Goal: Task Accomplishment & Management: Manage account settings

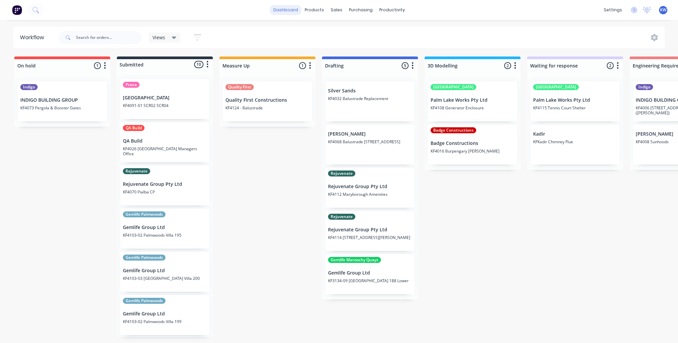
click at [288, 9] on link "dashboard" at bounding box center [285, 10] width 31 height 10
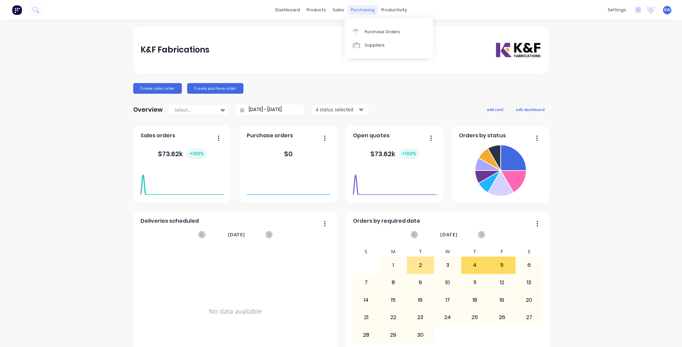
click at [363, 8] on div "purchasing" at bounding box center [362, 10] width 30 height 10
click at [374, 34] on div "Purchase Orders" at bounding box center [381, 32] width 35 height 6
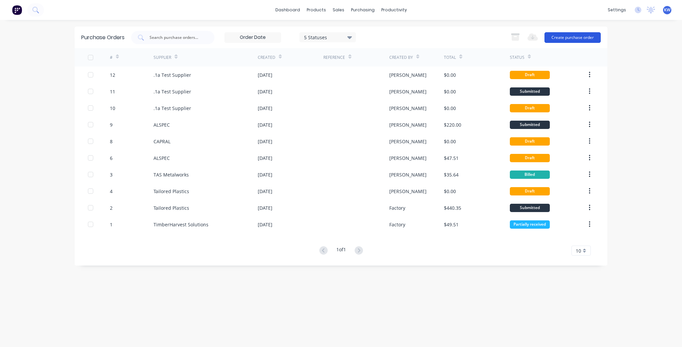
click at [589, 38] on button "Create purchase order" at bounding box center [572, 37] width 56 height 11
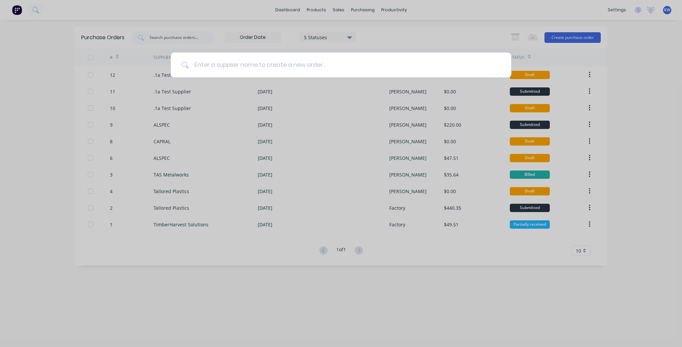
click at [391, 72] on input at bounding box center [344, 65] width 311 height 25
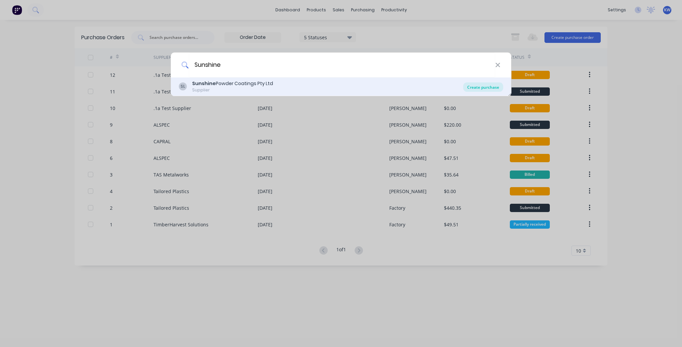
type input "Sunshine"
click at [475, 88] on div "Create purchase" at bounding box center [483, 87] width 40 height 9
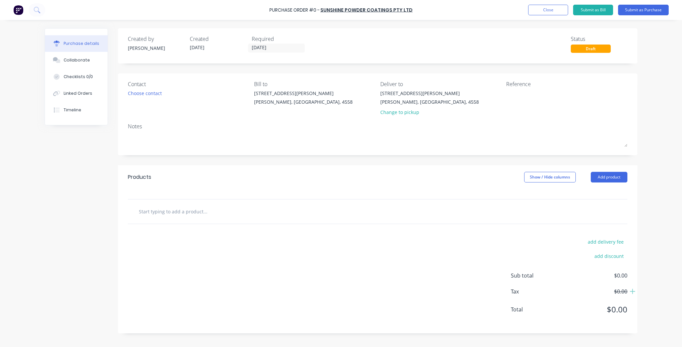
click at [298, 212] on div at bounding box center [233, 211] width 200 height 13
click at [181, 212] on input "text" at bounding box center [204, 211] width 133 height 13
click at [399, 114] on div "Change to pickup" at bounding box center [429, 112] width 99 height 7
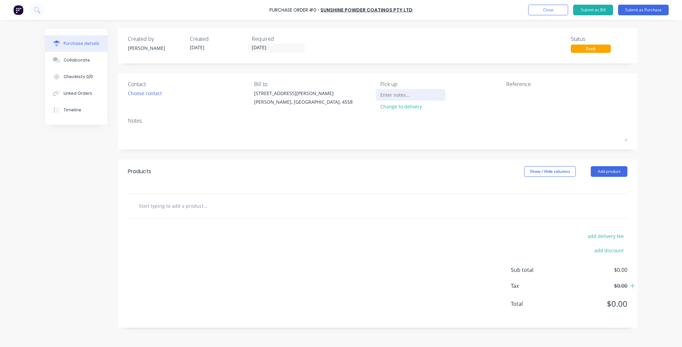
click at [396, 92] on input at bounding box center [410, 95] width 61 height 10
click at [229, 204] on input "text" at bounding box center [204, 205] width 133 height 13
click at [564, 11] on button "Close" at bounding box center [548, 10] width 40 height 11
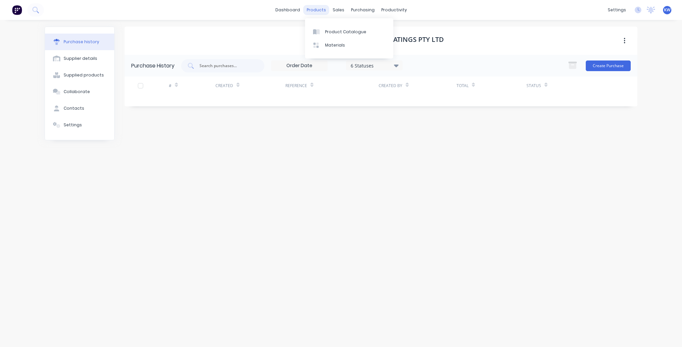
click at [324, 7] on div "products" at bounding box center [316, 10] width 26 height 10
click at [373, 11] on div "purchasing" at bounding box center [362, 10] width 30 height 10
click at [380, 32] on div "Purchase Orders" at bounding box center [383, 32] width 35 height 6
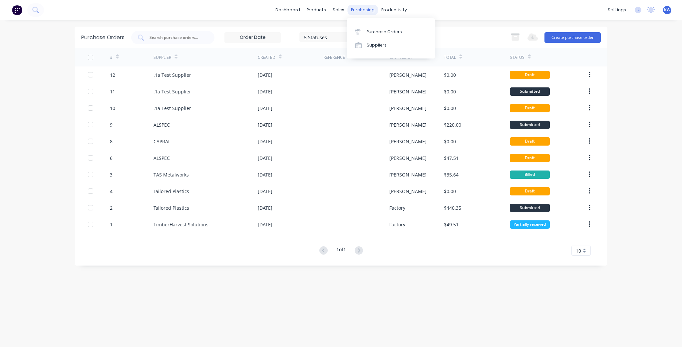
click at [359, 11] on div "purchasing" at bounding box center [362, 10] width 30 height 10
click at [563, 38] on button "Create purchase order" at bounding box center [572, 37] width 56 height 11
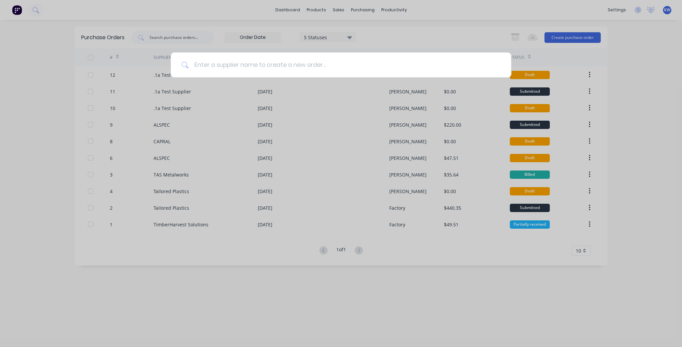
click at [286, 71] on input at bounding box center [344, 65] width 311 height 25
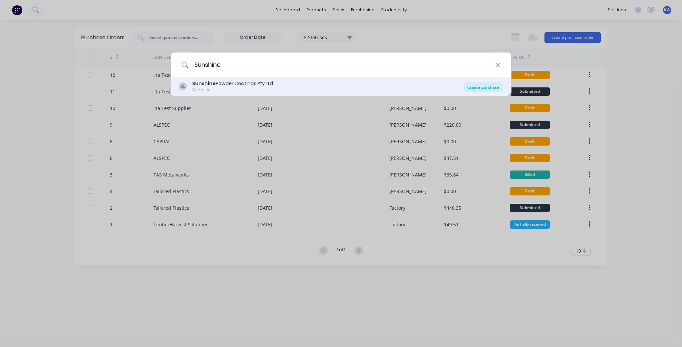
type input "Sunshine"
click at [489, 85] on div "Create purchase" at bounding box center [483, 87] width 40 height 9
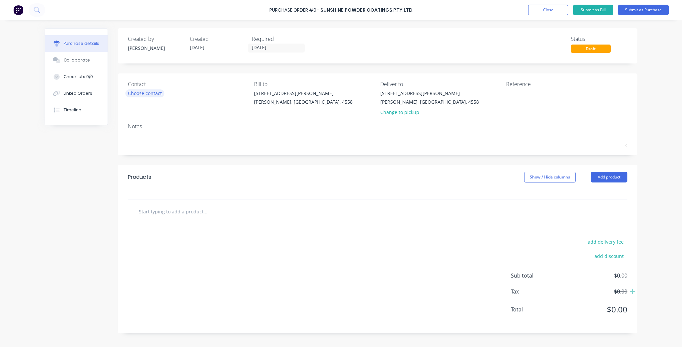
click at [141, 96] on div "Choose contact" at bounding box center [145, 93] width 34 height 7
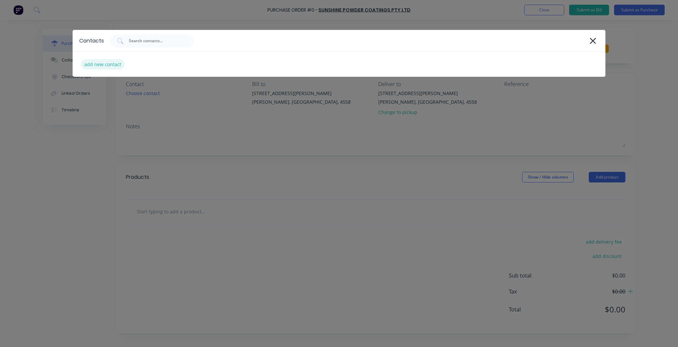
click at [116, 61] on div "add new contact" at bounding box center [103, 64] width 44 height 10
select select "AU"
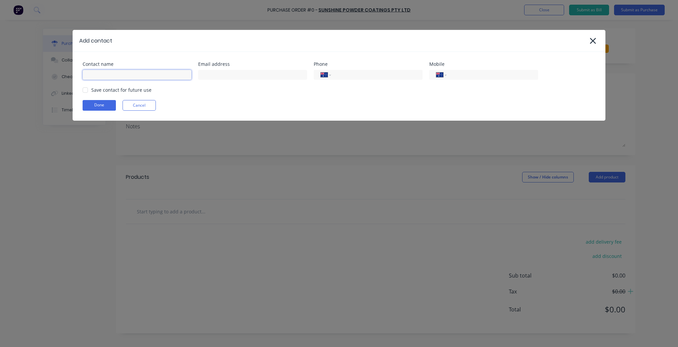
click at [155, 72] on input at bounding box center [137, 75] width 109 height 10
click at [289, 77] on input at bounding box center [252, 75] width 109 height 10
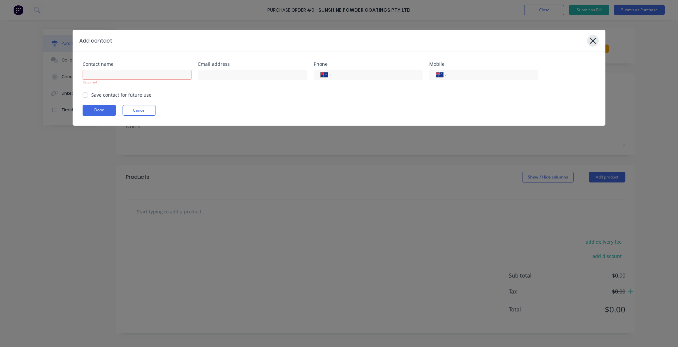
click at [592, 45] on icon at bounding box center [592, 40] width 7 height 9
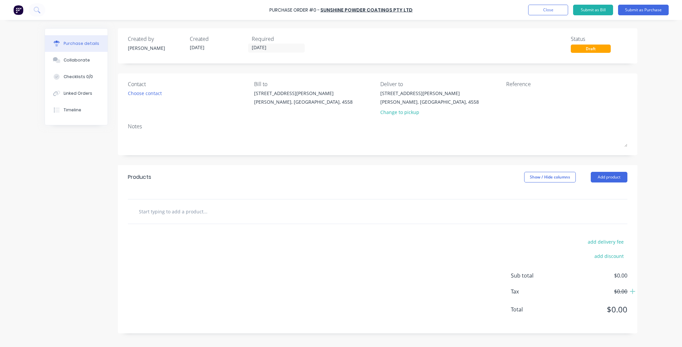
click at [186, 202] on div at bounding box center [377, 212] width 499 height 24
click at [181, 218] on input "text" at bounding box center [204, 211] width 133 height 13
click at [270, 44] on input "[DATE]" at bounding box center [276, 48] width 56 height 8
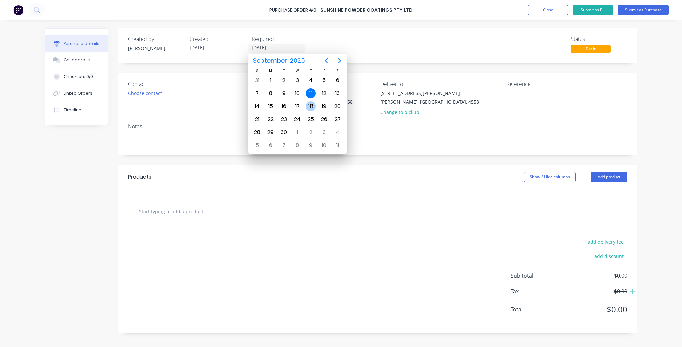
click at [307, 102] on div "18" at bounding box center [311, 107] width 10 height 10
type input "18/09/25"
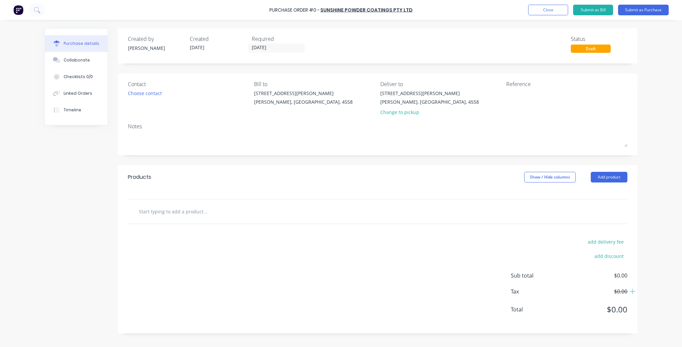
click at [338, 158] on div "Created by Kim Created 11/09/25 Required 18/09/25 Status Draft Contact Choose c…" at bounding box center [377, 181] width 519 height 306
click at [171, 127] on div "Notes" at bounding box center [377, 126] width 499 height 8
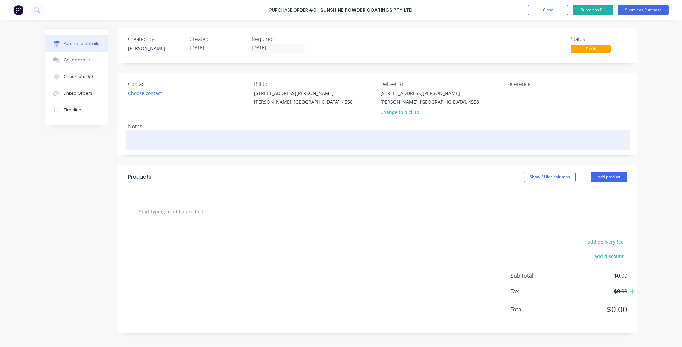
click at [165, 141] on textarea at bounding box center [377, 139] width 499 height 15
type textarea "x"
type textarea "K"
type textarea "x"
type textarea "KF"
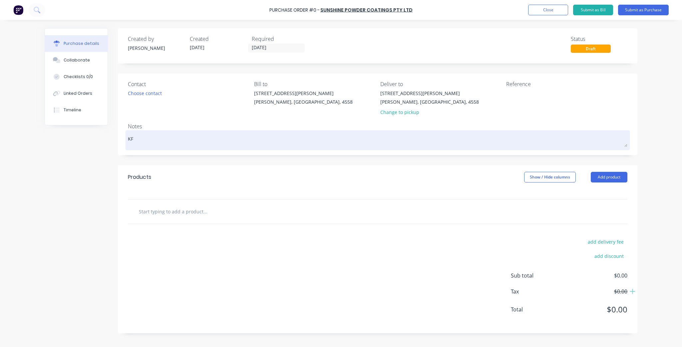
type textarea "x"
type textarea "KF4"
type textarea "x"
type textarea "KF40"
type textarea "x"
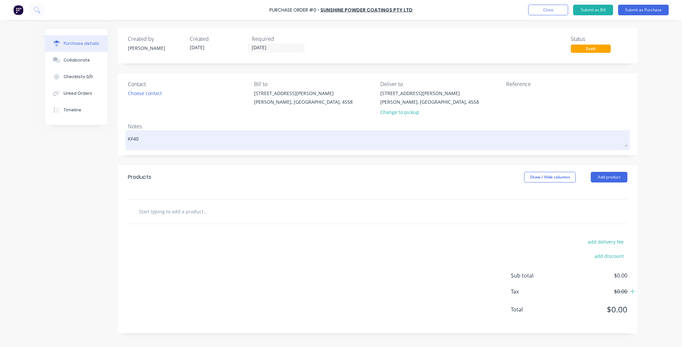
type textarea "KF409"
type textarea "x"
type textarea "KF4091"
click at [128, 139] on textarea "KF4091" at bounding box center [377, 139] width 499 height 15
type textarea "x"
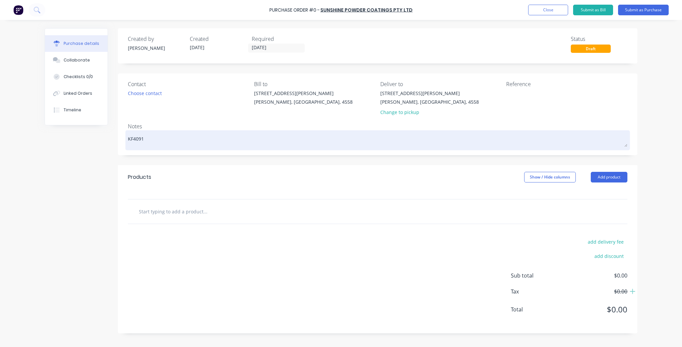
type textarea "OKF4091"
type textarea "x"
type textarea "OrKF4091"
type textarea "x"
type textarea "OrdKF4091"
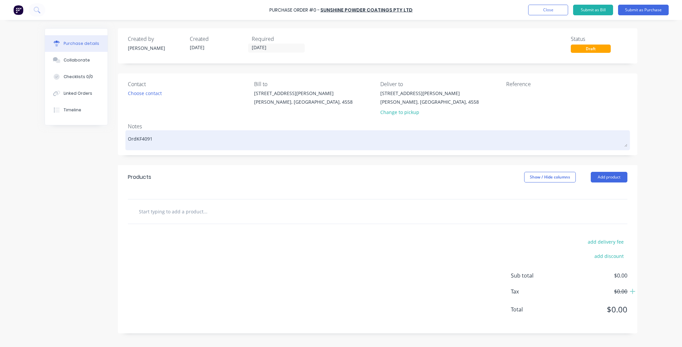
type textarea "x"
type textarea "OrdeKF4091"
type textarea "x"
type textarea "OrderKF4091"
type textarea "x"
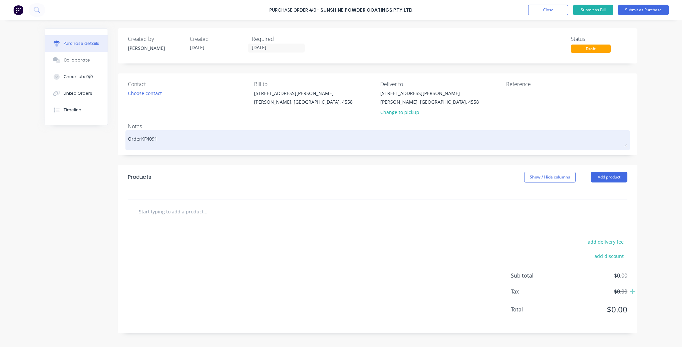
type textarea "Order KF4091"
type textarea "x"
type textarea "Order NKF4091"
type textarea "x"
type textarea "Order NoKF4091"
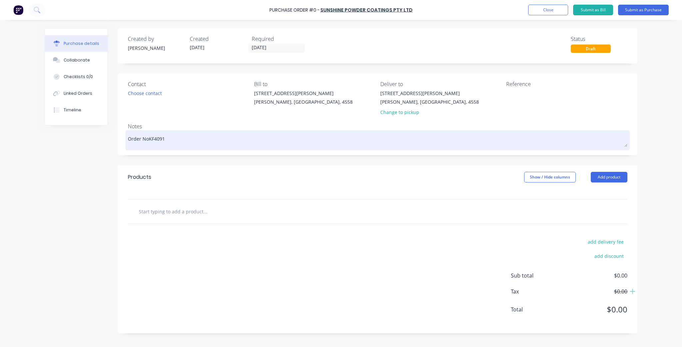
type textarea "x"
type textarea "Order No:KF4091"
type textarea "x"
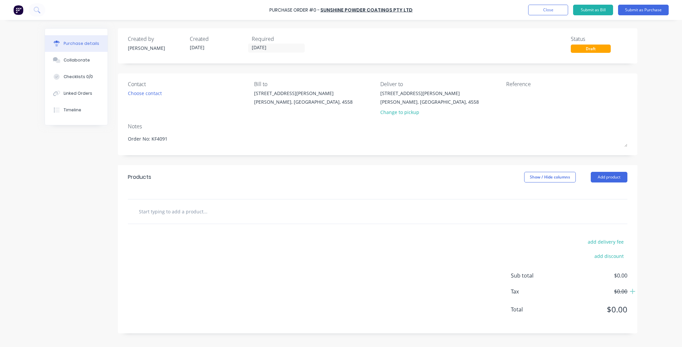
type textarea "Order No: KF4091"
type textarea "x"
type textarea "Order No: KF4091"
click at [241, 211] on input "text" at bounding box center [204, 211] width 133 height 13
click at [191, 213] on input "text" at bounding box center [204, 211] width 133 height 13
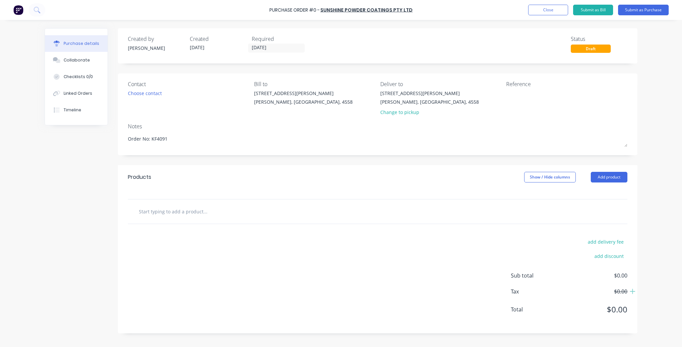
paste input "55x55 glazing posts @ 1017"
type textarea "x"
type input "55x55 glazing posts @ 1017"
type textarea "x"
type input "55x55 glazing posts @ 1017"
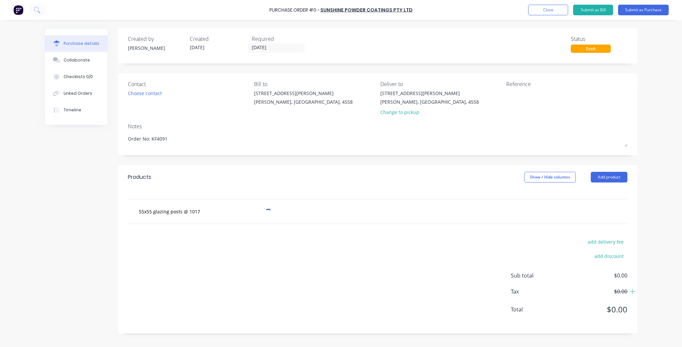
click at [238, 252] on div "add delivery fee add discount Sub total $0.00 Tax $0.00 Total $0.00" at bounding box center [377, 278] width 519 height 109
click at [405, 280] on div "add delivery fee add discount Sub total $0.00 Tax $0.00 Total $0.00" at bounding box center [377, 278] width 519 height 109
click at [219, 211] on input "55x55 glazing posts @ 1017" at bounding box center [204, 211] width 133 height 13
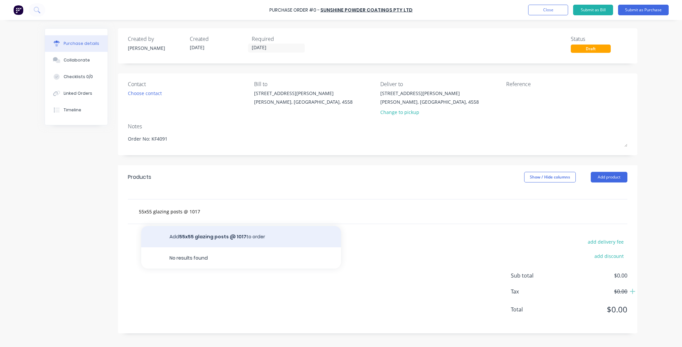
click at [224, 240] on button "Add 55x55 glazing posts @ 1017 to order" at bounding box center [241, 236] width 200 height 21
type textarea "x"
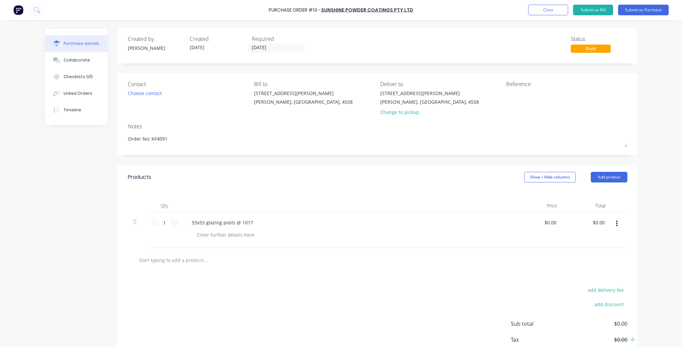
click at [164, 261] on input "text" at bounding box center [204, 260] width 133 height 13
paste input "2-way WITH BRACKET QTY 52"
type textarea "x"
type input "2-way WITH BRACKET QTY 52"
drag, startPoint x: 209, startPoint y: 258, endPoint x: 189, endPoint y: 262, distance: 20.4
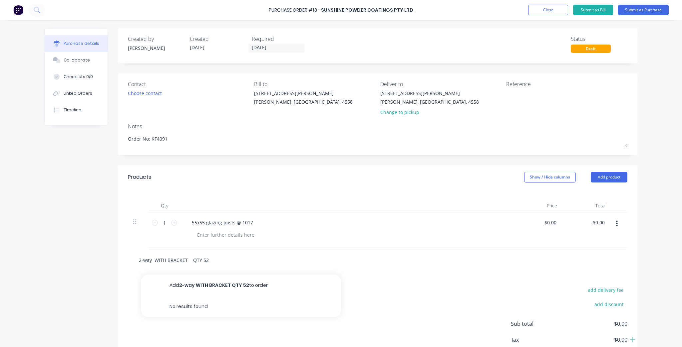
click at [189, 262] on input "2-way WITH BRACKET QTY 52" at bounding box center [204, 260] width 133 height 13
type textarea "x"
type input "2-way WITH BRACKET"
type textarea "x"
type input "2-way WITH BRACKET"
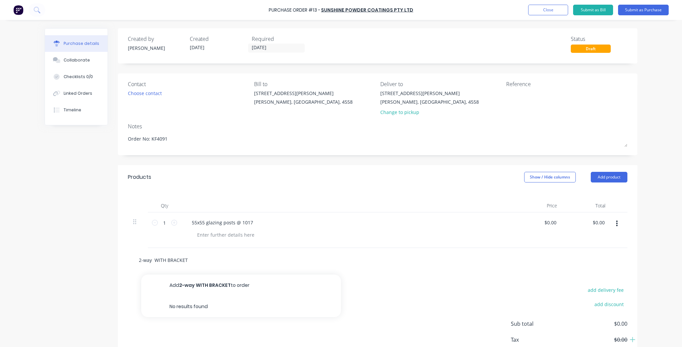
type textarea "x"
type input "2-way WITH BRACKET"
type textarea "x"
type input "2-way WITH BRACKET"
type textarea "x"
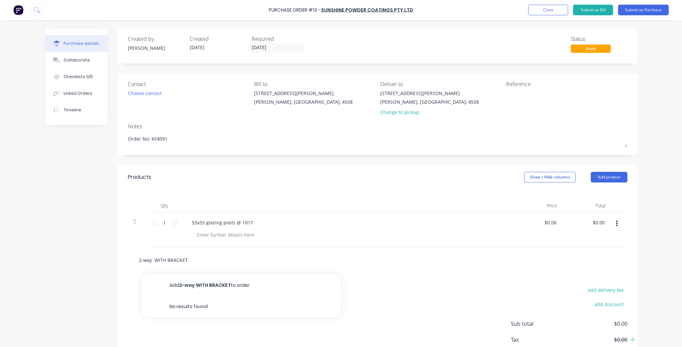
type input "2-way WITH BRACKET"
type textarea "x"
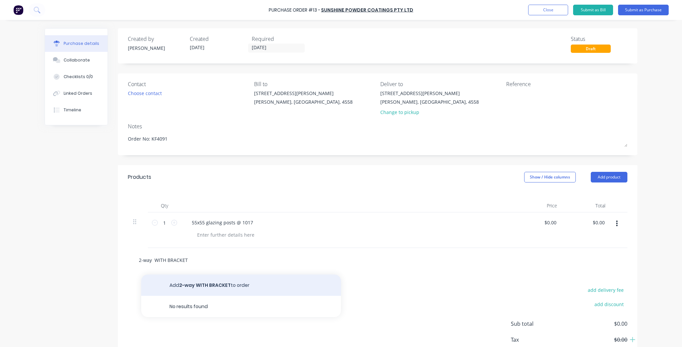
type input "2-way WITH BRACKET"
click at [223, 288] on button "Add 2-way WITH BRACKET to order" at bounding box center [241, 285] width 200 height 21
type textarea "x"
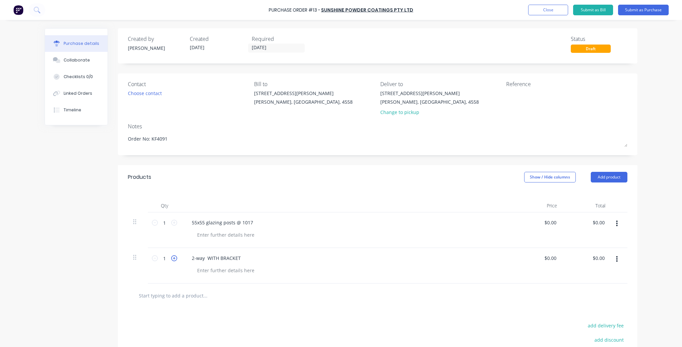
click at [172, 257] on icon at bounding box center [174, 259] width 6 height 6
type textarea "x"
type input "2"
click at [172, 257] on icon at bounding box center [174, 259] width 6 height 6
type textarea "x"
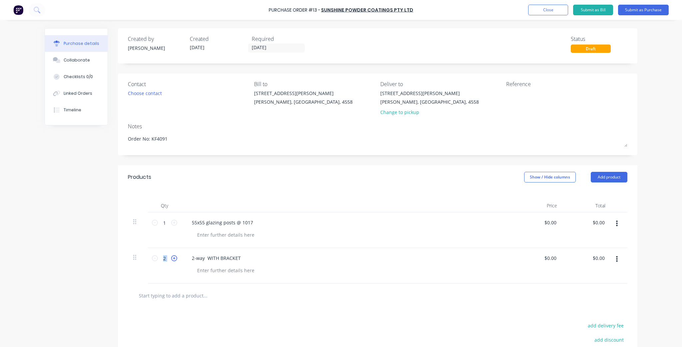
type input "3"
click at [172, 257] on icon at bounding box center [174, 259] width 6 height 6
type textarea "x"
type input "4"
click at [172, 257] on icon at bounding box center [174, 259] width 6 height 6
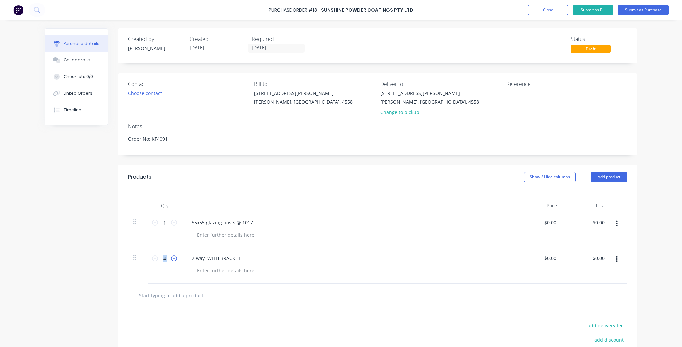
type textarea "x"
type input "5"
click at [172, 257] on icon at bounding box center [174, 259] width 6 height 6
type textarea "x"
type input "6"
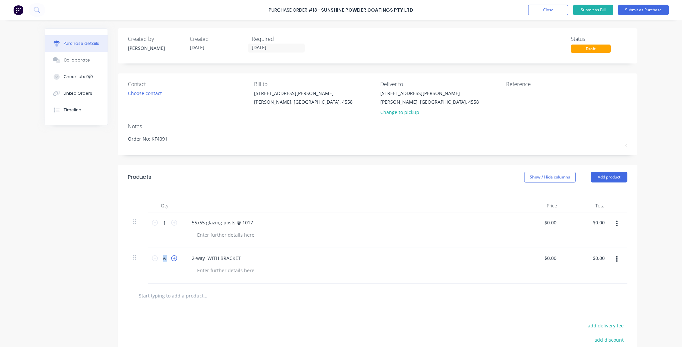
click at [174, 260] on icon at bounding box center [174, 259] width 6 height 6
type textarea "x"
type input "7"
click at [174, 260] on icon at bounding box center [174, 259] width 6 height 6
type textarea "x"
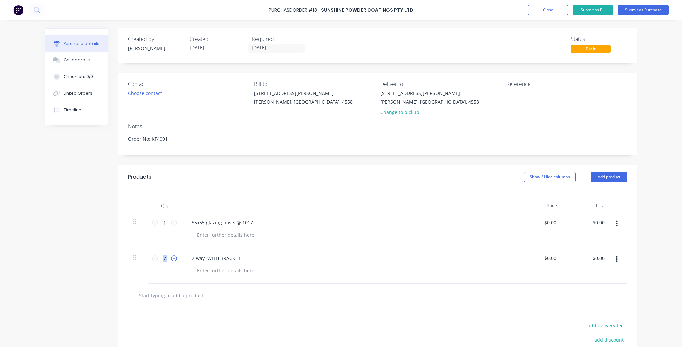
type input "8"
click at [174, 260] on icon at bounding box center [174, 259] width 6 height 6
type textarea "x"
type input "9"
click at [174, 260] on icon at bounding box center [174, 259] width 6 height 6
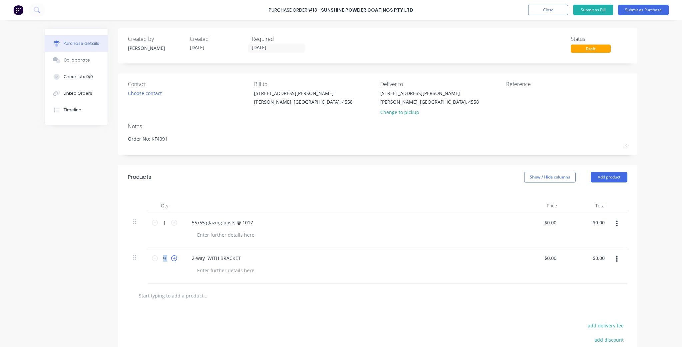
type textarea "x"
type input "10"
click at [174, 260] on icon at bounding box center [174, 259] width 6 height 6
type textarea "x"
type input "11"
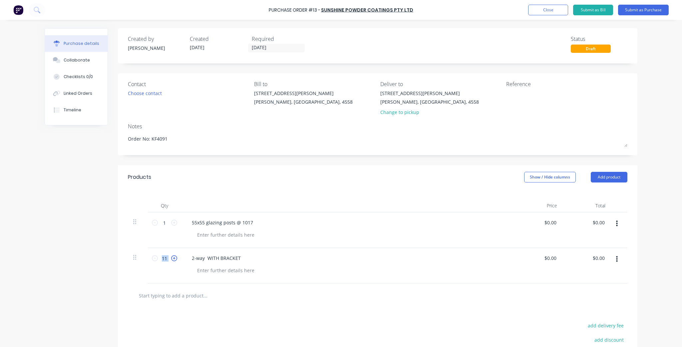
click at [174, 260] on icon at bounding box center [174, 259] width 6 height 6
type textarea "x"
type input "12"
click at [174, 260] on icon at bounding box center [174, 259] width 6 height 6
type textarea "x"
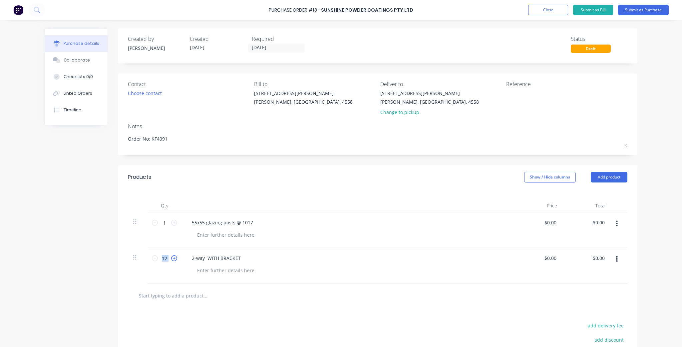
type input "13"
click at [174, 260] on icon at bounding box center [174, 259] width 6 height 6
type textarea "x"
type input "14"
click at [174, 260] on icon at bounding box center [174, 259] width 6 height 6
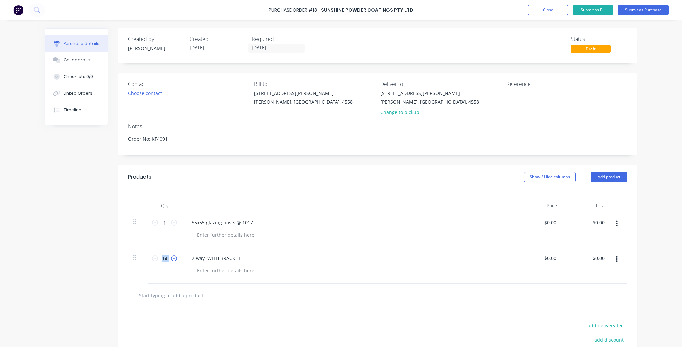
type textarea "x"
type input "15"
click at [174, 260] on icon at bounding box center [174, 259] width 6 height 6
type textarea "x"
type input "16"
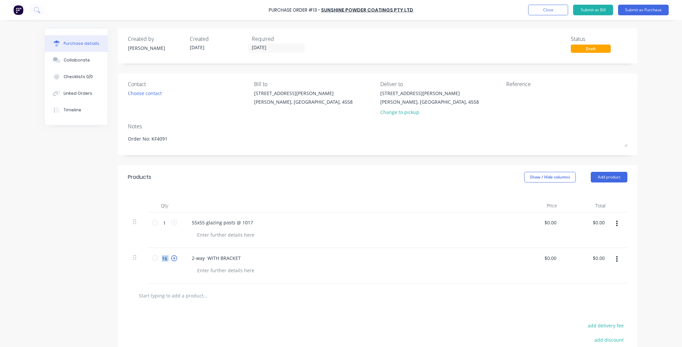
click at [174, 260] on icon at bounding box center [174, 259] width 6 height 6
type textarea "x"
type input "17"
click at [174, 260] on icon at bounding box center [174, 259] width 6 height 6
type textarea "x"
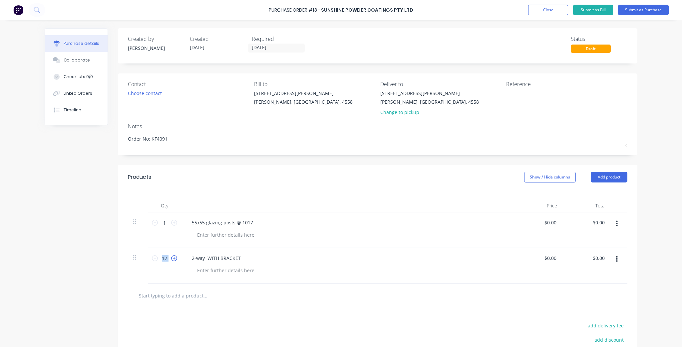
type input "18"
click at [174, 260] on icon at bounding box center [174, 259] width 6 height 6
type textarea "x"
type input "19"
click at [174, 260] on icon at bounding box center [174, 259] width 6 height 6
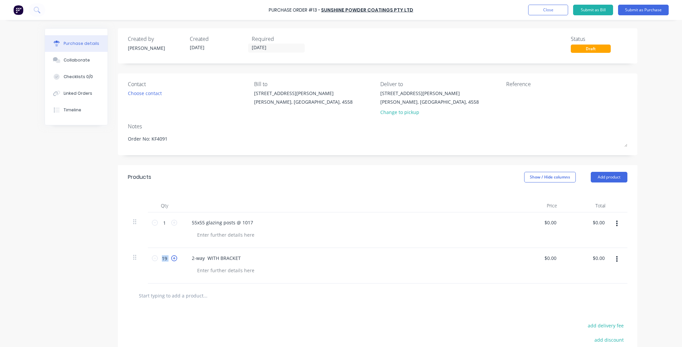
type textarea "x"
type input "20"
click at [174, 260] on icon at bounding box center [174, 259] width 6 height 6
type textarea "x"
type input "21"
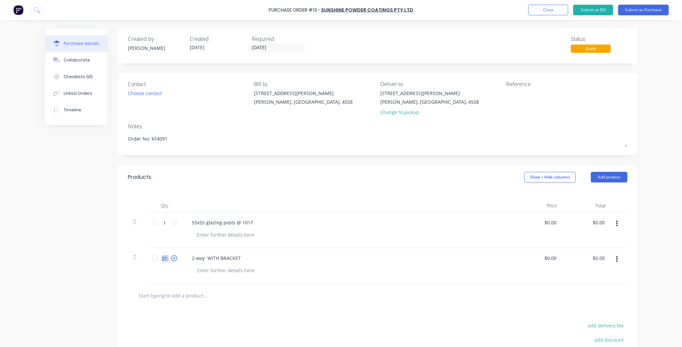
click at [174, 260] on icon at bounding box center [174, 259] width 6 height 6
type textarea "x"
type input "22"
click at [174, 260] on icon at bounding box center [174, 259] width 6 height 6
type textarea "x"
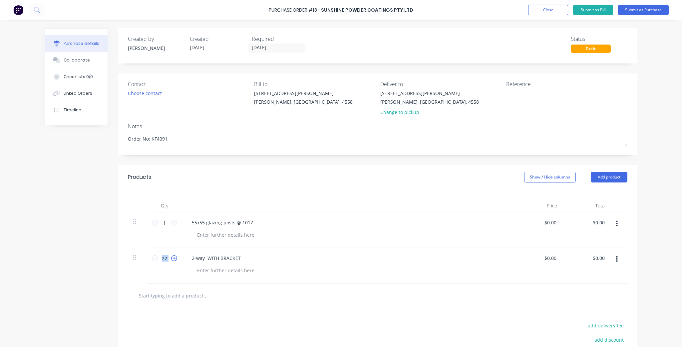
type input "23"
click at [174, 260] on icon at bounding box center [174, 259] width 6 height 6
type textarea "x"
type input "24"
click at [174, 260] on icon at bounding box center [174, 259] width 6 height 6
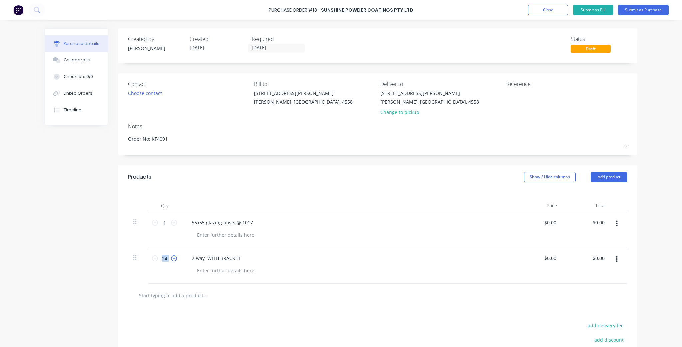
type textarea "x"
type input "25"
click at [174, 260] on icon at bounding box center [174, 259] width 6 height 6
type textarea "x"
type input "26"
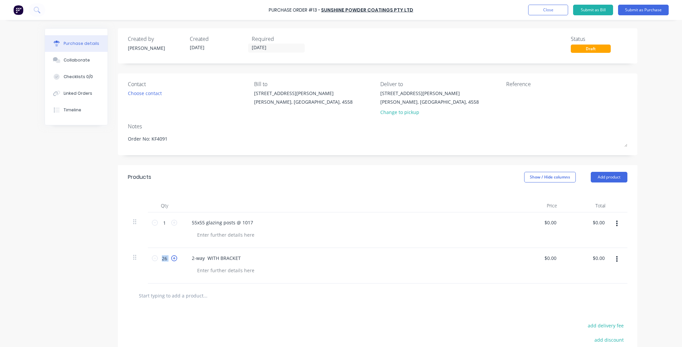
click at [174, 260] on icon at bounding box center [174, 259] width 6 height 6
type textarea "x"
type input "27"
click at [174, 260] on icon at bounding box center [174, 259] width 6 height 6
type textarea "x"
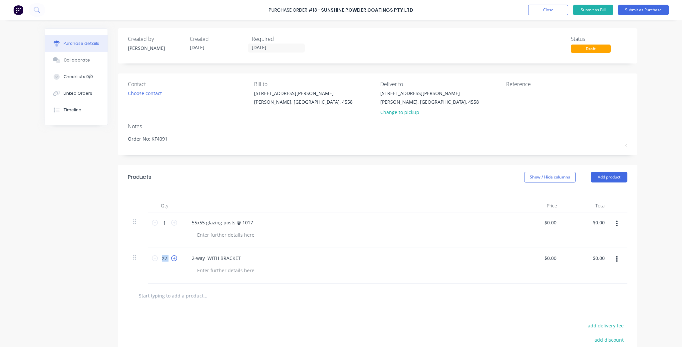
type input "28"
click at [174, 260] on icon at bounding box center [174, 259] width 6 height 6
type textarea "x"
type input "29"
click at [174, 260] on icon at bounding box center [174, 259] width 6 height 6
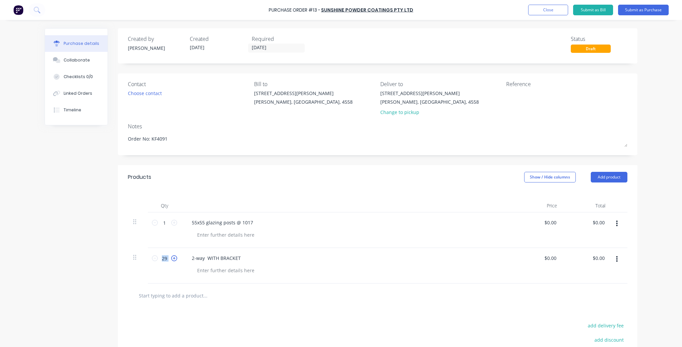
type textarea "x"
type input "30"
click at [174, 260] on icon at bounding box center [174, 259] width 6 height 6
type textarea "x"
type input "31"
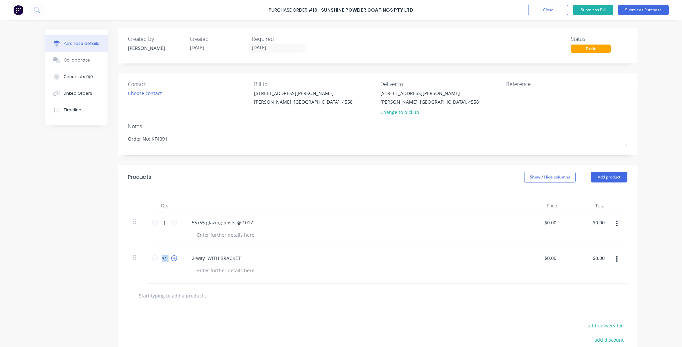
click at [174, 260] on icon at bounding box center [174, 259] width 6 height 6
type textarea "x"
type input "32"
click at [174, 260] on icon at bounding box center [174, 259] width 6 height 6
type textarea "x"
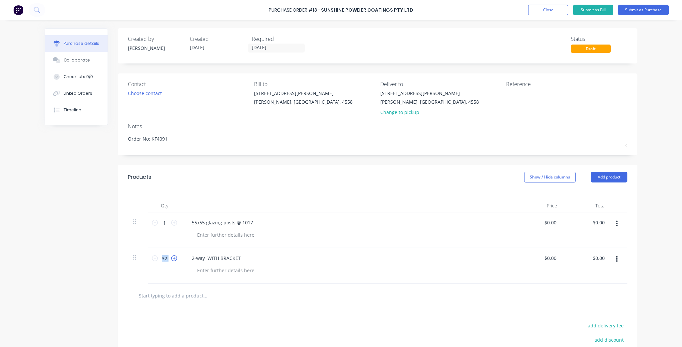
type input "33"
click at [174, 260] on icon at bounding box center [174, 259] width 6 height 6
type textarea "x"
type input "34"
click at [174, 260] on icon at bounding box center [174, 259] width 6 height 6
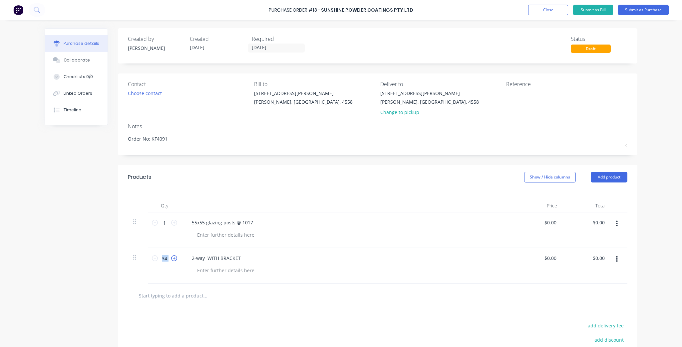
type textarea "x"
type input "35"
click at [174, 260] on icon at bounding box center [174, 259] width 6 height 6
type textarea "x"
type input "36"
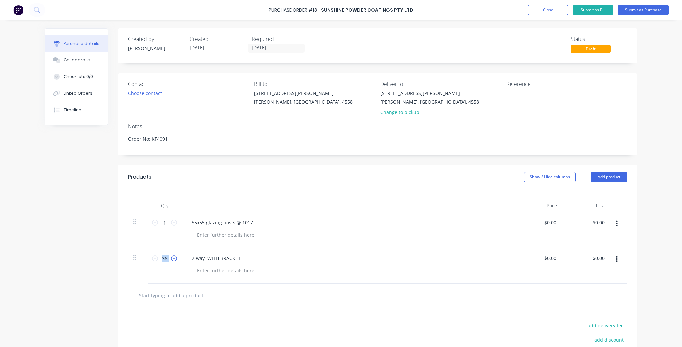
click at [174, 260] on icon at bounding box center [174, 259] width 6 height 6
type textarea "x"
type input "37"
click at [174, 260] on icon at bounding box center [174, 259] width 6 height 6
type textarea "x"
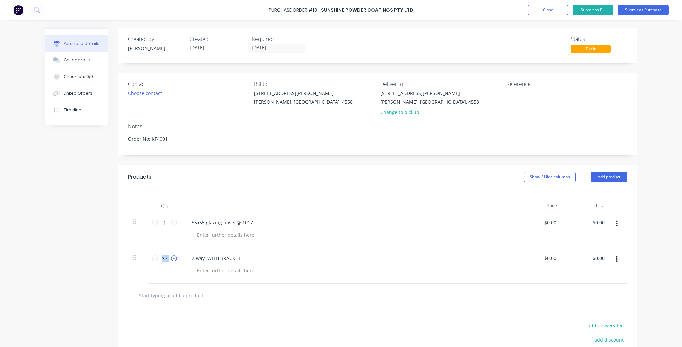
type input "38"
click at [174, 260] on icon at bounding box center [174, 259] width 6 height 6
type textarea "x"
type input "39"
click at [174, 260] on icon at bounding box center [174, 259] width 6 height 6
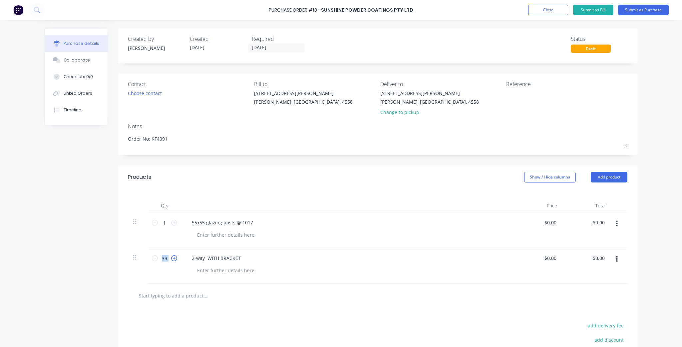
type textarea "x"
type input "40"
click at [174, 260] on icon at bounding box center [174, 259] width 6 height 6
type textarea "x"
type input "41"
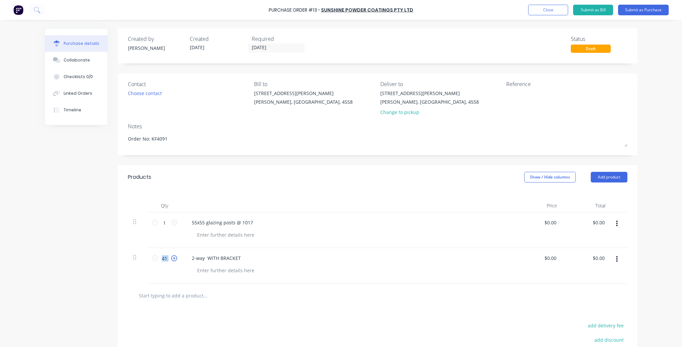
click at [174, 260] on icon at bounding box center [174, 259] width 6 height 6
type textarea "x"
type input "42"
click at [174, 260] on icon at bounding box center [174, 259] width 6 height 6
type textarea "x"
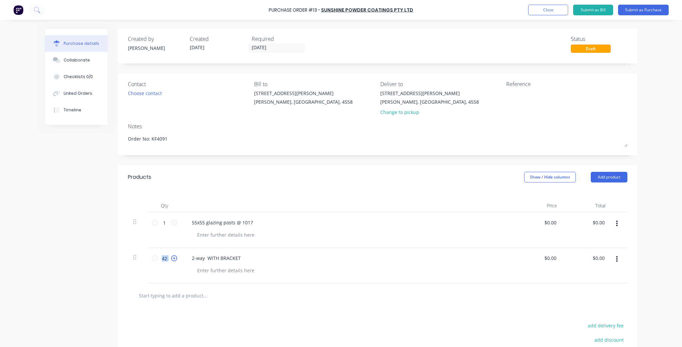
type input "43"
click at [174, 260] on icon at bounding box center [174, 259] width 6 height 6
type textarea "x"
type input "44"
click at [174, 260] on icon at bounding box center [174, 259] width 6 height 6
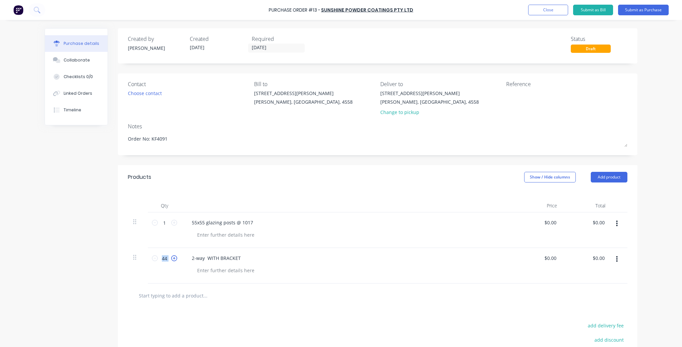
type textarea "x"
type input "45"
click at [174, 260] on icon at bounding box center [174, 259] width 6 height 6
type textarea "x"
type input "46"
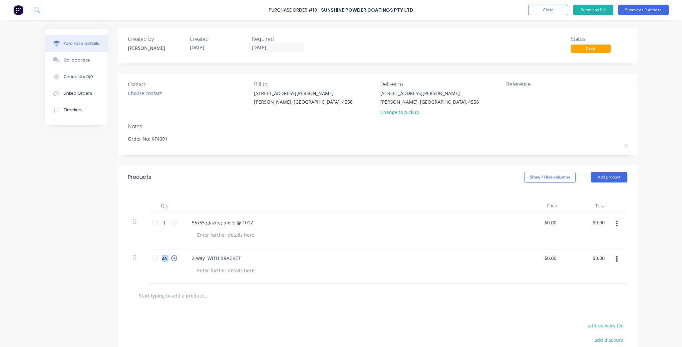
click at [174, 260] on icon at bounding box center [174, 259] width 6 height 6
type textarea "x"
type input "47"
click at [174, 260] on icon at bounding box center [174, 259] width 6 height 6
type textarea "x"
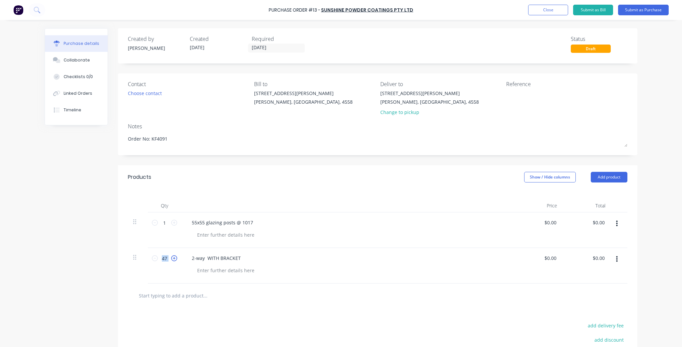
type input "48"
click at [174, 260] on icon at bounding box center [174, 259] width 6 height 6
type textarea "x"
type input "49"
click at [174, 260] on icon at bounding box center [174, 259] width 6 height 6
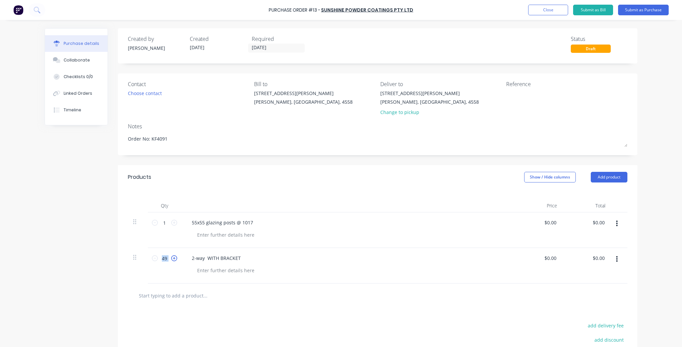
type textarea "x"
type input "50"
click at [174, 260] on icon at bounding box center [174, 259] width 6 height 6
type textarea "x"
type input "51"
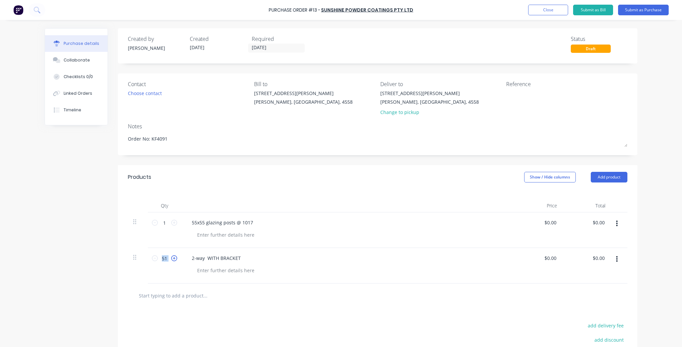
click at [174, 260] on icon at bounding box center [174, 259] width 6 height 6
type textarea "x"
type input "52"
click at [346, 277] on div "2-way WITH BRACKET" at bounding box center [347, 266] width 333 height 36
click at [198, 295] on input "text" at bounding box center [204, 295] width 133 height 13
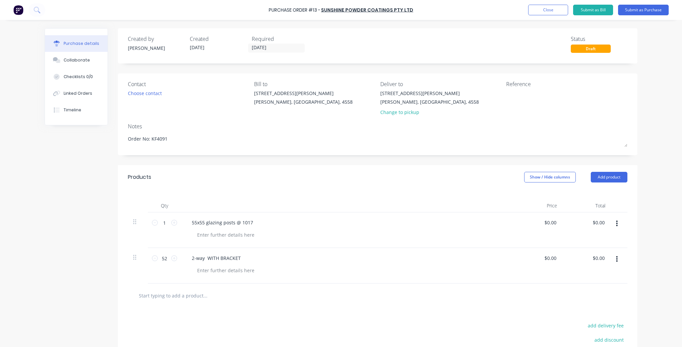
paste input "1-WAY LH WITH BRACKET"
type textarea "x"
type input "1-WAY LH WITH BRACKET"
type textarea "x"
type input "1-WAY LH WITH BRACKET"
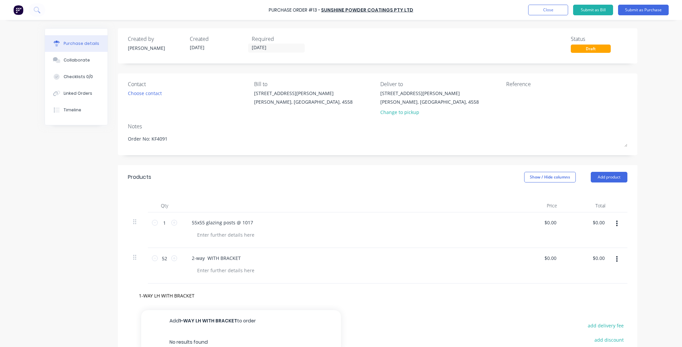
click at [228, 321] on button "Add 1-WAY LH WITH BRACKET to order" at bounding box center [241, 320] width 200 height 21
type textarea "x"
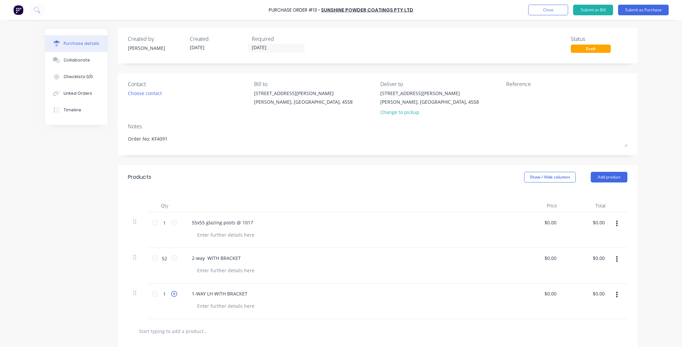
click at [174, 294] on icon at bounding box center [174, 294] width 6 height 6
type textarea "x"
type input "2"
click at [174, 294] on icon at bounding box center [174, 294] width 6 height 6
type textarea "x"
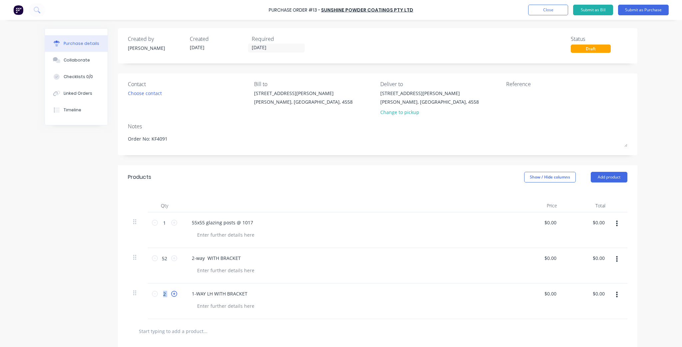
type input "3"
click at [174, 294] on icon at bounding box center [174, 294] width 6 height 6
type textarea "x"
type input "4"
click at [174, 294] on icon at bounding box center [174, 294] width 6 height 6
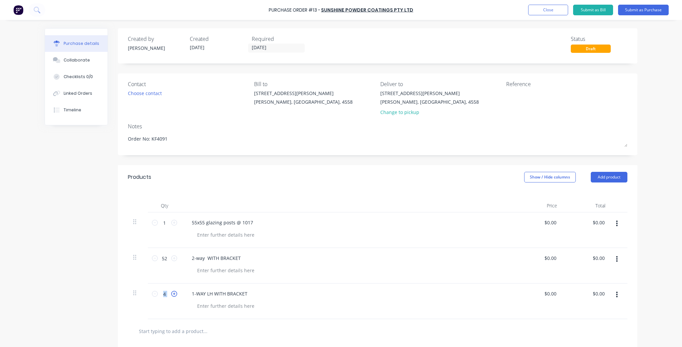
type textarea "x"
type input "5"
click at [174, 294] on icon at bounding box center [174, 294] width 6 height 6
type textarea "x"
type input "6"
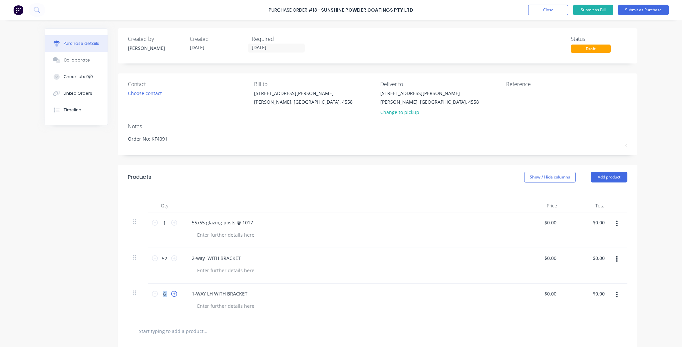
click at [174, 294] on icon at bounding box center [174, 294] width 6 height 6
type textarea "x"
type input "7"
click at [174, 294] on icon at bounding box center [174, 294] width 6 height 6
type textarea "x"
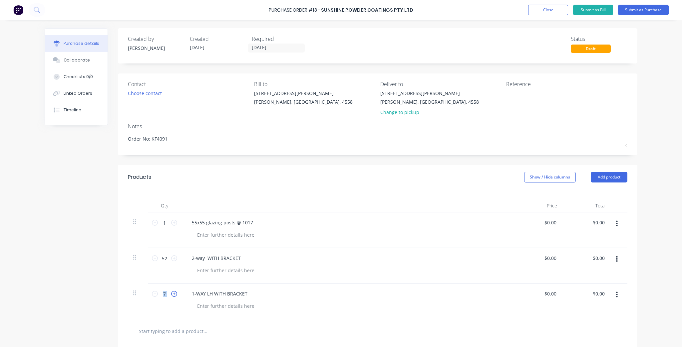
type input "8"
click at [174, 294] on icon at bounding box center [174, 294] width 6 height 6
type textarea "x"
type input "9"
click at [174, 294] on icon at bounding box center [174, 294] width 6 height 6
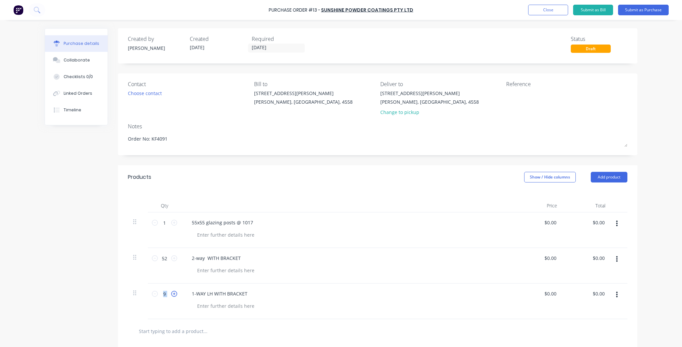
type textarea "x"
type input "10"
click at [174, 294] on icon at bounding box center [174, 294] width 6 height 6
type textarea "x"
type input "11"
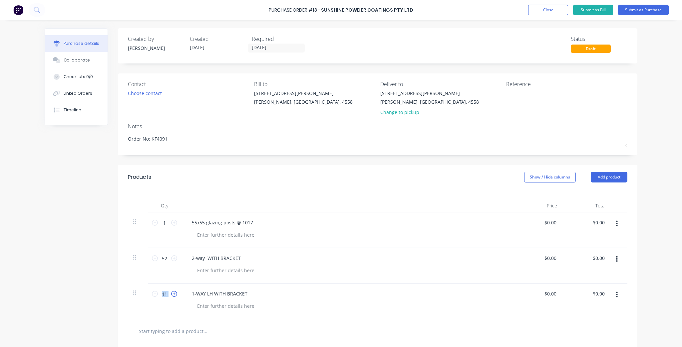
click at [174, 294] on icon at bounding box center [174, 294] width 6 height 6
type textarea "x"
type input "12"
click at [174, 294] on icon at bounding box center [174, 294] width 6 height 6
type textarea "x"
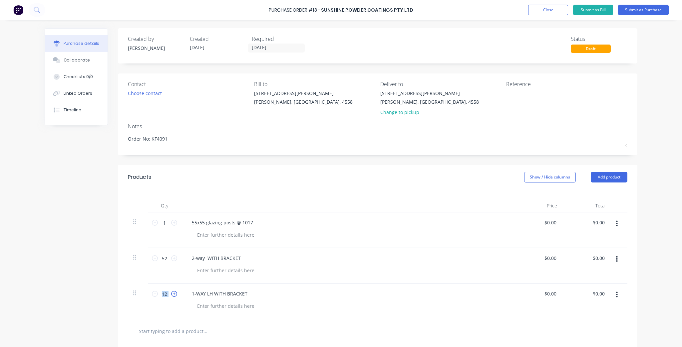
type input "13"
click at [174, 294] on icon at bounding box center [174, 294] width 6 height 6
type textarea "x"
type input "14"
click at [174, 294] on icon at bounding box center [174, 294] width 6 height 6
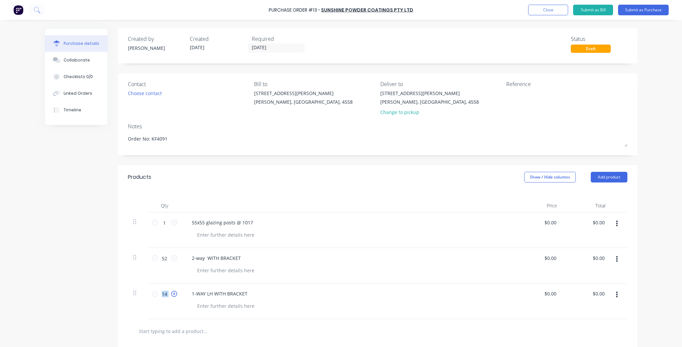
type textarea "x"
type input "15"
click at [336, 314] on div "1-WAY LH WITH BRACKET" at bounding box center [347, 302] width 333 height 36
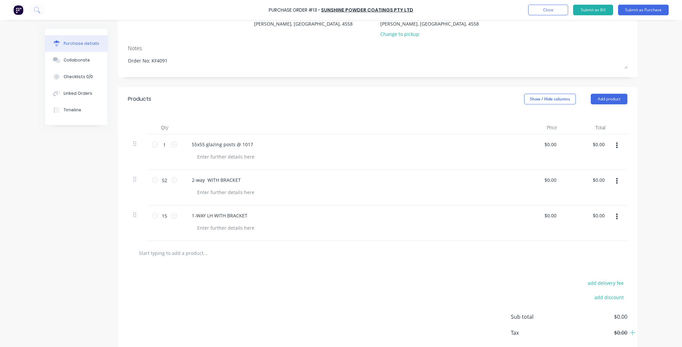
scroll to position [80, 0]
click at [191, 253] on input "text" at bounding box center [204, 251] width 133 height 13
paste input "1-WAY RH WITH BRACKET"
type textarea "x"
type input "1-WAY RH WITH BRACKET"
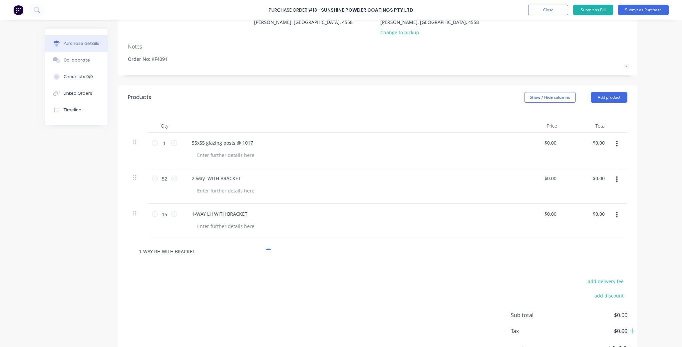
type textarea "x"
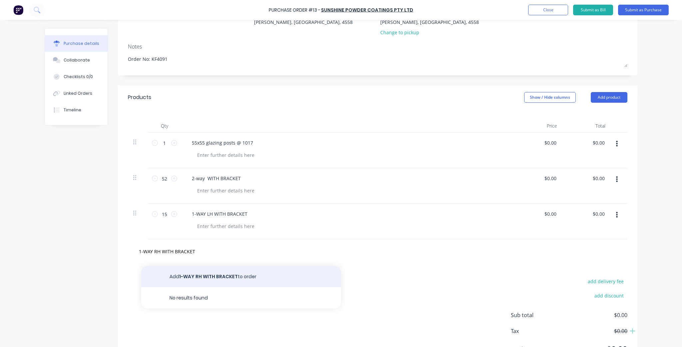
click at [209, 277] on button "Add 1-WAY RH WITH BRACKET to order" at bounding box center [241, 276] width 200 height 21
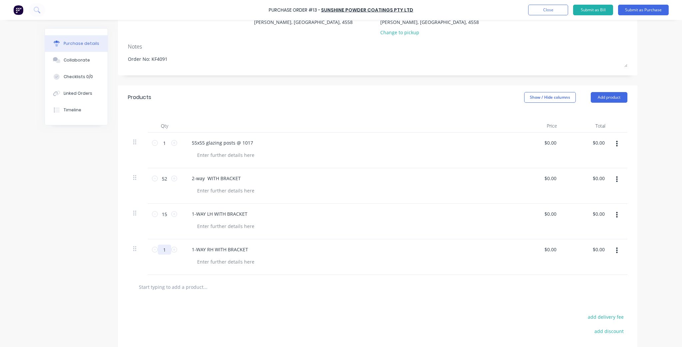
click at [168, 252] on input "1" at bounding box center [164, 250] width 13 height 10
click at [172, 249] on icon at bounding box center [174, 250] width 6 height 6
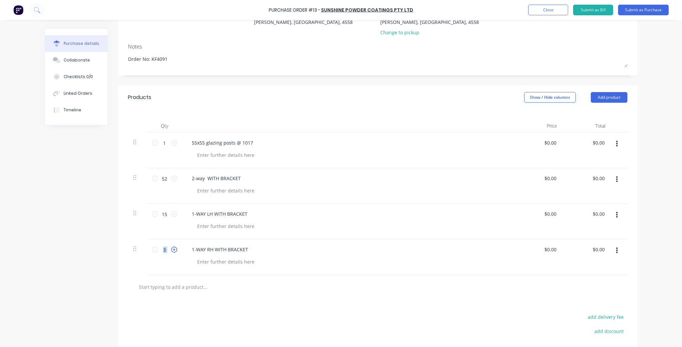
click at [172, 249] on icon at bounding box center [174, 250] width 6 height 6
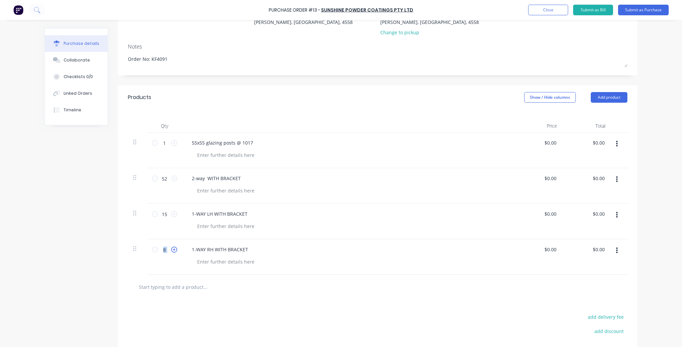
click at [172, 249] on icon at bounding box center [174, 250] width 6 height 6
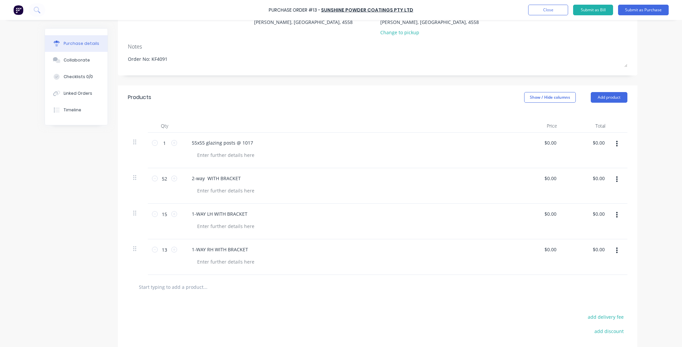
click at [214, 269] on div "1-WAY RH WITH BRACKET" at bounding box center [347, 258] width 333 height 36
click at [193, 285] on input "text" at bounding box center [204, 287] width 133 height 13
paste input "90 DEG CORNER WITH BRACKET"
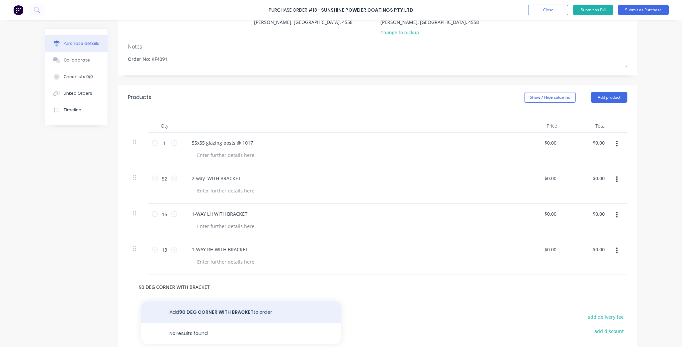
click at [248, 316] on button "Add 90 DEG CORNER WITH BRACKET to order" at bounding box center [241, 312] width 200 height 21
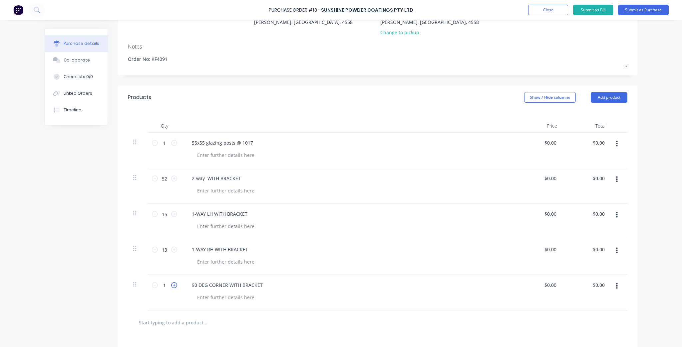
click at [172, 287] on icon at bounding box center [174, 286] width 6 height 6
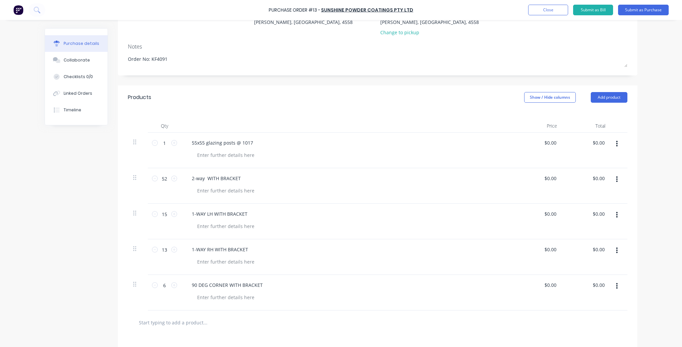
click at [179, 319] on input "text" at bounding box center [204, 322] width 133 height 13
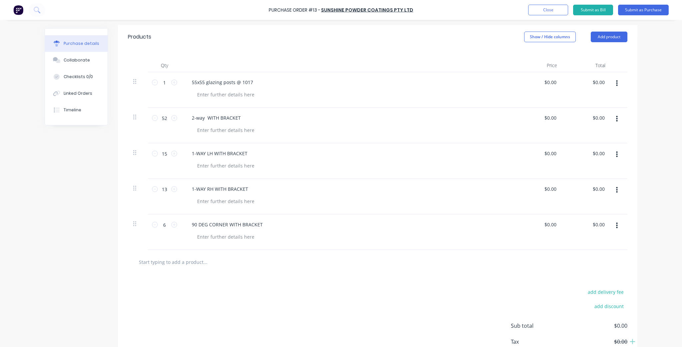
scroll to position [160, 0]
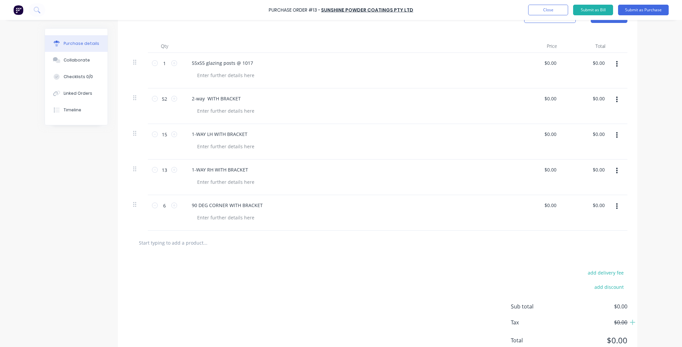
click at [196, 240] on input "text" at bounding box center [204, 242] width 133 height 13
paste input "2-WAY WITHOUT BRACKET"
click at [215, 265] on button "Add 2-WAY WITHOUT BRACKET to order" at bounding box center [241, 268] width 200 height 21
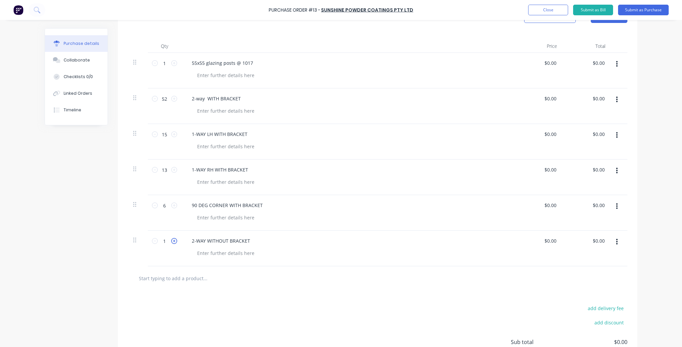
click at [174, 242] on icon at bounding box center [174, 241] width 6 height 6
click at [393, 308] on div "add delivery fee add discount Sub total $0.00 Tax $0.00 Total $0.00" at bounding box center [377, 345] width 519 height 109
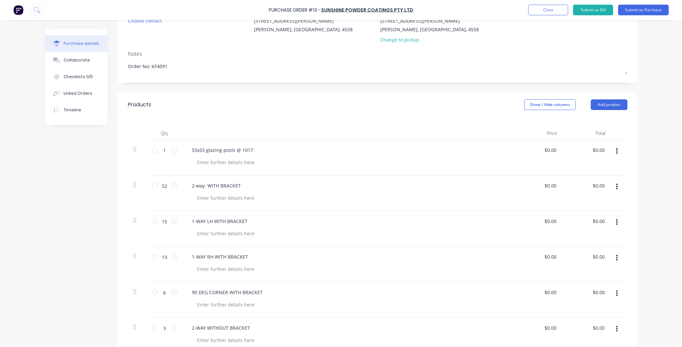
scroll to position [0, 0]
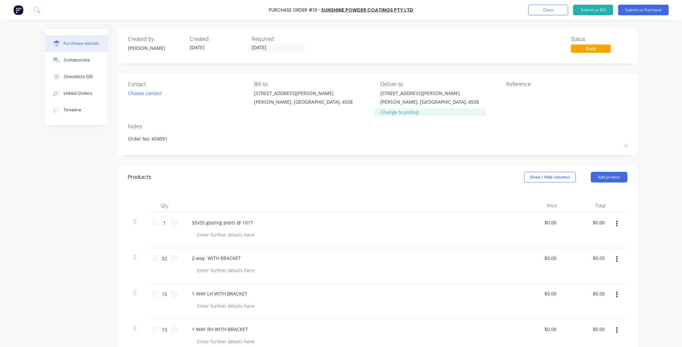
click at [412, 110] on div "Change to pickup" at bounding box center [429, 112] width 99 height 7
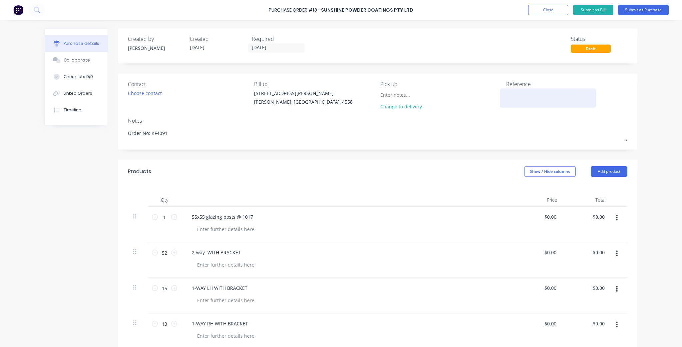
click at [514, 101] on textarea at bounding box center [547, 97] width 83 height 15
drag, startPoint x: 190, startPoint y: 133, endPoint x: 109, endPoint y: 132, distance: 81.2
click at [109, 132] on div "Created by Kim Created 11/09/25 Required 18/09/25 Status Draft Contact Choose c…" at bounding box center [341, 291] width 592 height 526
click at [570, 108] on div "Reference" at bounding box center [566, 96] width 121 height 33
click at [538, 97] on textarea at bounding box center [547, 97] width 83 height 15
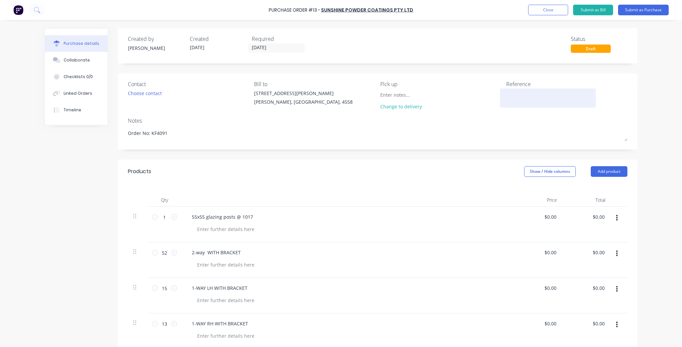
paste textarea "Order No: KF4091"
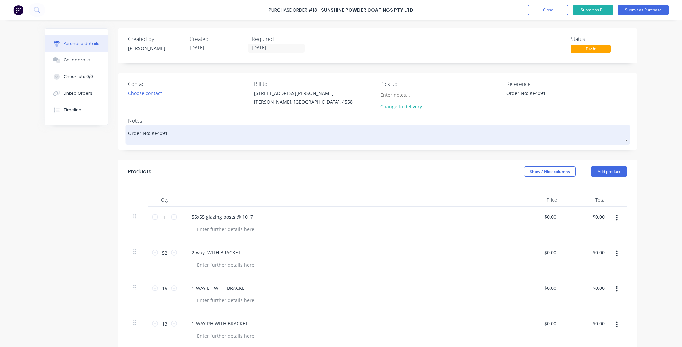
click at [164, 137] on textarea "Order No: KF4091" at bounding box center [377, 133] width 499 height 15
click at [163, 135] on textarea "Order No: KF4091" at bounding box center [377, 133] width 499 height 15
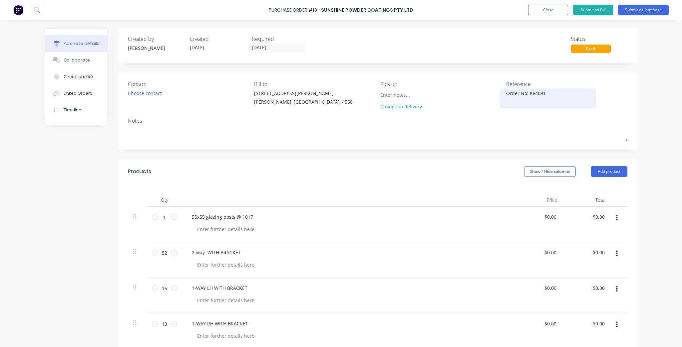
click at [550, 93] on textarea "Order No: KF4091" at bounding box center [547, 97] width 83 height 15
drag, startPoint x: 527, startPoint y: 93, endPoint x: 491, endPoint y: 91, distance: 36.4
click at [492, 91] on div "Contact Choose contact Bill to Unit 1/9 Charlston Pl Kuluin, Queensland, 4558 P…" at bounding box center [377, 96] width 499 height 33
click at [662, 108] on div "Purchase Order #13 - Sunshine Powder Coatings Pty Ltd Add product Close Submit …" at bounding box center [341, 173] width 682 height 347
click at [380, 95] on div at bounding box center [410, 95] width 61 height 10
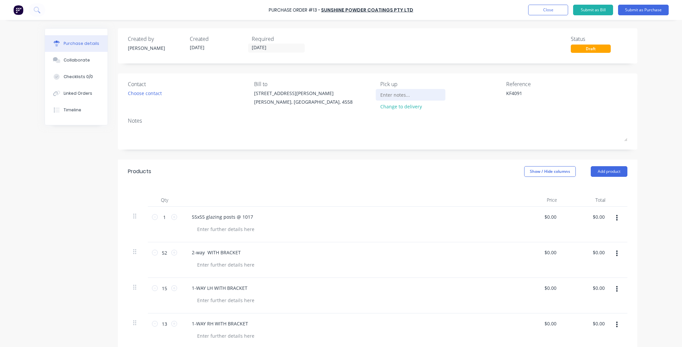
click at [402, 95] on input at bounding box center [410, 95] width 61 height 10
click at [646, 124] on div "Purchase Order #13 - Sunshine Powder Coatings Pty Ltd Add product Close Submit …" at bounding box center [341, 173] width 682 height 347
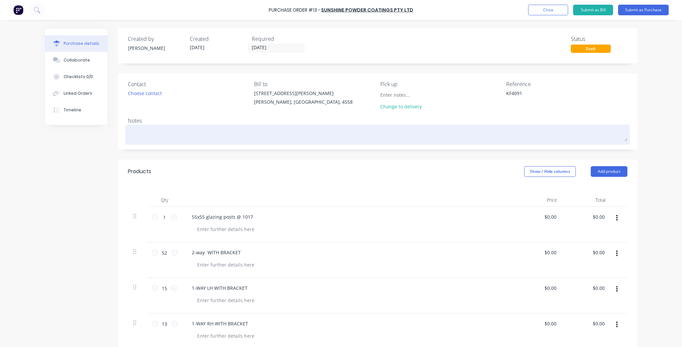
click at [292, 137] on textarea at bounding box center [377, 133] width 499 height 15
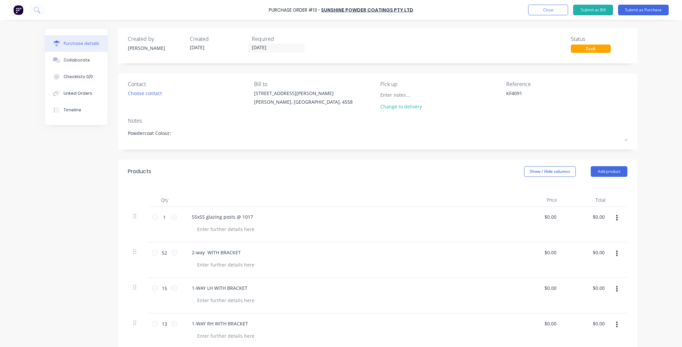
drag, startPoint x: 668, startPoint y: 132, endPoint x: 665, endPoint y: 122, distance: 9.9
click at [668, 131] on div "Purchase Order #13 - Sunshine Powder Coatings Pty Ltd Add product Close Submit …" at bounding box center [341, 173] width 682 height 347
click at [653, 132] on div "Purchase Order #13 - Sunshine Powder Coatings Pty Ltd Add product Close Submit …" at bounding box center [341, 173] width 682 height 347
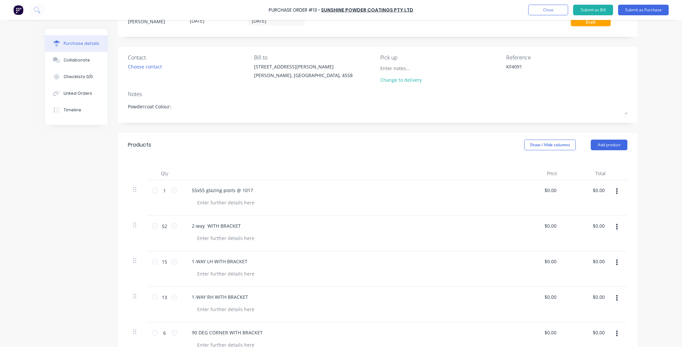
scroll to position [106, 0]
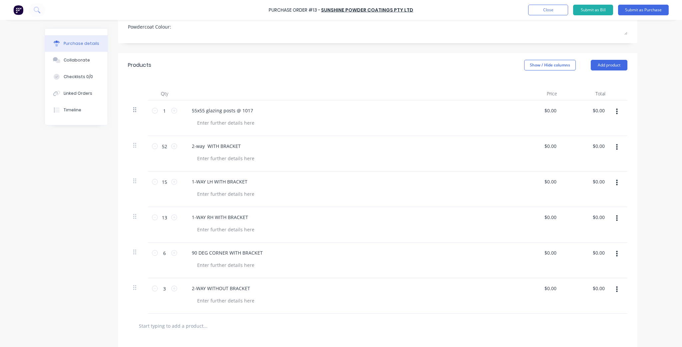
click at [133, 110] on icon at bounding box center [134, 109] width 3 height 5
click at [196, 123] on div at bounding box center [226, 123] width 68 height 10
click at [248, 106] on div "55x55 glazing posts @ 1017" at bounding box center [222, 111] width 72 height 10
click at [174, 331] on input "text" at bounding box center [204, 325] width 133 height 13
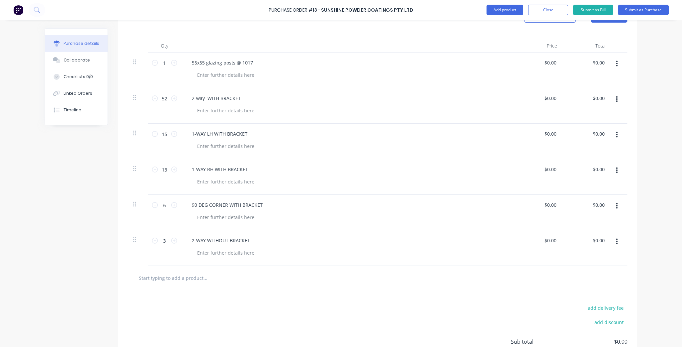
scroll to position [213, 0]
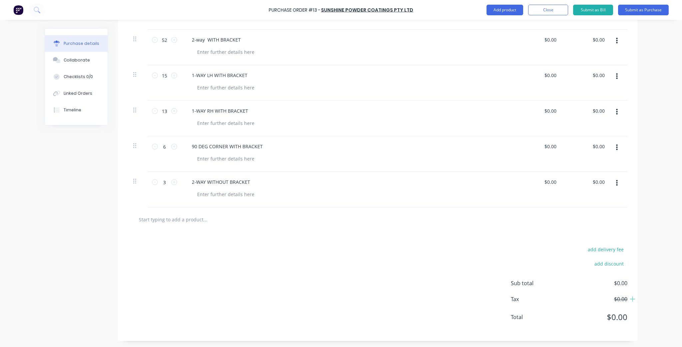
drag, startPoint x: 176, startPoint y: 211, endPoint x: 174, endPoint y: 220, distance: 9.1
click at [175, 213] on div at bounding box center [377, 220] width 499 height 24
click at [174, 220] on input "text" at bounding box center [204, 219] width 133 height 13
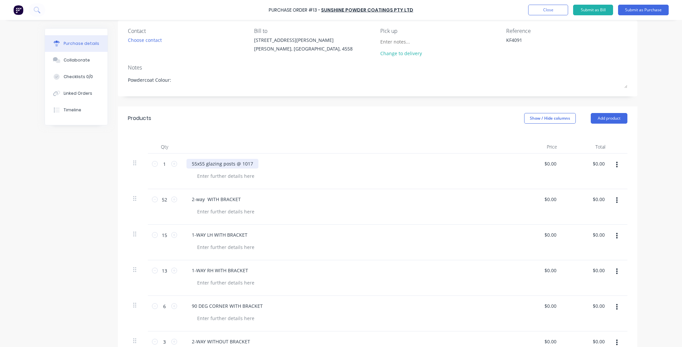
click at [250, 164] on div "55x55 glazing posts @ 1017" at bounding box center [222, 164] width 72 height 10
drag, startPoint x: 251, startPoint y: 163, endPoint x: 185, endPoint y: 163, distance: 65.9
click at [186, 163] on div "55x55 glazing posts @ 1017" at bounding box center [222, 164] width 72 height 10
copy div "55x55 glazing posts @ 1017"
click at [295, 201] on div "2-way WITH BRACKET" at bounding box center [347, 200] width 322 height 10
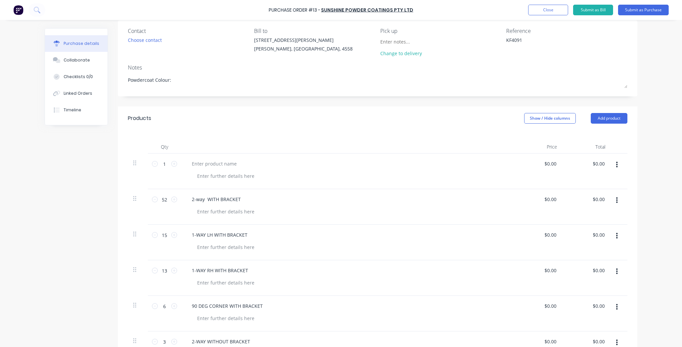
click at [610, 168] on button "button" at bounding box center [617, 165] width 16 height 12
click at [600, 221] on button "Delete" at bounding box center [596, 222] width 57 height 13
click at [209, 179] on div at bounding box center [226, 176] width 68 height 10
paste div
click at [225, 213] on div at bounding box center [226, 212] width 68 height 10
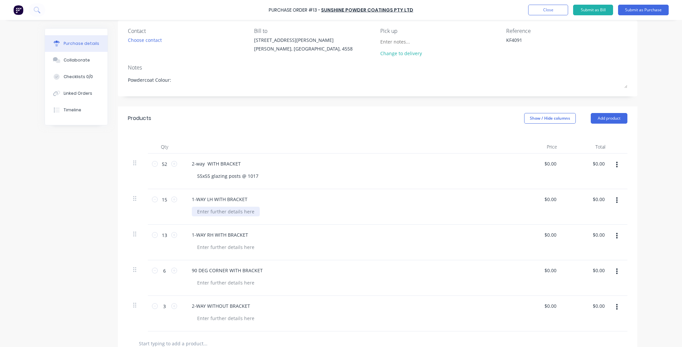
paste div
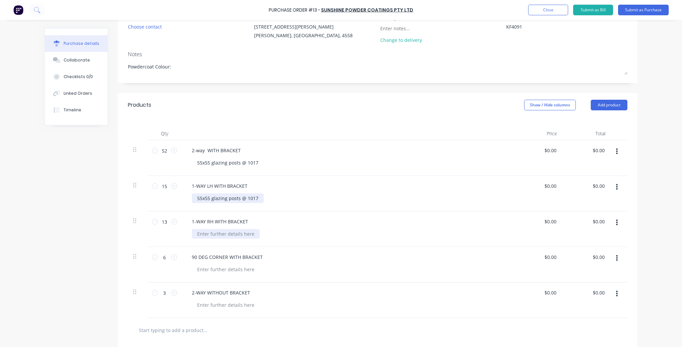
scroll to position [80, 0]
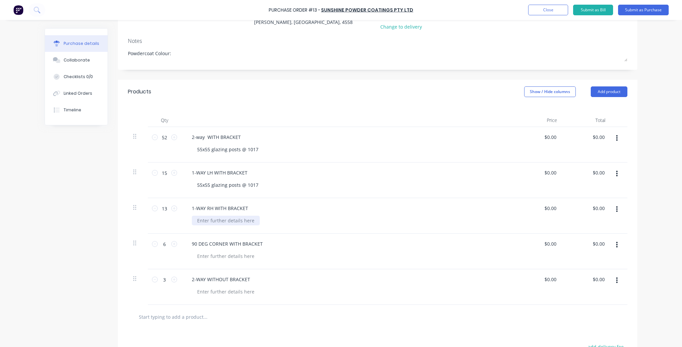
click at [241, 216] on div at bounding box center [226, 221] width 68 height 10
paste div
click at [235, 252] on div at bounding box center [226, 257] width 68 height 10
paste div
click at [220, 293] on div at bounding box center [226, 292] width 68 height 10
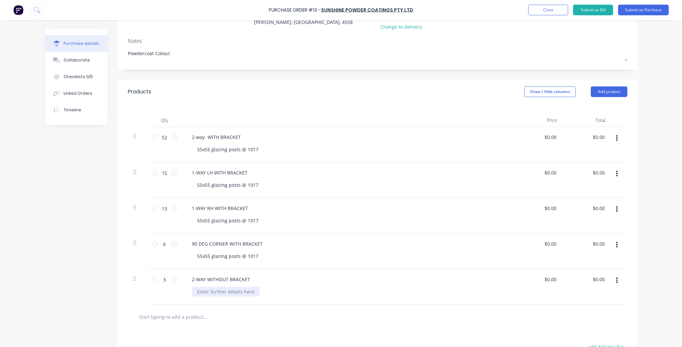
paste div
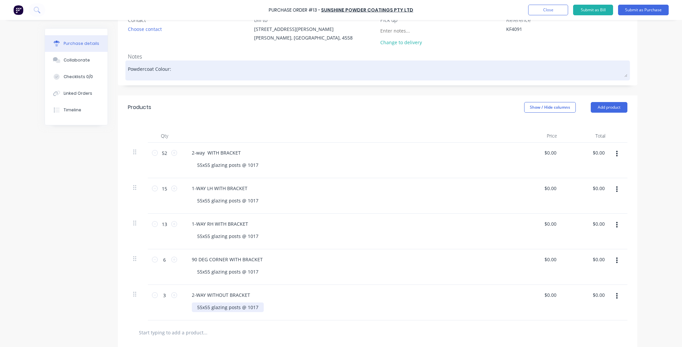
scroll to position [27, 0]
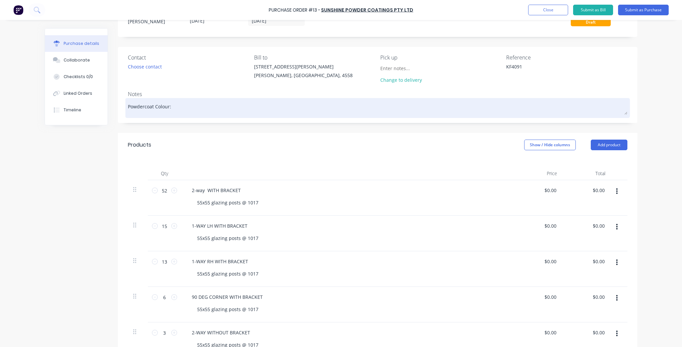
click at [179, 109] on textarea "Powdercoat Colour:" at bounding box center [377, 107] width 499 height 15
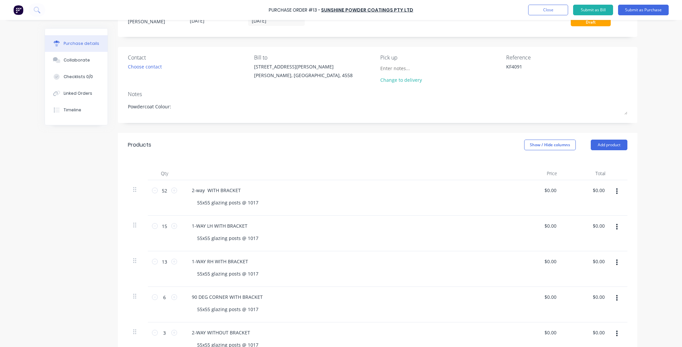
scroll to position [0, 0]
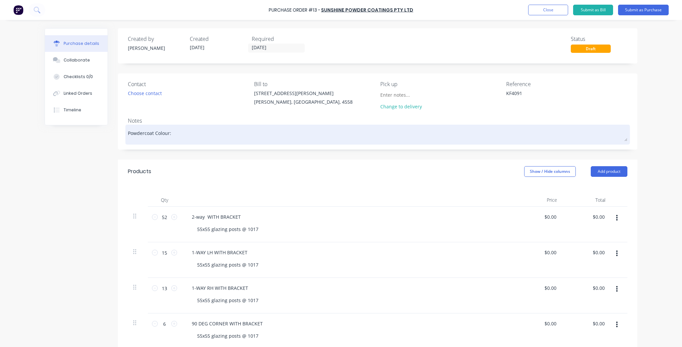
paste textarea "Duratec Eternity Titanium Pearl Kinetic® | Satin"
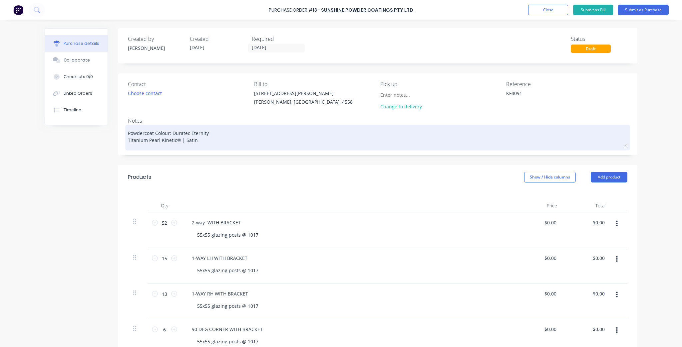
click at [128, 141] on textarea "Powdercoat Colour: Duratec Eternity Titanium Pearl Kinetic® | Satin" at bounding box center [377, 136] width 499 height 21
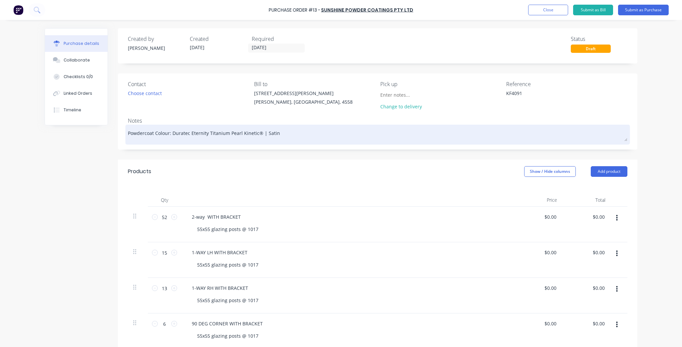
click at [256, 133] on textarea "Powdercoat Colour: Duratec Eternity Titanium Pearl Kinetic® | Satin" at bounding box center [377, 133] width 499 height 15
click at [280, 135] on textarea "Powdercoat Colour: Duratec Eternity Titanium Pearl Kinetic | Satin" at bounding box center [377, 133] width 499 height 15
click at [205, 134] on textarea "Powdercoat Colour: Duratec Eternity Titanium Pearl Kinetic | Satin" at bounding box center [377, 133] width 499 height 15
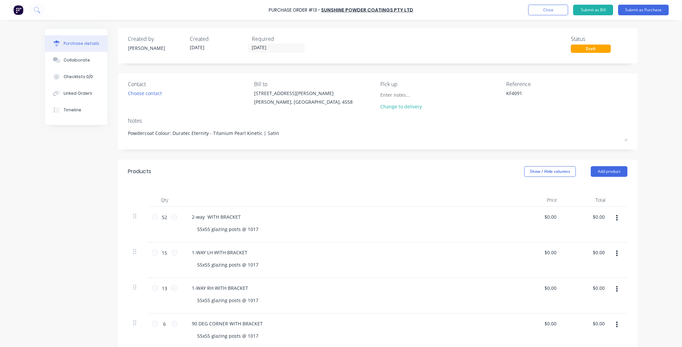
click at [225, 106] on div "Contact Choose contact" at bounding box center [188, 96] width 121 height 33
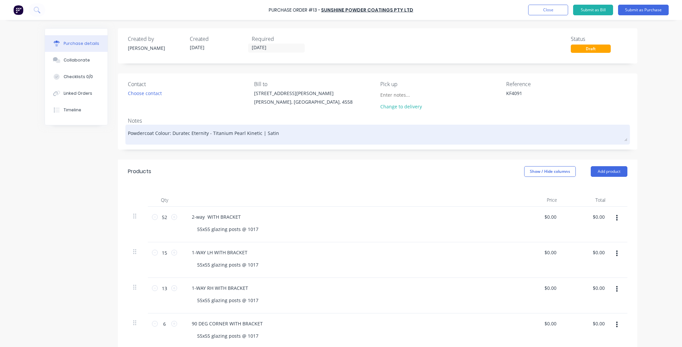
click at [262, 133] on textarea "Powdercoat Colour: Duratec Eternity - Titanium Pearl Kinetic | Satin" at bounding box center [377, 133] width 499 height 15
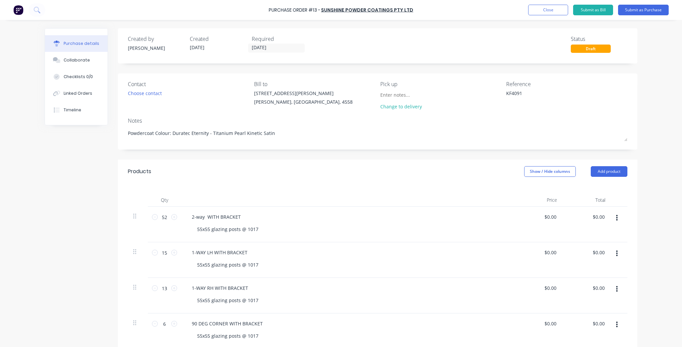
click at [220, 103] on div "Contact Choose contact" at bounding box center [188, 96] width 121 height 33
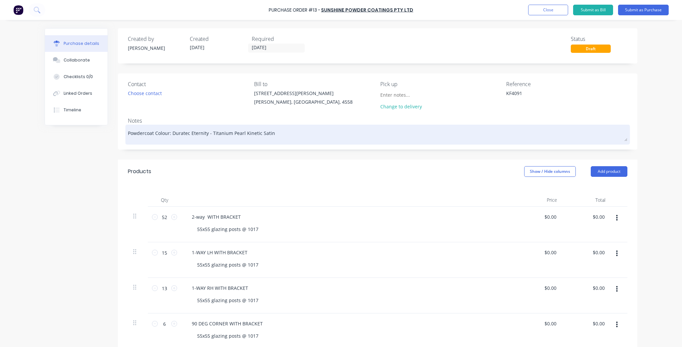
drag, startPoint x: 274, startPoint y: 132, endPoint x: 169, endPoint y: 136, distance: 104.9
click at [169, 136] on textarea "Powdercoat Colour: Duratec Eternity - Titanium Pearl Kinetic Satin" at bounding box center [377, 133] width 499 height 15
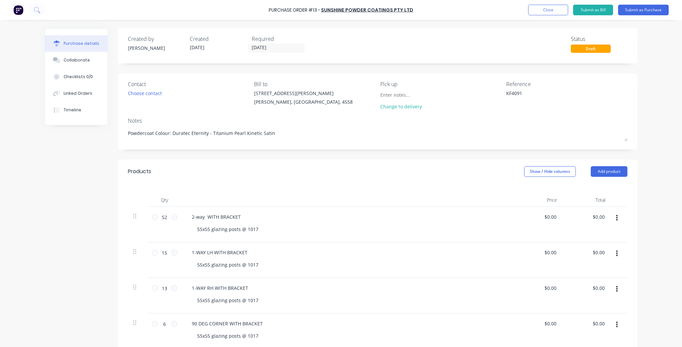
click at [614, 103] on div "KF4091" at bounding box center [566, 98] width 121 height 17
click at [650, 10] on button "Submit as Purchase" at bounding box center [643, 10] width 51 height 11
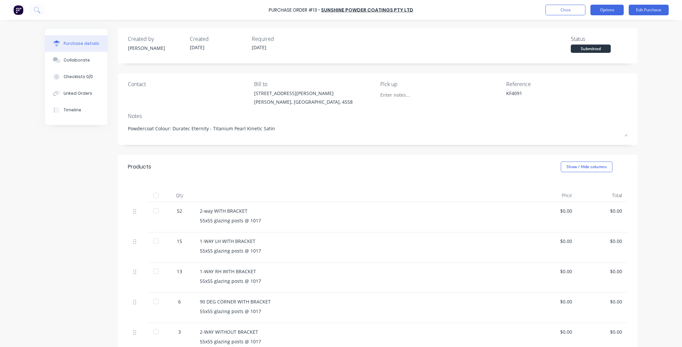
click at [619, 11] on button "Options" at bounding box center [606, 10] width 33 height 11
click at [578, 43] on div "Convert to Bill" at bounding box center [591, 41] width 51 height 10
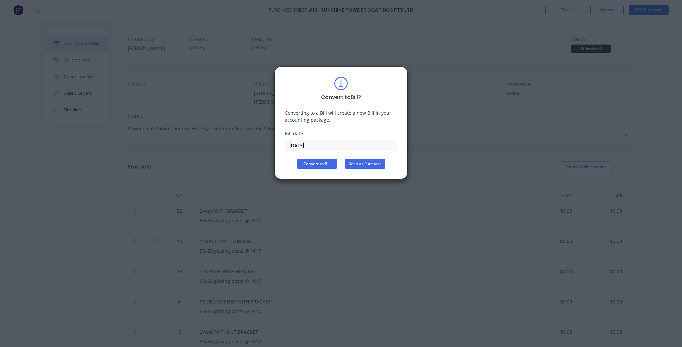
click at [377, 165] on button "Keep as Purchase" at bounding box center [365, 164] width 40 height 10
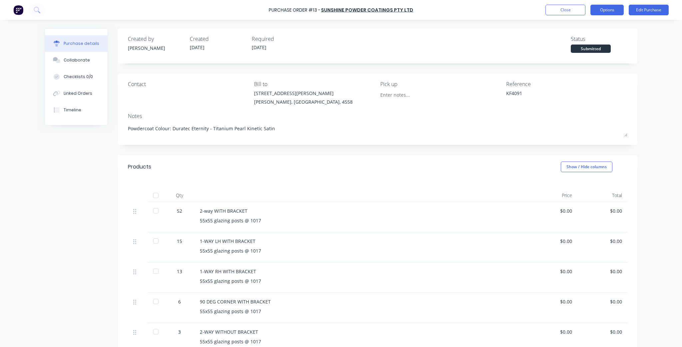
click at [601, 13] on button "Options" at bounding box center [606, 10] width 33 height 11
click at [597, 26] on div "Print / Email" at bounding box center [591, 27] width 51 height 10
click at [595, 56] on div "Without pricing" at bounding box center [591, 54] width 51 height 10
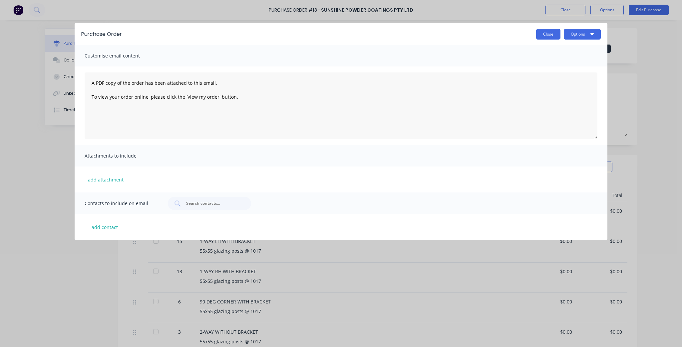
click at [546, 38] on button "Close" at bounding box center [548, 34] width 24 height 11
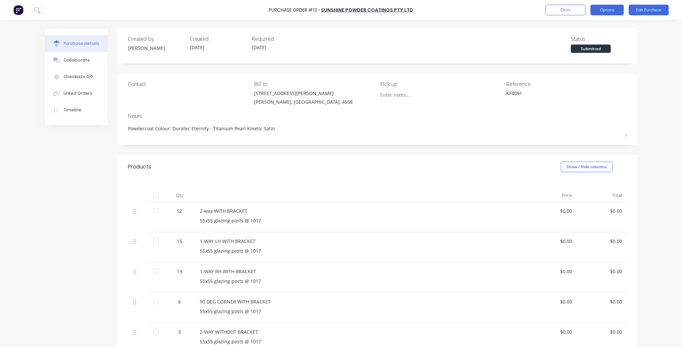
click at [604, 15] on button "Options" at bounding box center [606, 10] width 33 height 11
click at [598, 25] on div "Print / Email" at bounding box center [591, 27] width 51 height 10
click at [601, 55] on div "Without pricing" at bounding box center [591, 54] width 51 height 10
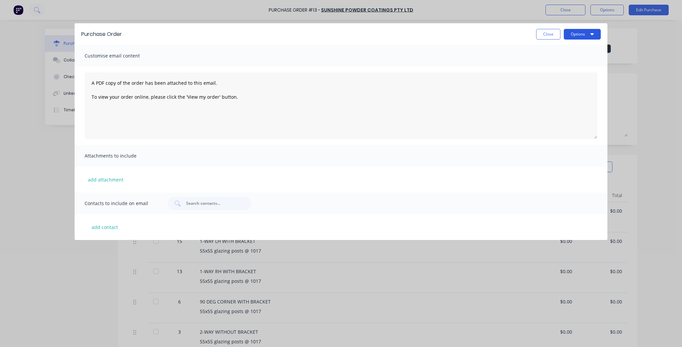
click at [577, 32] on button "Options" at bounding box center [581, 34] width 37 height 11
click at [575, 53] on div "Print" at bounding box center [568, 51] width 51 height 10
click at [623, 46] on div "Purchase Order Close Options Customise email content A PDF copy of the order ha…" at bounding box center [341, 173] width 682 height 347
click at [633, 45] on div "Purchase Order Close Options Customise email content A PDF copy of the order ha…" at bounding box center [341, 173] width 682 height 347
click at [552, 32] on button "Close" at bounding box center [548, 34] width 24 height 11
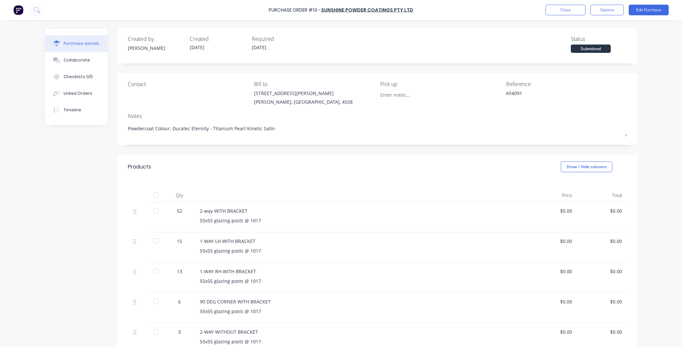
click at [666, 142] on div "Purchase Order #13 - Sunshine Powder Coatings Pty Ltd Close Options Edit Purcha…" at bounding box center [341, 173] width 682 height 347
click at [650, 12] on button "Edit Purchase" at bounding box center [648, 10] width 40 height 11
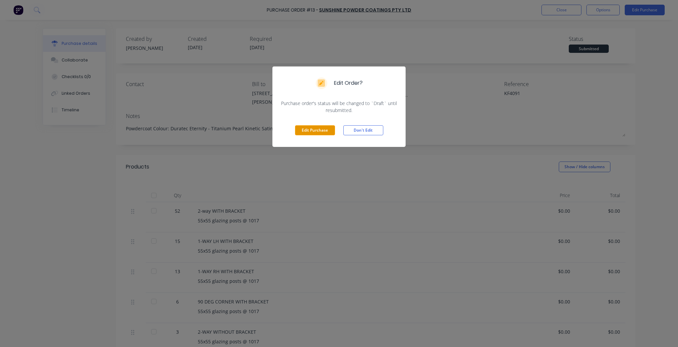
click at [322, 132] on button "Edit Purchase" at bounding box center [315, 130] width 40 height 10
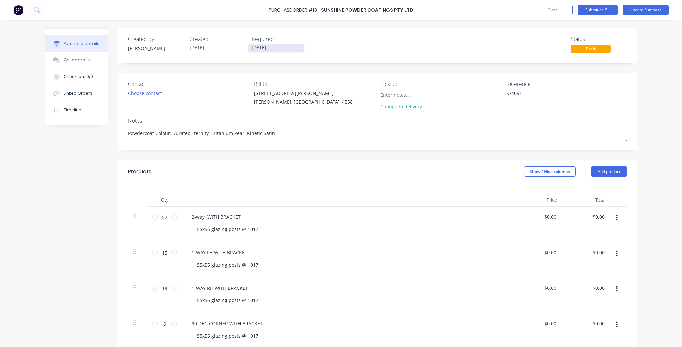
click at [251, 46] on input "18/09/25" at bounding box center [276, 48] width 56 height 8
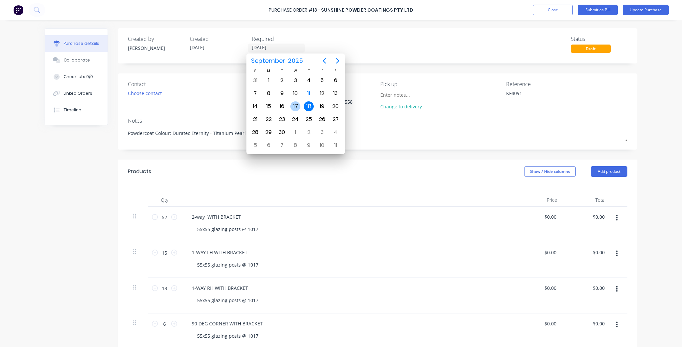
click at [292, 105] on div "17" at bounding box center [295, 107] width 10 height 10
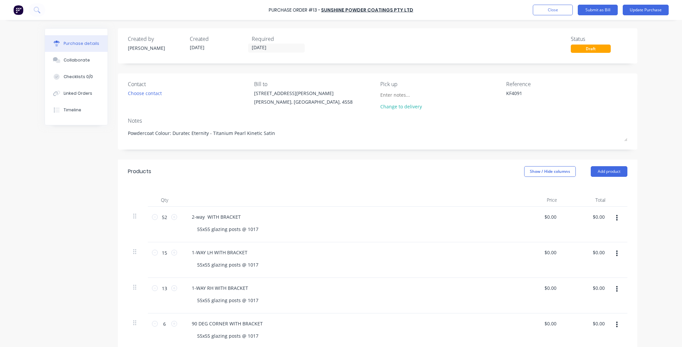
drag, startPoint x: 638, startPoint y: 11, endPoint x: 652, endPoint y: 60, distance: 51.1
click at [652, 60] on div "Purchase Order #13 - Sunshine Powder Coatings Pty Ltd Add product Close Submit …" at bounding box center [341, 173] width 682 height 347
click at [654, 12] on button "Update Purchase" at bounding box center [645, 10] width 46 height 11
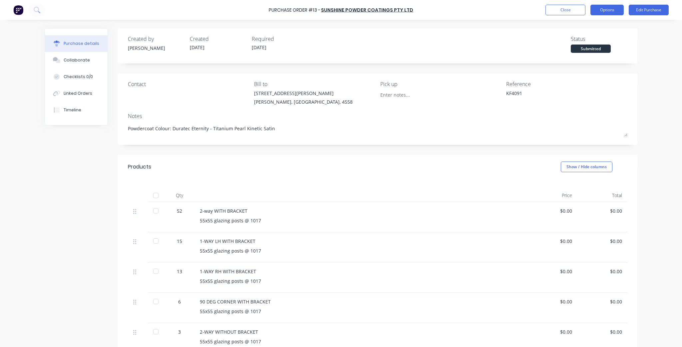
click at [611, 9] on button "Options" at bounding box center [606, 10] width 33 height 11
click at [590, 23] on div "Print / Email" at bounding box center [591, 27] width 51 height 10
click at [592, 50] on div "Without pricing" at bounding box center [591, 54] width 51 height 10
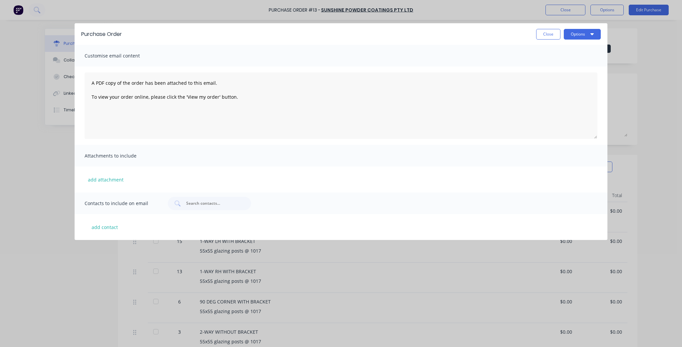
click at [591, 40] on div "Purchase Order Close Options" at bounding box center [341, 34] width 532 height 22
click at [590, 36] on icon "button" at bounding box center [591, 33] width 3 height 5
click at [578, 49] on div "Print" at bounding box center [568, 51] width 51 height 10
drag, startPoint x: 549, startPoint y: 34, endPoint x: 681, endPoint y: 110, distance: 152.5
click at [548, 34] on button "Close" at bounding box center [548, 34] width 24 height 11
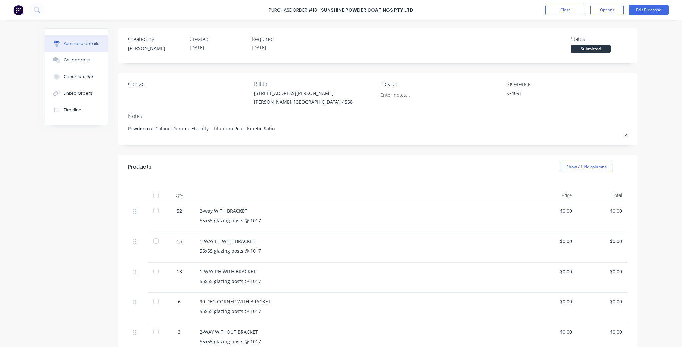
click at [654, 143] on div "Purchase Order #13 - Sunshine Powder Coatings Pty Ltd Close Options Edit Purcha…" at bounding box center [341, 173] width 682 height 347
click at [552, 8] on button "Close" at bounding box center [565, 10] width 40 height 11
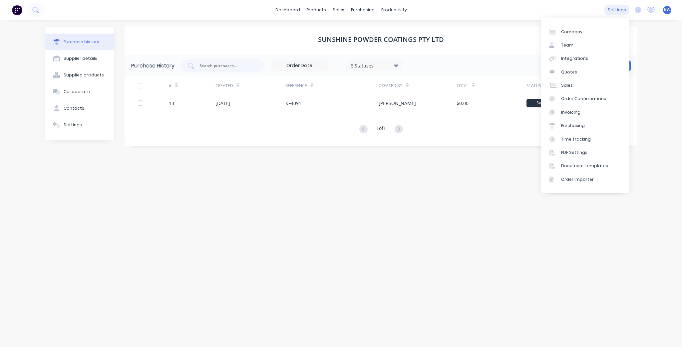
click at [618, 9] on div "settings" at bounding box center [616, 10] width 25 height 10
click at [570, 30] on div "Company" at bounding box center [571, 32] width 21 height 6
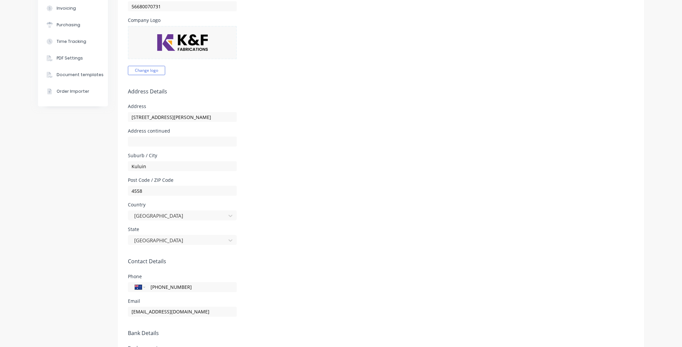
scroll to position [186, 0]
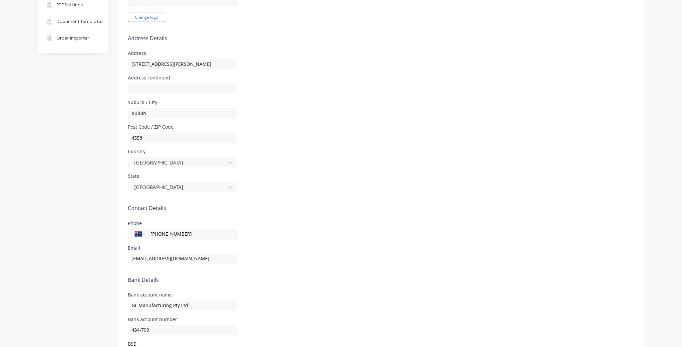
click at [197, 232] on input "(07) 5479 4064" at bounding box center [190, 234] width 80 height 8
drag, startPoint x: 194, startPoint y: 232, endPoint x: 159, endPoint y: 236, distance: 35.2
click at [159, 236] on input "(07) 5479 4064" at bounding box center [190, 234] width 80 height 8
click at [335, 225] on div "Phone International Afghanistan Åland Islands Albania Algeria American Samoa An…" at bounding box center [381, 232] width 506 height 23
click at [212, 229] on div "International Afghanistan Åland Islands Albania Algeria American Samoa Andorra …" at bounding box center [182, 234] width 109 height 10
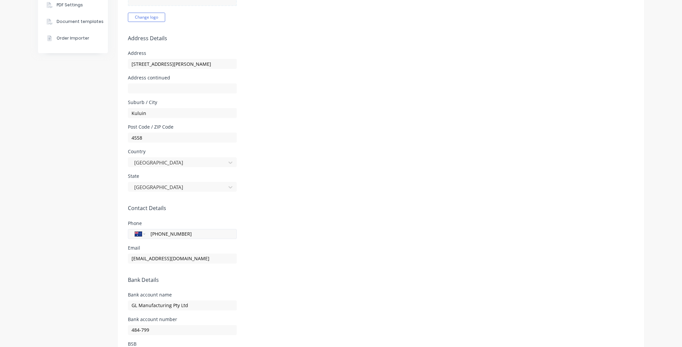
click at [198, 233] on input "(07) 5211 0814" at bounding box center [190, 234] width 80 height 8
click at [447, 243] on form "Company Details Company Name K&F Fabrications Timezone Australia/Brisbane ABN 5…" at bounding box center [381, 122] width 526 height 521
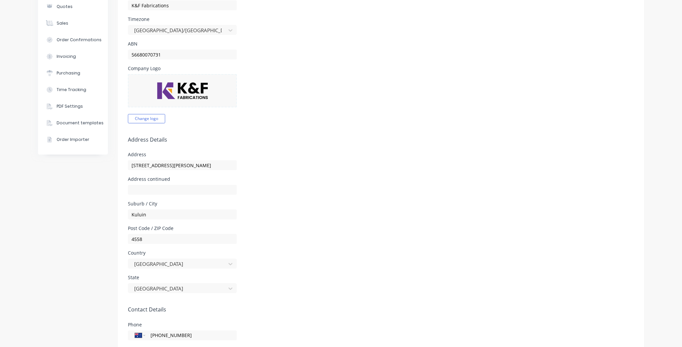
scroll to position [16, 0]
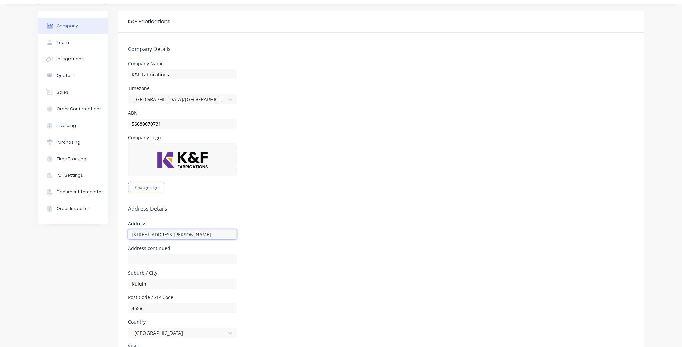
drag, startPoint x: 138, startPoint y: 234, endPoint x: 117, endPoint y: 234, distance: 21.3
click at [118, 234] on form "Company Details Company Name K&F Fabrications Timezone Australia/Brisbane ABN 5…" at bounding box center [381, 293] width 526 height 521
click at [415, 298] on div "Post Code / ZIP Code 4558" at bounding box center [381, 305] width 506 height 18
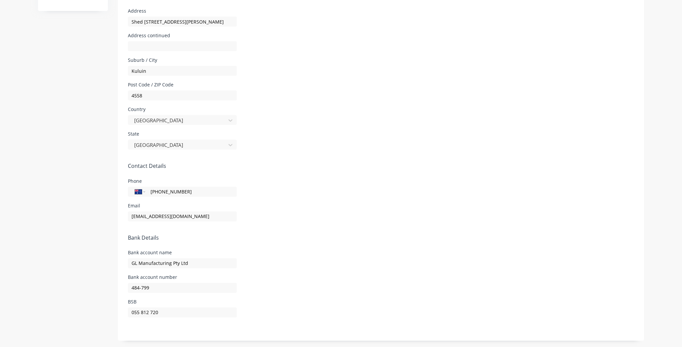
scroll to position [0, 0]
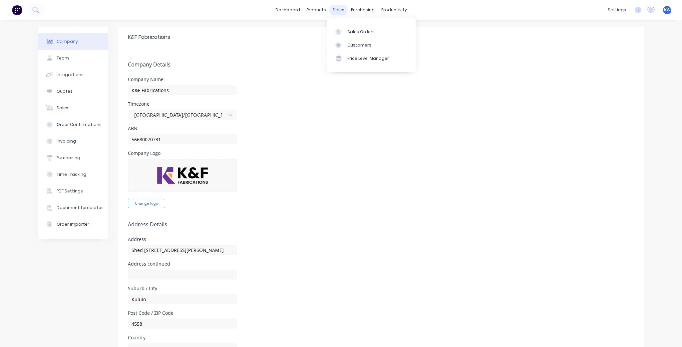
click at [343, 8] on div "sales" at bounding box center [338, 10] width 18 height 10
click at [348, 8] on div "purchasing" at bounding box center [362, 10] width 30 height 10
click at [382, 23] on div "Purchase Orders Suppliers" at bounding box center [388, 38] width 88 height 40
click at [377, 34] on div "Purchase Orders" at bounding box center [381, 32] width 35 height 6
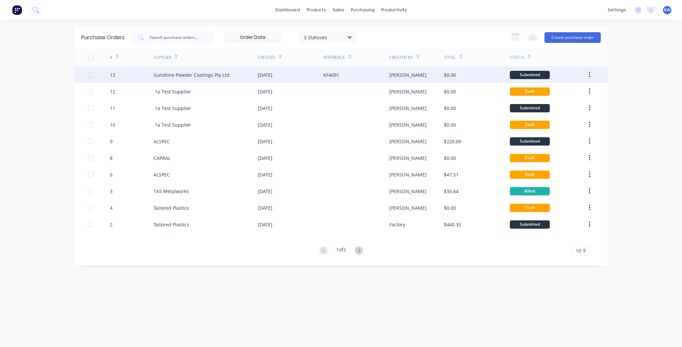
click at [419, 73] on div "[PERSON_NAME]" at bounding box center [416, 75] width 55 height 17
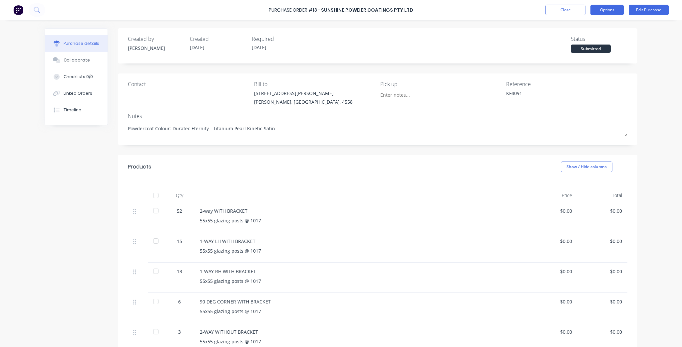
click at [615, 9] on button "Options" at bounding box center [606, 10] width 33 height 11
click at [662, 5] on button "Edit Purchase" at bounding box center [648, 10] width 40 height 11
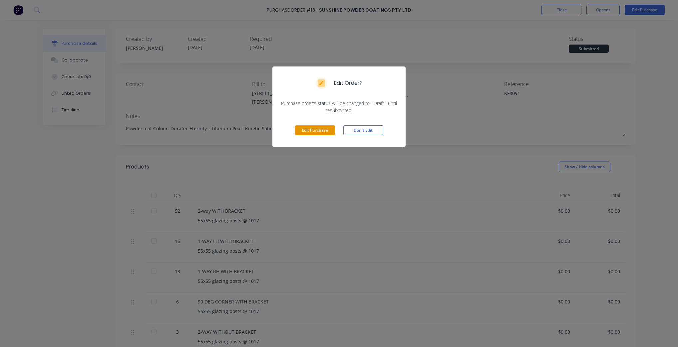
click at [314, 129] on button "Edit Purchase" at bounding box center [315, 130] width 40 height 10
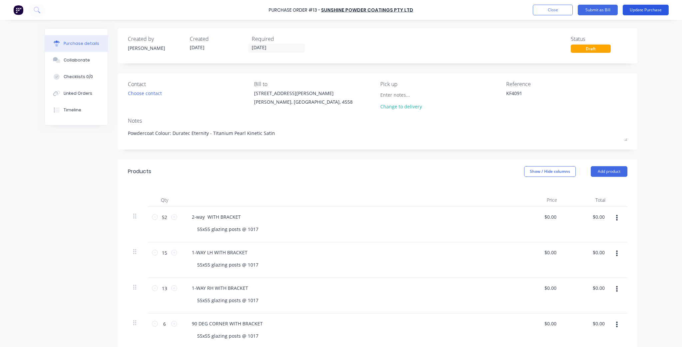
click at [666, 14] on button "Update Purchase" at bounding box center [645, 10] width 46 height 11
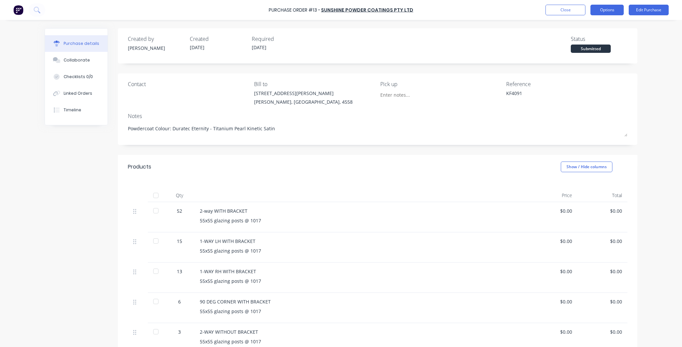
click at [612, 5] on button "Options" at bounding box center [606, 10] width 33 height 11
click at [591, 25] on div "Print / Email" at bounding box center [591, 27] width 51 height 10
click at [588, 50] on div "Without pricing" at bounding box center [591, 54] width 51 height 10
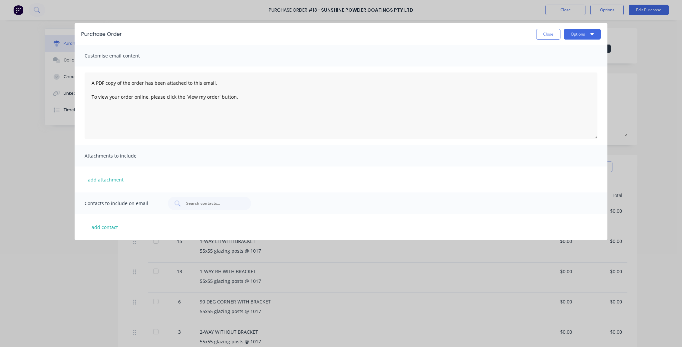
drag, startPoint x: 538, startPoint y: 37, endPoint x: 586, endPoint y: 46, distance: 49.0
click at [586, 46] on div "Purchase Order Close Options Customise email content A PDF copy of the order ha…" at bounding box center [341, 131] width 532 height 217
click at [586, 36] on button "Options" at bounding box center [581, 34] width 37 height 11
click at [574, 49] on div "Print" at bounding box center [568, 51] width 51 height 10
click at [534, 35] on div "Close Options Print Email" at bounding box center [364, 34] width 472 height 11
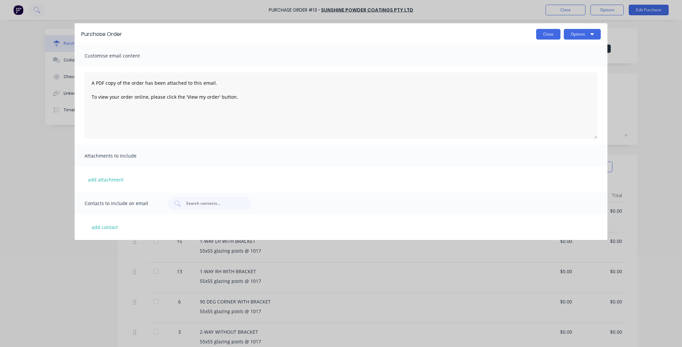
click at [540, 35] on button "Close" at bounding box center [548, 34] width 24 height 11
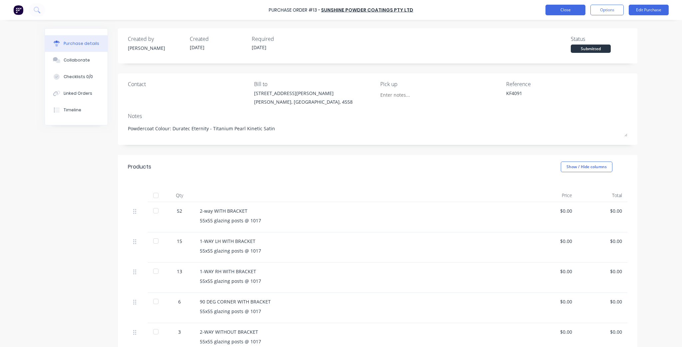
click at [547, 7] on button "Close" at bounding box center [565, 10] width 40 height 11
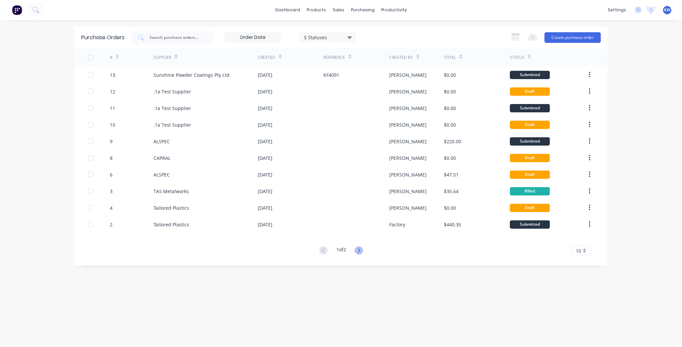
click at [356, 253] on icon at bounding box center [358, 251] width 8 height 8
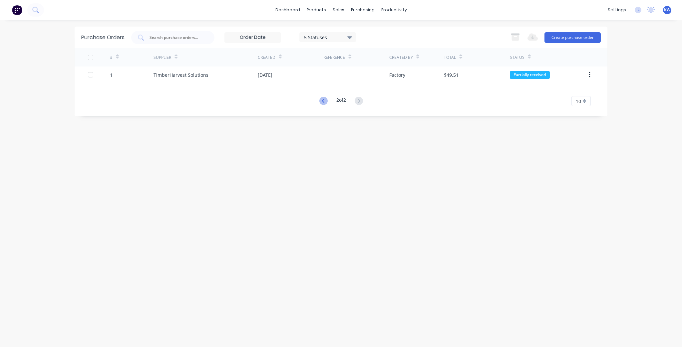
click at [323, 103] on icon at bounding box center [323, 101] width 8 height 8
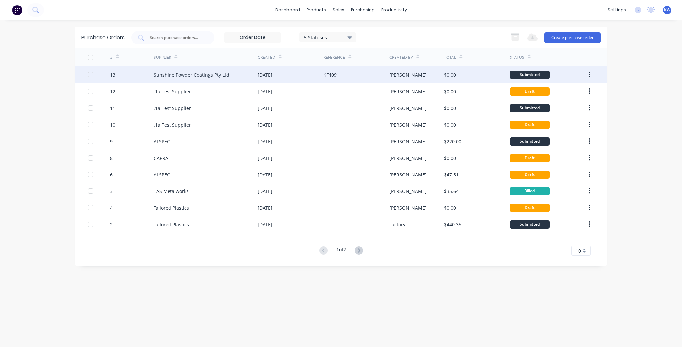
click at [356, 72] on div "KF4091" at bounding box center [356, 75] width 66 height 17
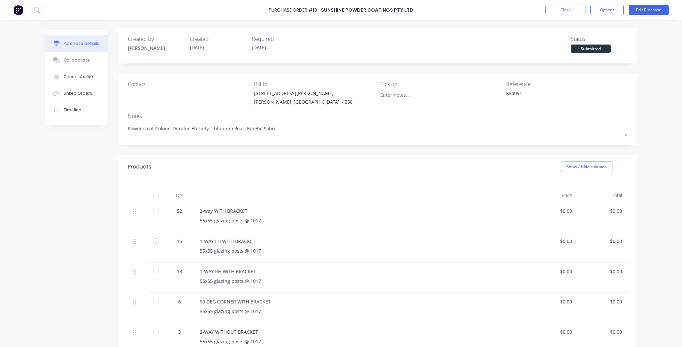
scroll to position [101, 0]
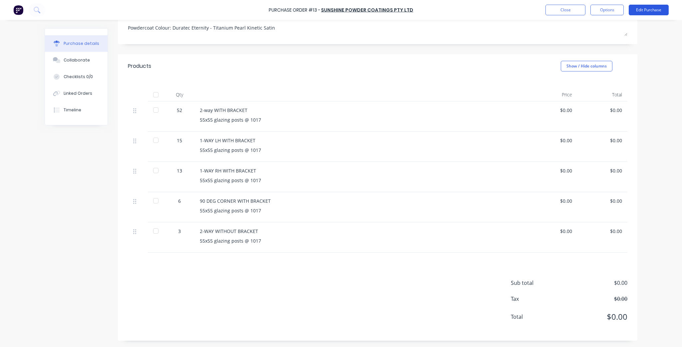
click at [647, 10] on button "Edit Purchase" at bounding box center [648, 10] width 40 height 11
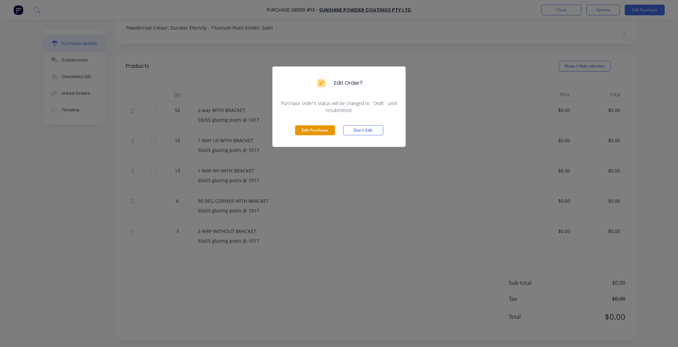
click at [313, 129] on button "Edit Purchase" at bounding box center [315, 130] width 40 height 10
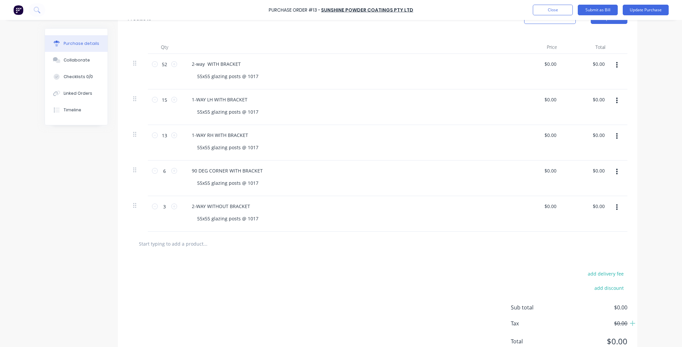
scroll to position [177, 0]
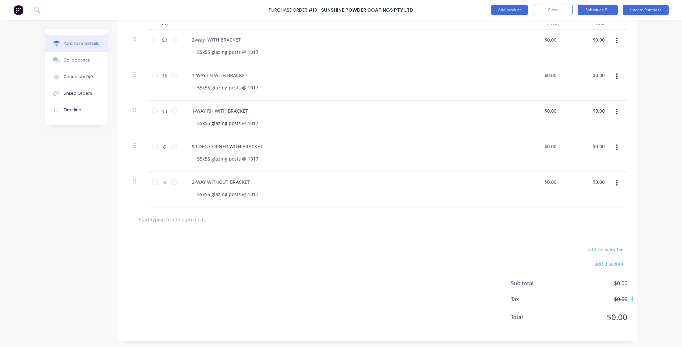
click at [190, 218] on input "text" at bounding box center [204, 219] width 133 height 13
click at [207, 222] on input "text" at bounding box center [204, 219] width 133 height 13
paste input "COVER PLATES"
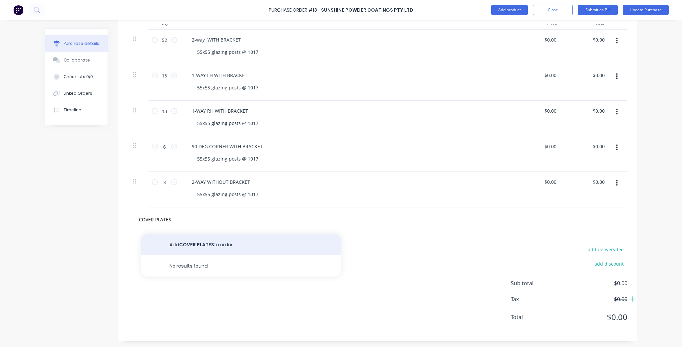
click at [181, 243] on button "Add COVER PLATES to order" at bounding box center [241, 244] width 200 height 21
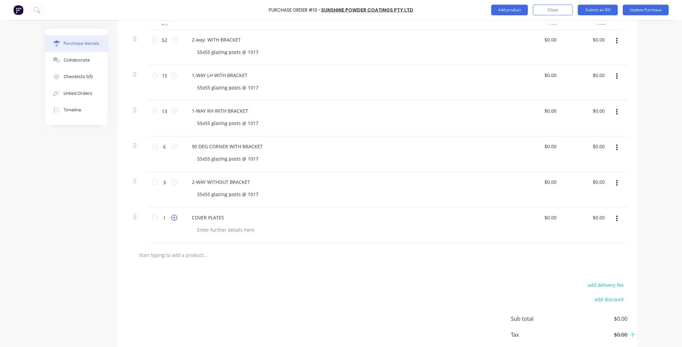
click at [171, 217] on icon at bounding box center [174, 218] width 6 height 6
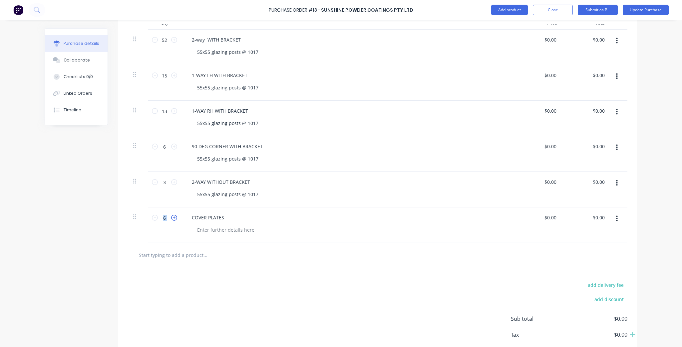
click at [171, 217] on icon at bounding box center [174, 218] width 6 height 6
click at [164, 216] on input "7" at bounding box center [164, 218] width 13 height 10
click at [271, 297] on div "add delivery fee add discount Sub total $0.00 Tax $0.00 Total $0.00" at bounding box center [377, 322] width 519 height 109
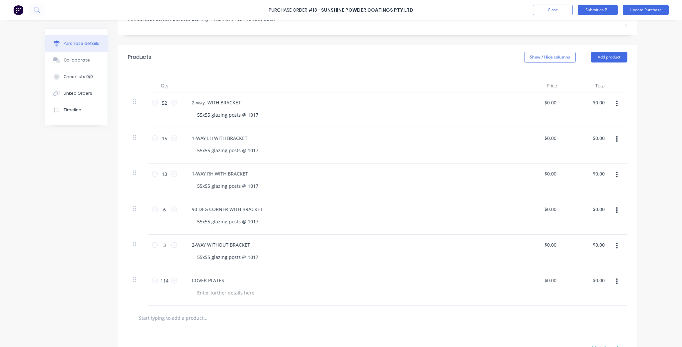
scroll to position [98, 0]
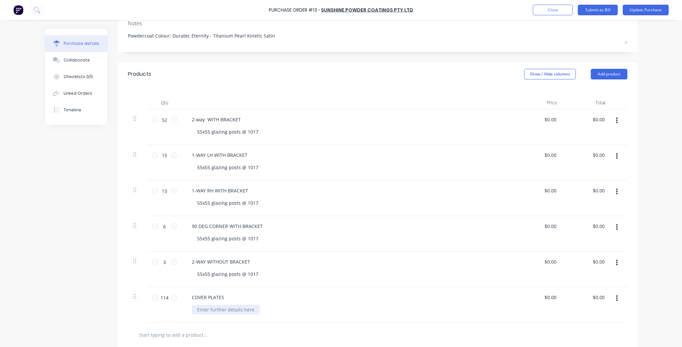
click at [219, 310] on div at bounding box center [226, 310] width 68 height 10
paste div
click at [416, 303] on div "COVER PLATES 110X110" at bounding box center [347, 306] width 333 height 36
click at [205, 311] on div "110X110" at bounding box center [206, 310] width 29 height 10
click at [434, 229] on div "90 DEG CORNER WITH BRACKET" at bounding box center [347, 227] width 322 height 10
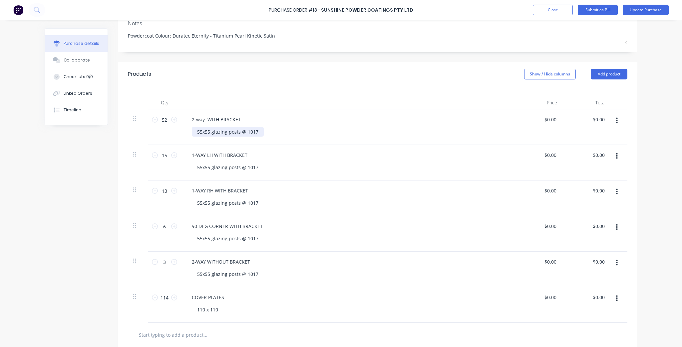
click at [200, 132] on div "55x55 glazing posts @ 1017" at bounding box center [228, 132] width 72 height 10
click at [206, 310] on div "110 x 110" at bounding box center [208, 310] width 32 height 10
click at [203, 310] on div "110 x110" at bounding box center [207, 310] width 30 height 10
click at [205, 309] on div "110 x110" at bounding box center [207, 310] width 30 height 10
click at [261, 308] on div "110x110" at bounding box center [350, 310] width 317 height 10
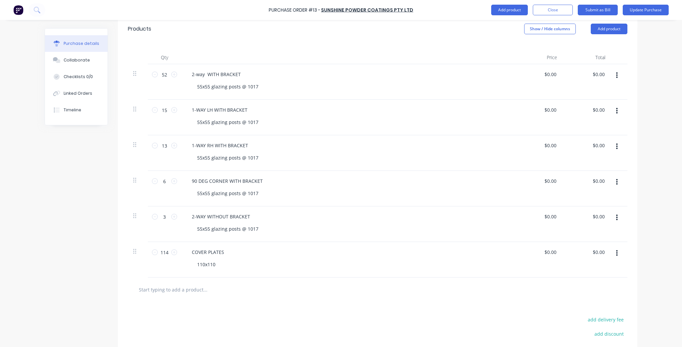
scroll to position [204, 0]
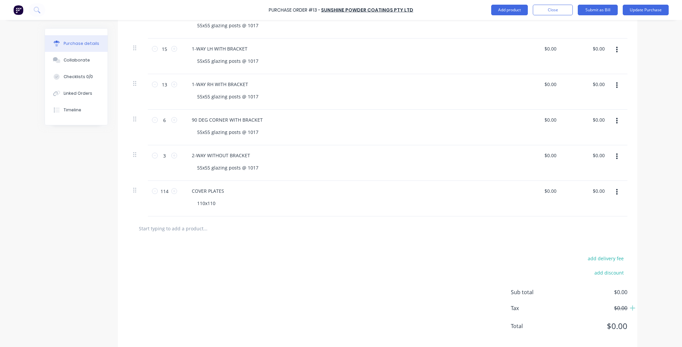
click at [241, 228] on input "text" at bounding box center [204, 228] width 133 height 13
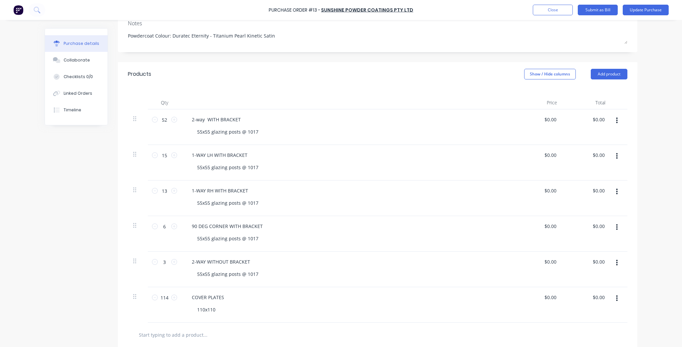
click at [373, 242] on div "55x55 glazing posts @ 1017" at bounding box center [350, 239] width 317 height 10
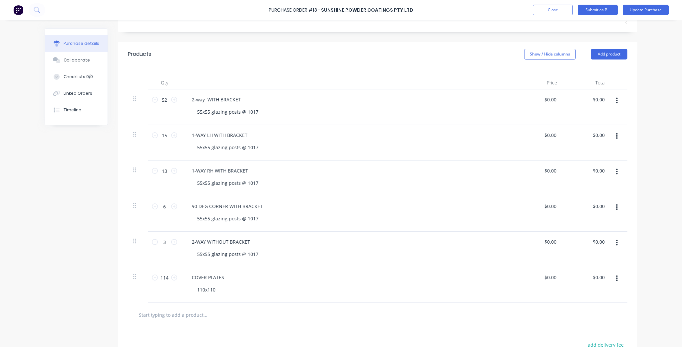
scroll to position [151, 0]
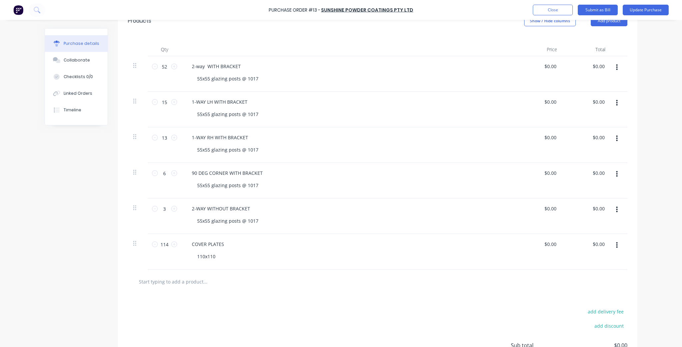
click at [165, 280] on input "text" at bounding box center [204, 281] width 133 height 13
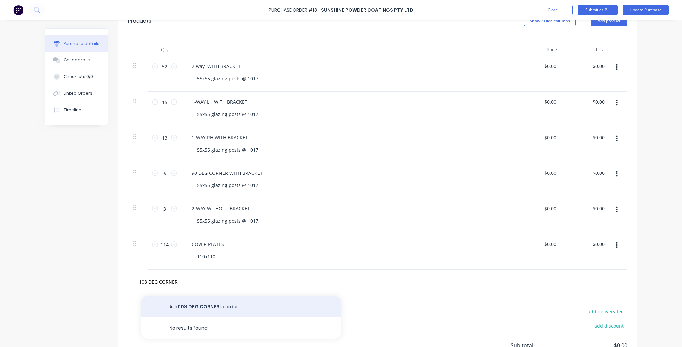
click at [200, 309] on button "Add 108 DEG CORNER to order" at bounding box center [241, 307] width 200 height 21
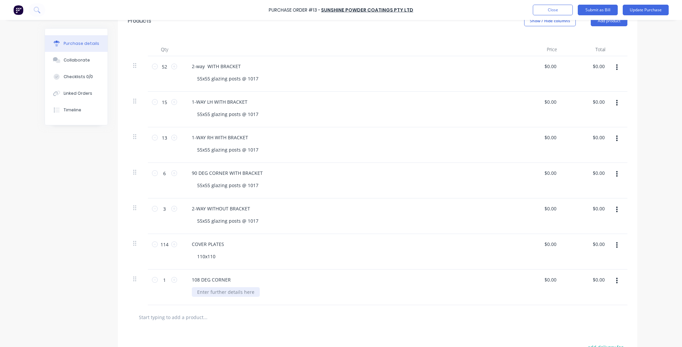
click at [222, 295] on div at bounding box center [226, 293] width 68 height 10
paste div
click at [101, 291] on div "Created by Kim Created 11/09/25 Required 17/09/25 Status Draft Contact Choose c…" at bounding box center [341, 159] width 592 height 562
click at [204, 294] on div "180X152" at bounding box center [206, 293] width 29 height 10
click at [210, 256] on div "110x110" at bounding box center [206, 257] width 29 height 10
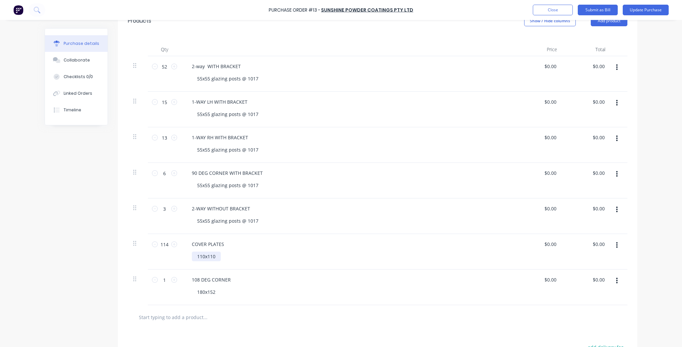
click at [196, 257] on div "110x110" at bounding box center [206, 257] width 29 height 10
click at [308, 244] on div "COVER PLATES" at bounding box center [347, 245] width 322 height 10
click at [175, 319] on input "text" at bounding box center [204, 317] width 133 height 13
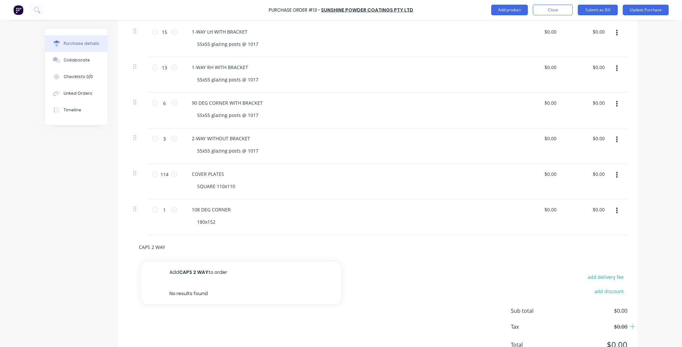
scroll to position [231, 0]
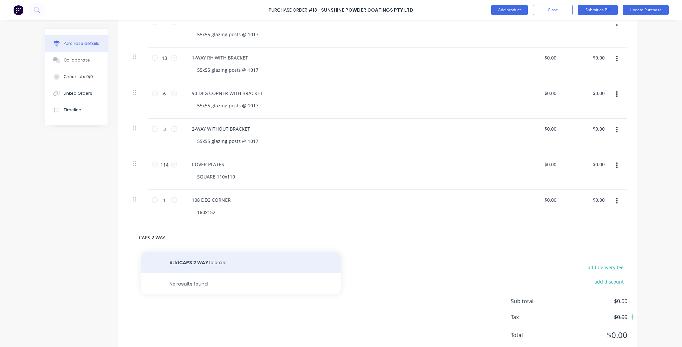
click at [202, 262] on button "Add CAPS 2 WAY to order" at bounding box center [241, 262] width 200 height 21
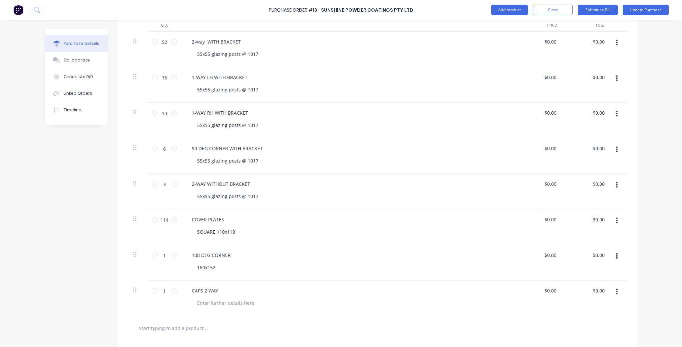
scroll to position [177, 0]
click at [209, 287] on div "CAPS 2 WAY" at bounding box center [204, 289] width 37 height 10
click at [164, 289] on input "1" at bounding box center [164, 289] width 13 height 10
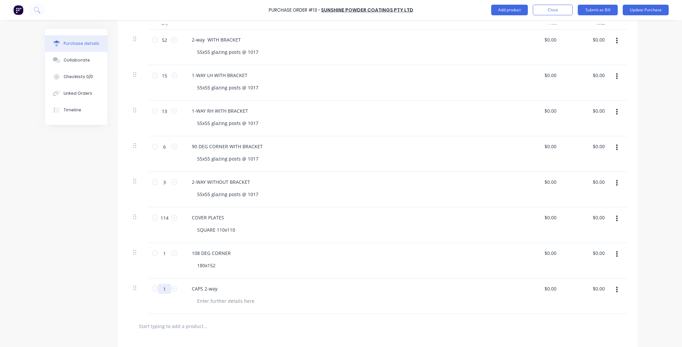
click at [164, 289] on input "1" at bounding box center [164, 289] width 13 height 10
click at [269, 312] on div "CAPS 2-way" at bounding box center [347, 297] width 333 height 36
click at [161, 327] on input "text" at bounding box center [204, 326] width 133 height 13
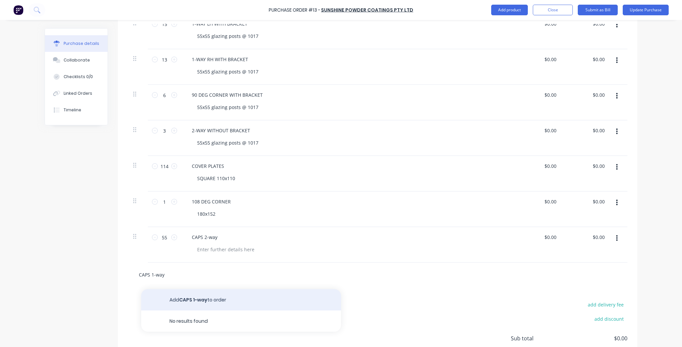
scroll to position [231, 0]
click at [215, 300] on button "Add CAPS 1-way to order" at bounding box center [241, 298] width 200 height 21
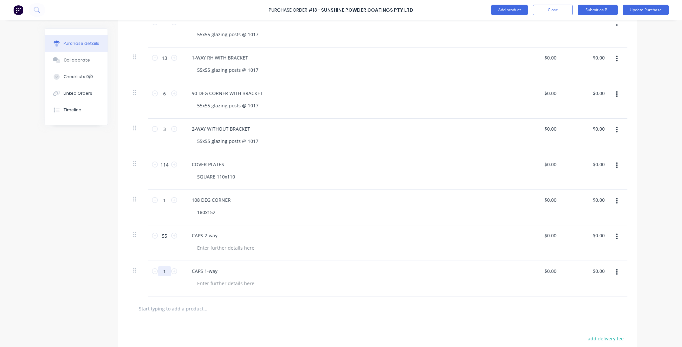
click at [167, 269] on input "1" at bounding box center [164, 272] width 13 height 10
click at [161, 271] on input "18" at bounding box center [164, 272] width 13 height 10
click at [174, 317] on div at bounding box center [377, 309] width 499 height 24
click at [174, 308] on input "text" at bounding box center [204, 308] width 133 height 13
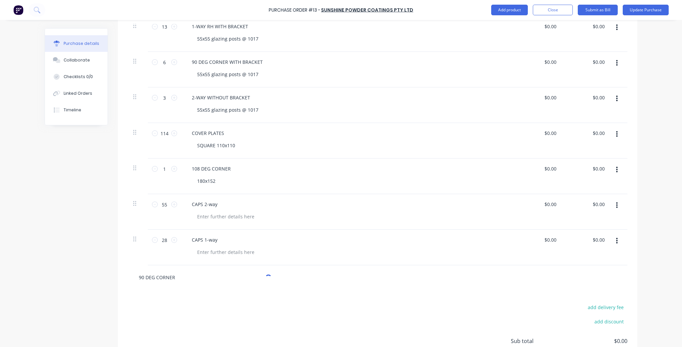
scroll to position [310, 0]
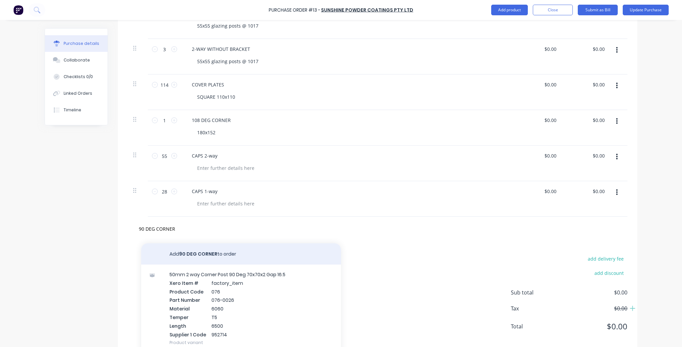
click at [253, 253] on button "Add 90 DEG CORNER to order" at bounding box center [241, 254] width 200 height 21
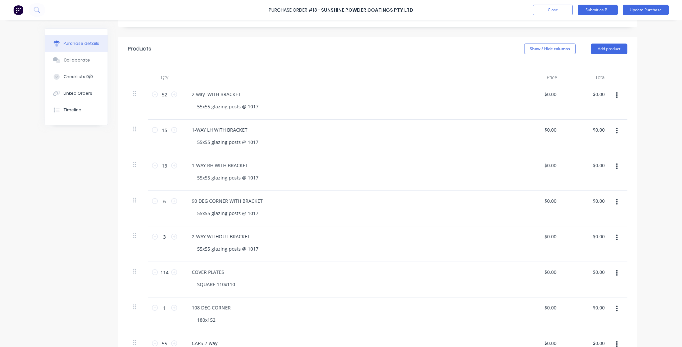
scroll to position [62, 0]
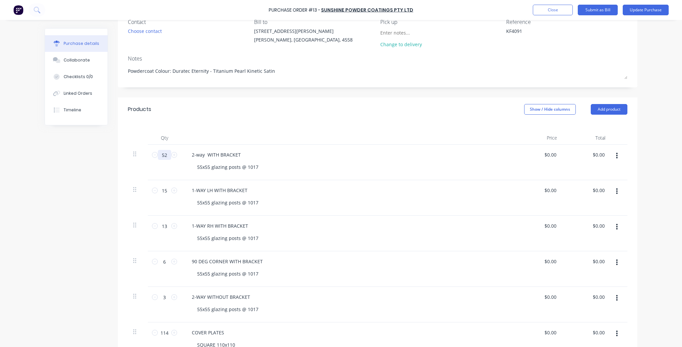
click at [164, 156] on input "52" at bounding box center [164, 155] width 13 height 10
click at [155, 192] on icon at bounding box center [155, 191] width 6 height 6
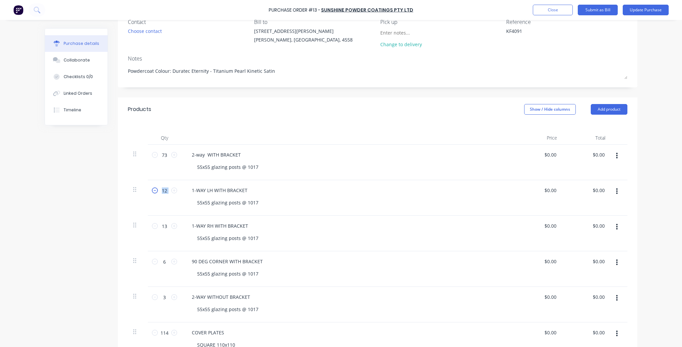
click at [155, 192] on icon at bounding box center [155, 191] width 6 height 6
click at [152, 224] on icon at bounding box center [155, 226] width 6 height 6
click at [168, 259] on input "6" at bounding box center [164, 262] width 13 height 10
click at [172, 262] on icon at bounding box center [174, 262] width 6 height 6
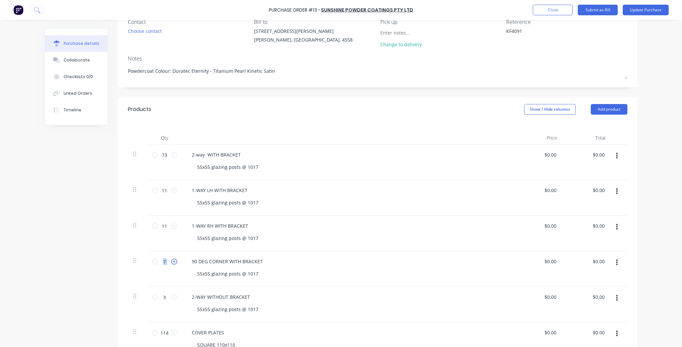
click at [172, 262] on icon at bounding box center [174, 262] width 6 height 6
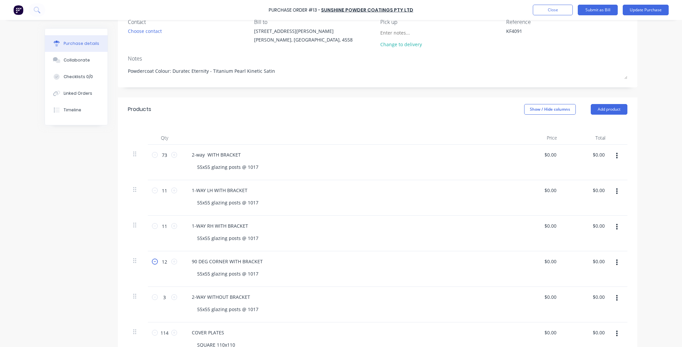
click at [153, 262] on icon at bounding box center [155, 262] width 6 height 6
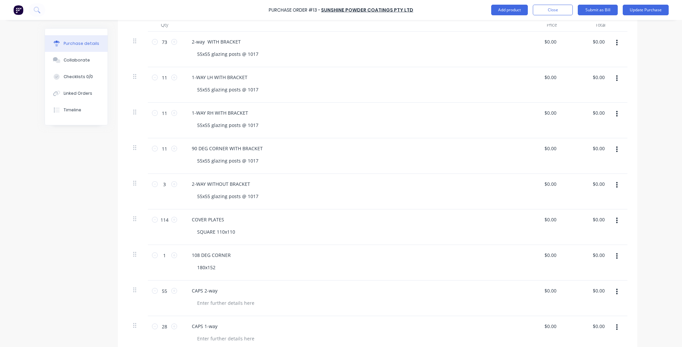
scroll to position [222, 0]
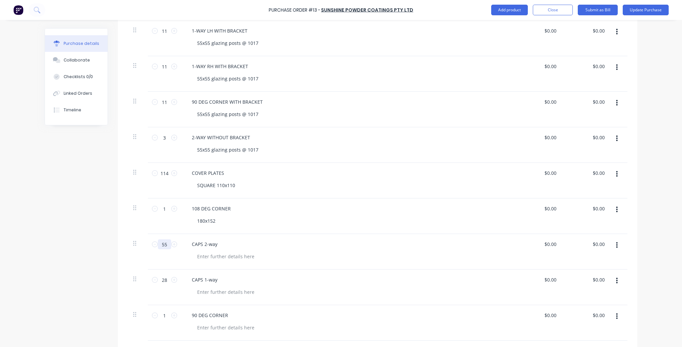
click at [164, 242] on input "55" at bounding box center [164, 245] width 13 height 10
click at [153, 281] on icon at bounding box center [155, 280] width 6 height 6
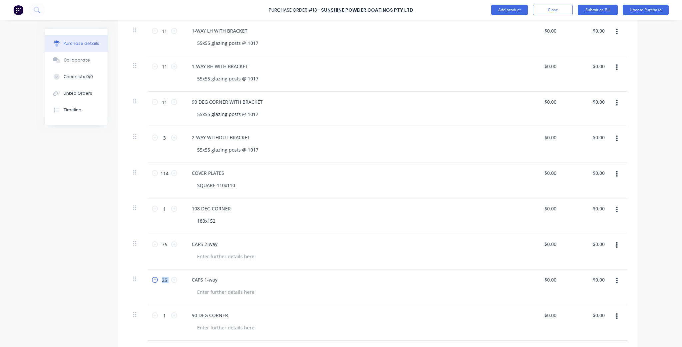
click at [153, 281] on icon at bounding box center [155, 280] width 6 height 6
click at [174, 281] on icon at bounding box center [174, 280] width 6 height 6
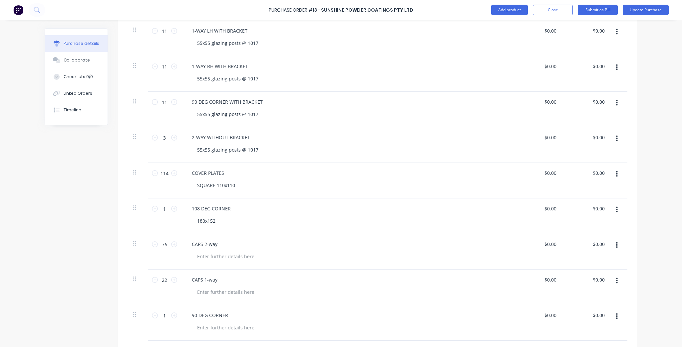
click at [312, 292] on div at bounding box center [350, 293] width 317 height 10
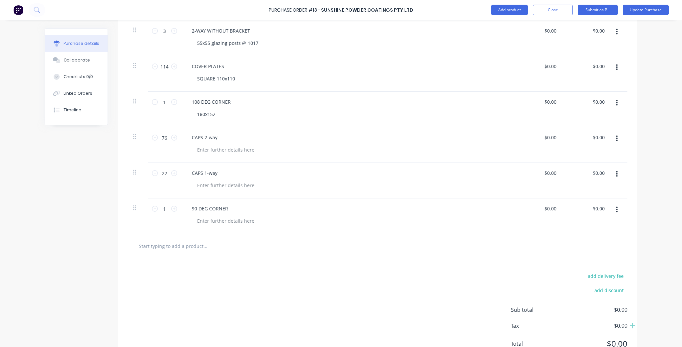
scroll to position [275, 0]
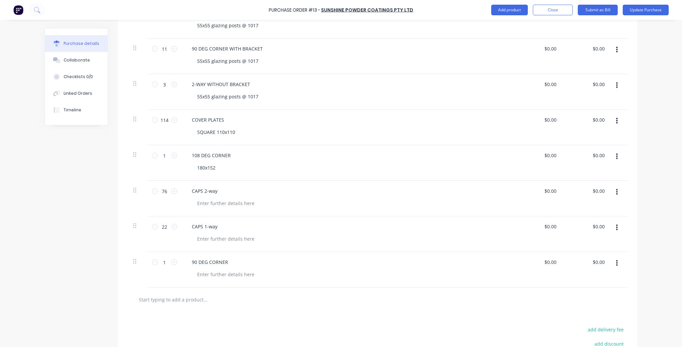
click at [154, 297] on input "text" at bounding box center [204, 299] width 133 height 13
click at [235, 321] on button "Add 108 DEG CORNER to order" at bounding box center [241, 324] width 200 height 21
click at [214, 307] on div at bounding box center [226, 311] width 68 height 10
click at [173, 261] on icon at bounding box center [174, 263] width 6 height 6
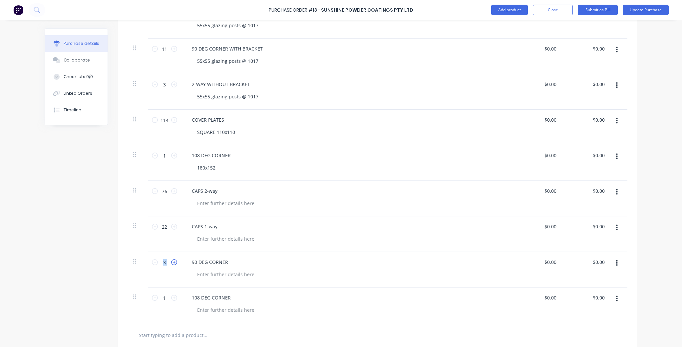
click at [173, 261] on icon at bounding box center [174, 263] width 6 height 6
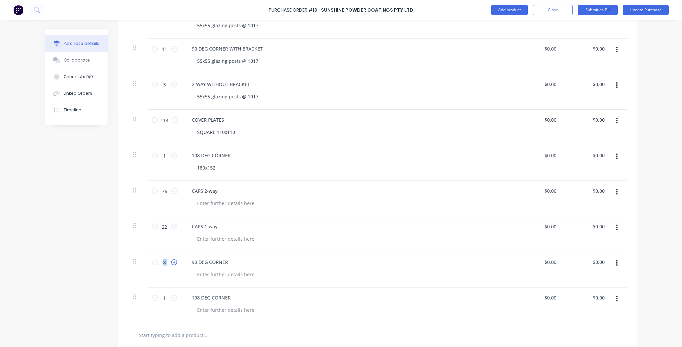
click at [173, 261] on icon at bounding box center [174, 263] width 6 height 6
click at [224, 308] on div at bounding box center [226, 311] width 68 height 10
paste div
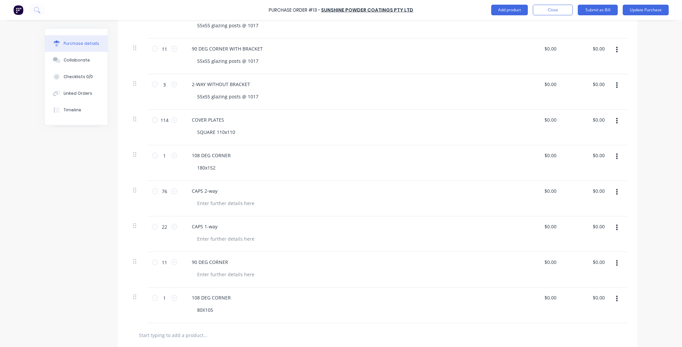
click at [302, 327] on div at bounding box center [377, 335] width 499 height 24
click at [219, 202] on div at bounding box center [226, 204] width 68 height 10
paste div
click at [237, 241] on div at bounding box center [226, 239] width 68 height 10
paste div
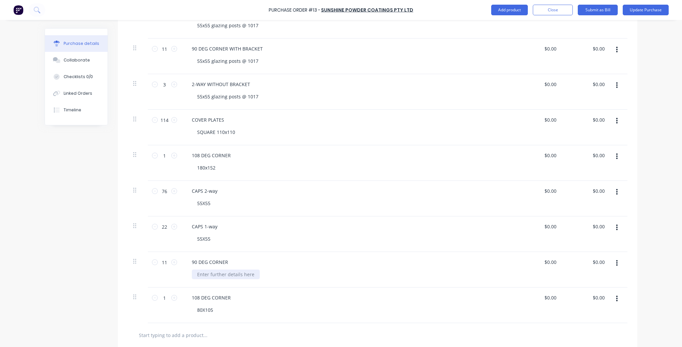
click at [221, 276] on div at bounding box center [226, 275] width 68 height 10
paste div
click at [202, 204] on div "55X55" at bounding box center [204, 204] width 24 height 10
click at [204, 238] on div "55X55" at bounding box center [204, 239] width 24 height 10
click at [200, 273] on div "55X55" at bounding box center [204, 275] width 24 height 10
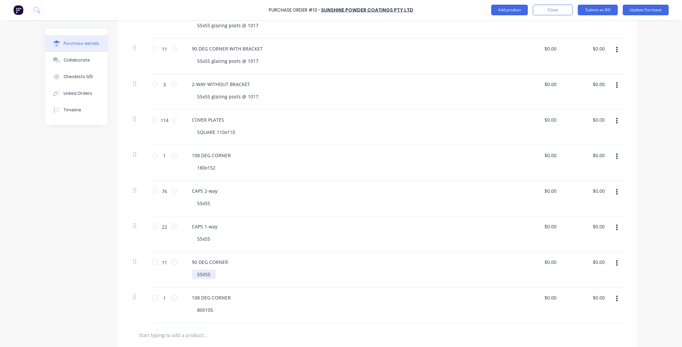
click at [202, 272] on div "55X55" at bounding box center [204, 275] width 24 height 10
click at [304, 187] on div "CAPS 2-way" at bounding box center [347, 191] width 322 height 10
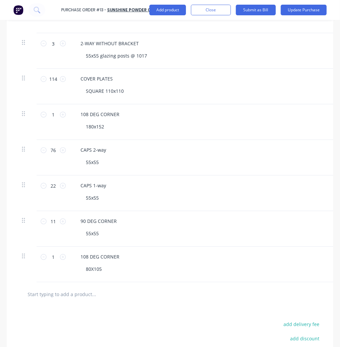
scroll to position [382, 0]
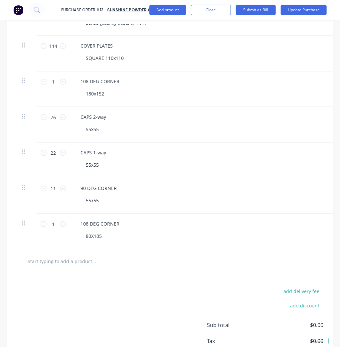
click at [65, 256] on input "text" at bounding box center [77, 261] width 100 height 13
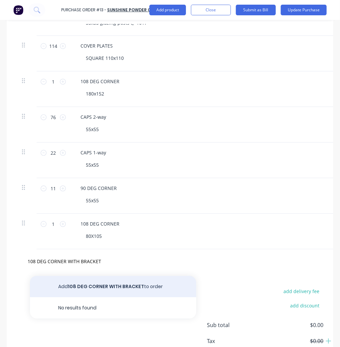
click at [117, 277] on button "Add 108 DEG CORNER WITH BRACKET to order" at bounding box center [113, 286] width 166 height 21
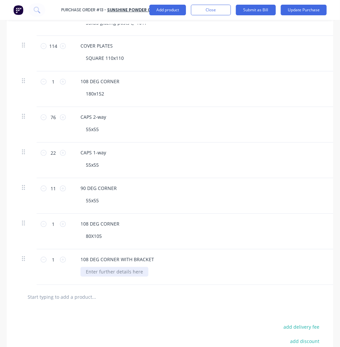
click at [99, 267] on div at bounding box center [115, 272] width 68 height 10
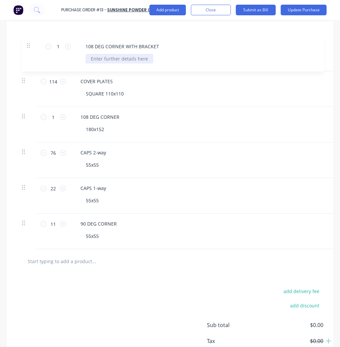
drag, startPoint x: 24, startPoint y: 249, endPoint x: 29, endPoint y: 43, distance: 206.1
click at [29, 43] on div "73 73 2-way WITH BRACKET 55x55 glazing posts @ 1017 $0.00 $0.00 $0.00 $0.00 11 …" at bounding box center [170, 54] width 307 height 392
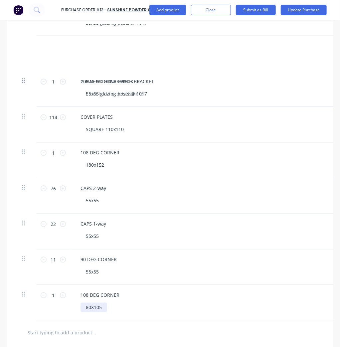
scroll to position [328, 0]
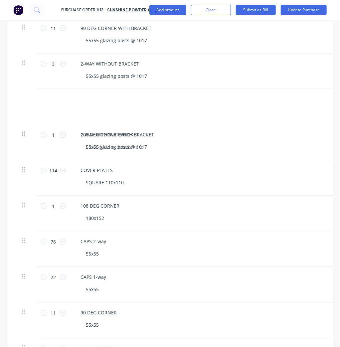
click at [237, 160] on div "COVER PLATES SQUARE 110x110" at bounding box center [236, 178] width 333 height 36
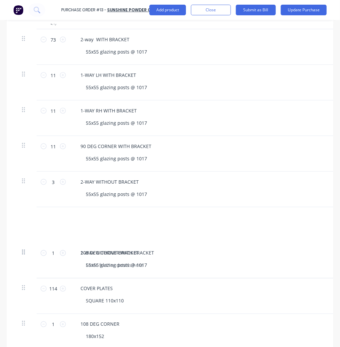
scroll to position [302, 0]
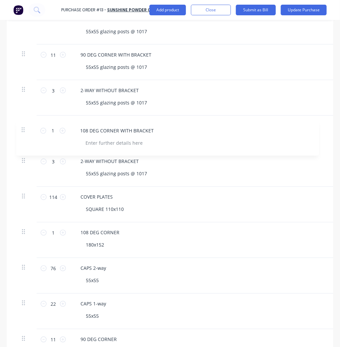
drag, startPoint x: 27, startPoint y: 151, endPoint x: 27, endPoint y: 124, distance: 26.6
click at [27, 124] on div "73 73 2-way WITH BRACKET 55x55 glazing posts @ 1017 $0.00 $0.00 $0.00 $0.00 11 …" at bounding box center [170, 151] width 307 height 427
drag, startPoint x: 24, startPoint y: 148, endPoint x: 20, endPoint y: 104, distance: 44.4
click at [20, 104] on div "73 73 2-way WITH BRACKET 55x55 glazing posts @ 1017 $0.00 $0.00 $0.00 $0.00 11 …" at bounding box center [170, 151] width 307 height 427
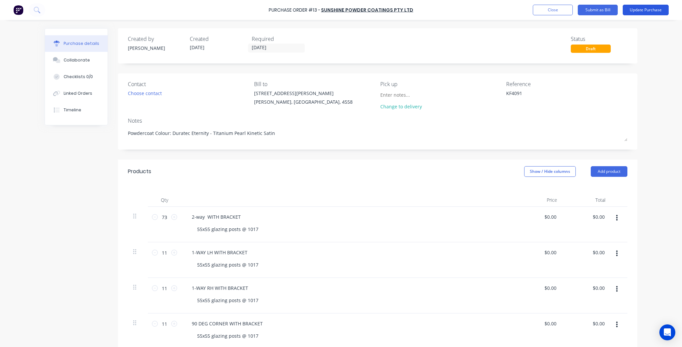
click at [340, 7] on button "Update Purchase" at bounding box center [645, 10] width 46 height 11
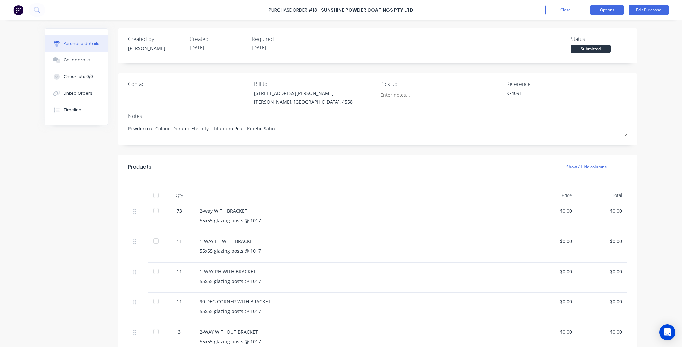
click at [340, 10] on button "Options" at bounding box center [606, 10] width 33 height 11
click at [340, 27] on div "Print / Email" at bounding box center [591, 27] width 51 height 10
click at [340, 52] on div "Without pricing" at bounding box center [591, 54] width 51 height 10
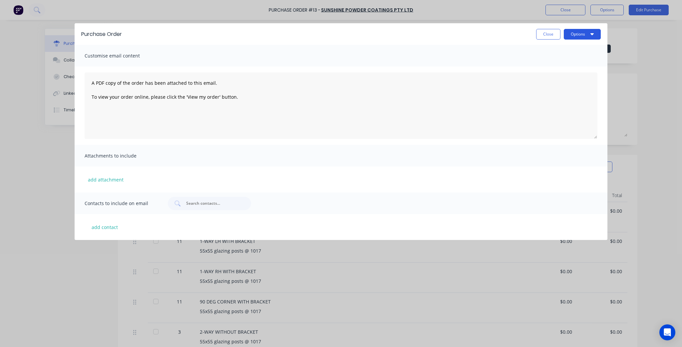
click at [340, 36] on button "Options" at bounding box center [581, 34] width 37 height 11
click at [340, 48] on div "Print" at bounding box center [568, 51] width 51 height 10
click at [340, 36] on button "Close" at bounding box center [548, 34] width 24 height 11
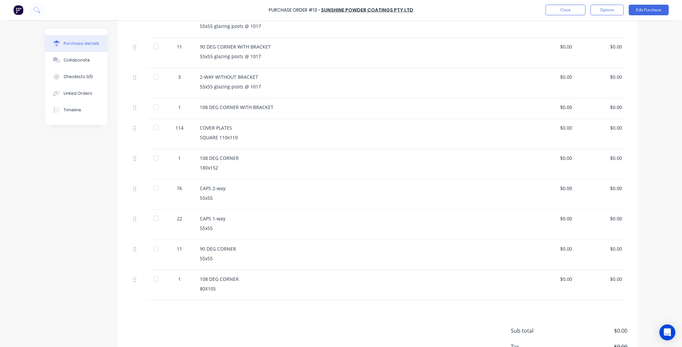
scroll to position [303, 0]
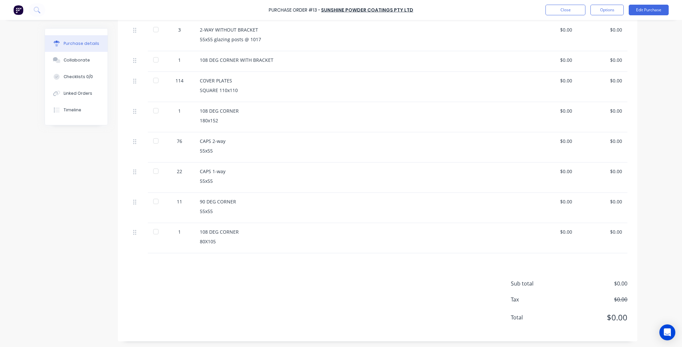
click at [236, 263] on div "Sub total $0.00 Tax $0.00 Total $0.00" at bounding box center [377, 298] width 519 height 88
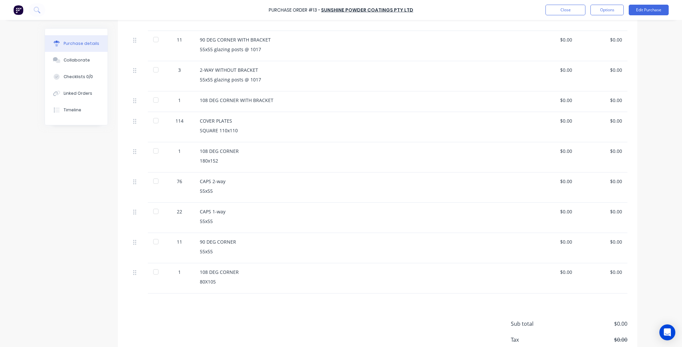
scroll to position [169, 0]
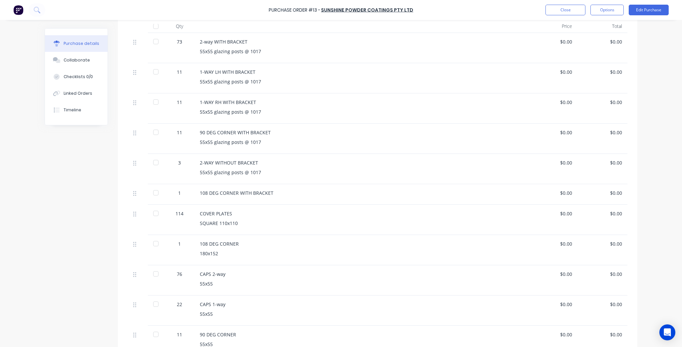
click at [244, 193] on div "108 DEG CORNER WITH BRACKET" at bounding box center [361, 193] width 322 height 7
click at [231, 222] on div "SQUARE 110x110" at bounding box center [361, 223] width 322 height 7
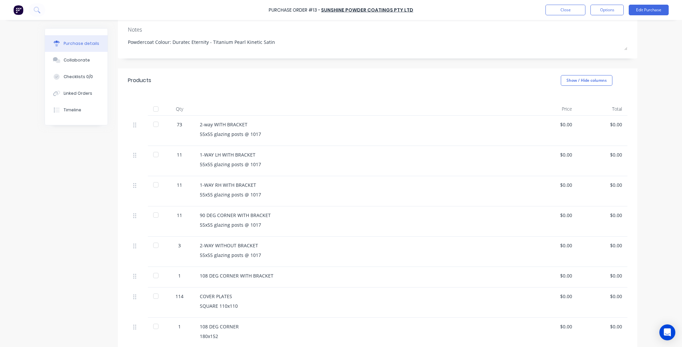
scroll to position [0, 0]
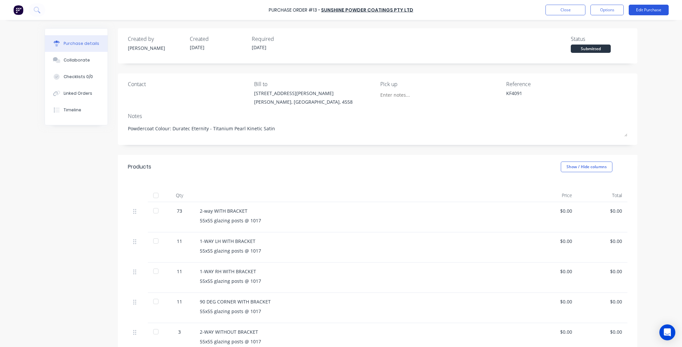
click at [340, 6] on button "Edit Purchase" at bounding box center [648, 10] width 40 height 11
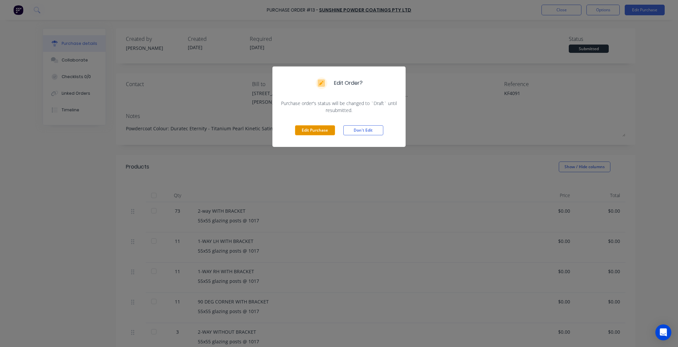
click at [313, 131] on button "Edit Purchase" at bounding box center [315, 130] width 40 height 10
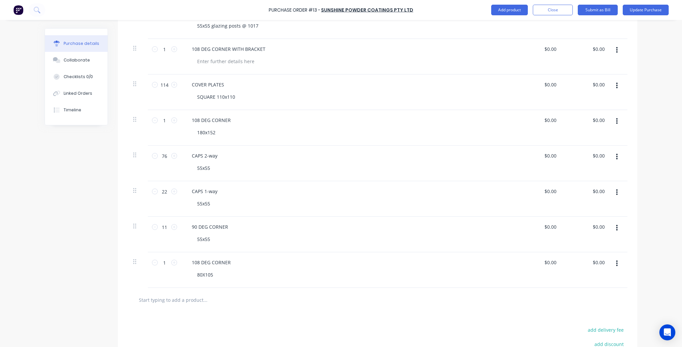
scroll to position [426, 0]
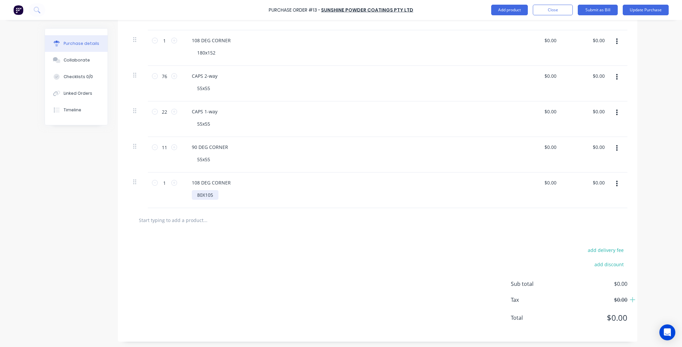
click at [209, 194] on div "80X105" at bounding box center [205, 195] width 27 height 10
type textarea "x"
click at [231, 182] on div "108 DEG CORNER" at bounding box center [211, 183] width 50 height 10
type textarea "x"
click at [227, 40] on div "108 DEG CORNER" at bounding box center [211, 41] width 50 height 10
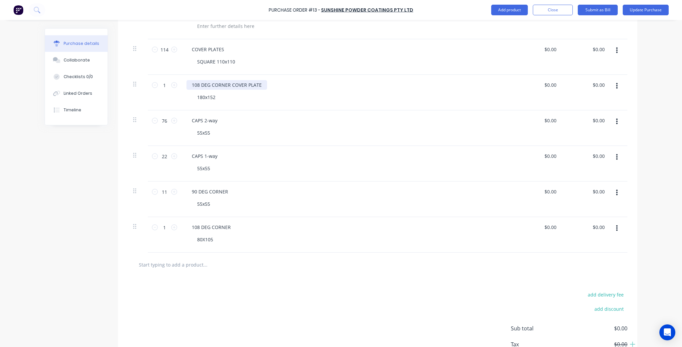
scroll to position [319, 0]
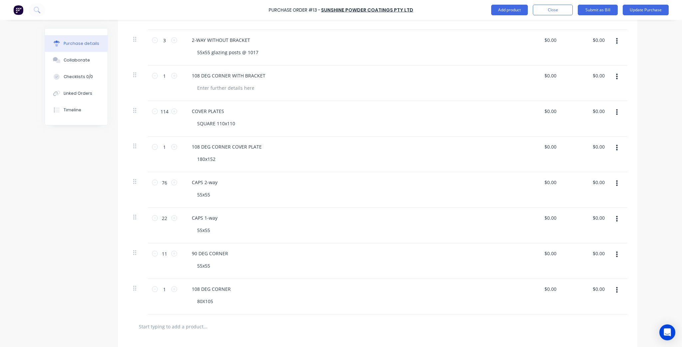
click at [340, 287] on div "108 DEG CORNER" at bounding box center [347, 290] width 322 height 10
click at [222, 288] on div "108 DEG CORNER" at bounding box center [211, 290] width 50 height 10
click at [232, 287] on div "108 DEG CORNER" at bounding box center [211, 290] width 50 height 10
type textarea "x"
click at [227, 250] on div "90 DEG CORNER" at bounding box center [209, 254] width 47 height 10
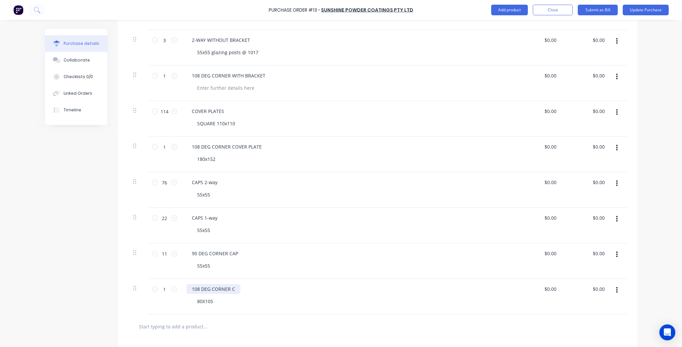
click at [233, 292] on div "108 DEG CORNER C" at bounding box center [213, 290] width 54 height 10
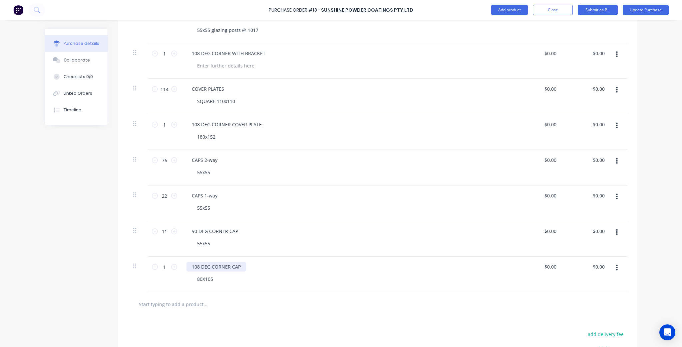
scroll to position [373, 0]
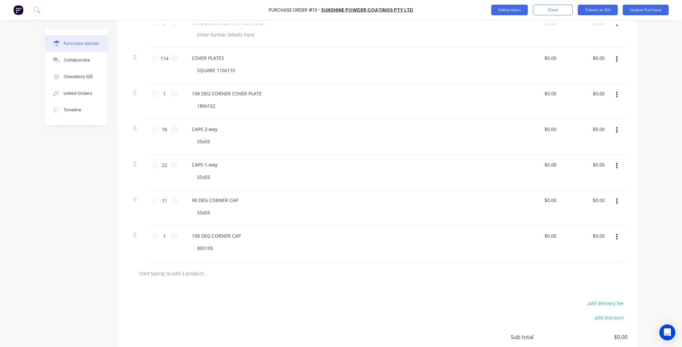
click at [319, 275] on div at bounding box center [233, 273] width 200 height 13
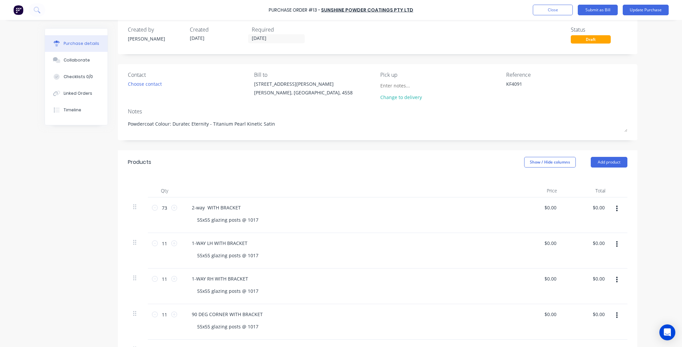
scroll to position [0, 0]
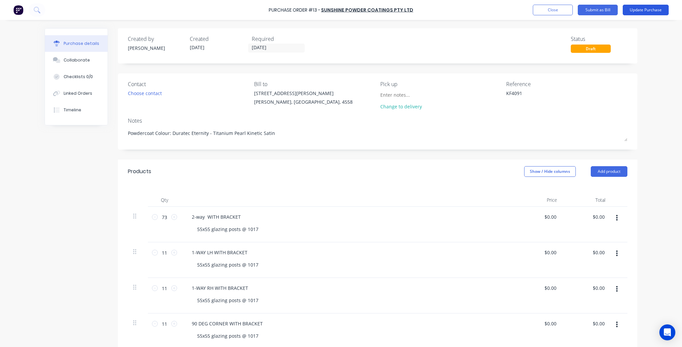
click at [340, 11] on button "Update Purchase" at bounding box center [645, 10] width 46 height 11
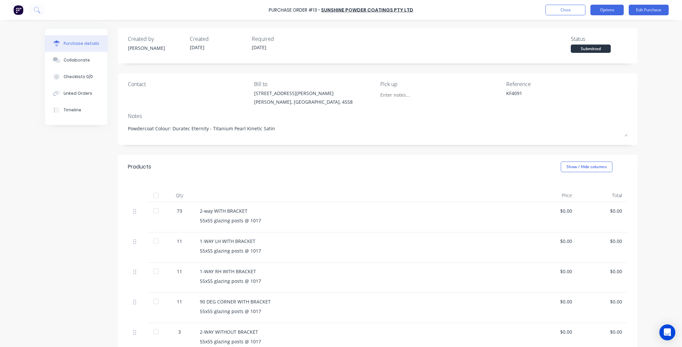
click at [340, 6] on button "Options" at bounding box center [606, 10] width 33 height 11
click at [340, 25] on div "Print / Email" at bounding box center [591, 27] width 51 height 10
click at [340, 54] on div "Without pricing" at bounding box center [591, 54] width 51 height 10
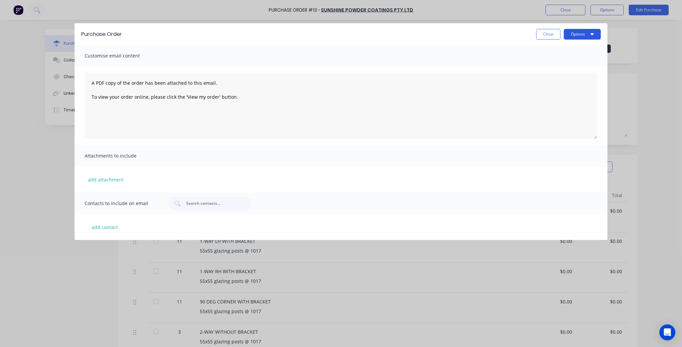
click at [340, 32] on button "Options" at bounding box center [581, 34] width 37 height 11
click at [340, 53] on div "Print" at bounding box center [568, 51] width 51 height 10
click at [35, 104] on div "Purchase Order Close Options Customise email content A PDF copy of the order ha…" at bounding box center [341, 173] width 682 height 347
click at [340, 38] on button "Close" at bounding box center [548, 34] width 24 height 11
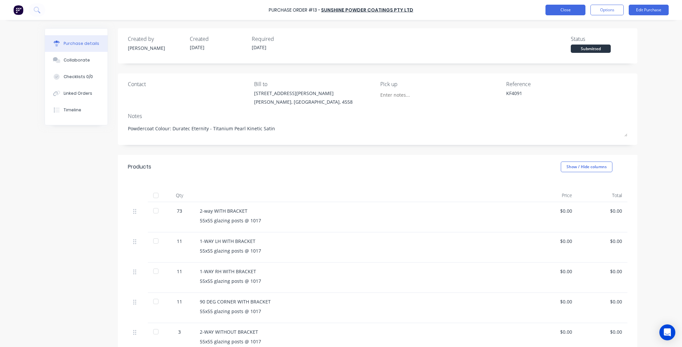
click at [340, 9] on button "Close" at bounding box center [565, 10] width 40 height 11
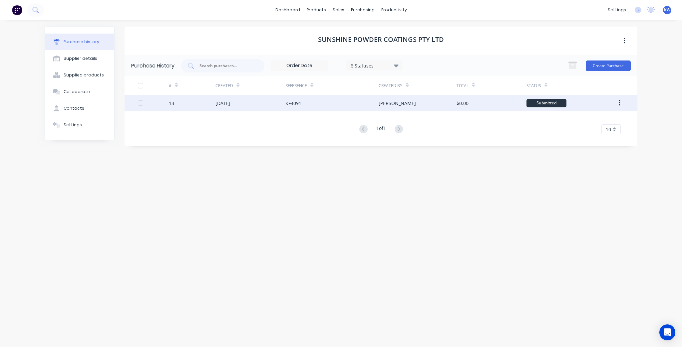
click at [340, 101] on div "[PERSON_NAME]" at bounding box center [417, 103] width 78 height 17
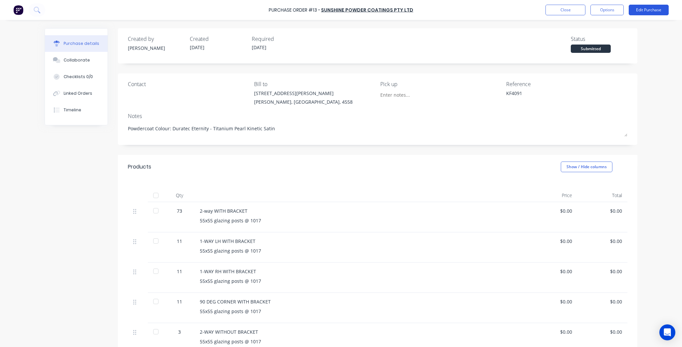
click at [340, 12] on button "Edit Purchase" at bounding box center [648, 10] width 40 height 11
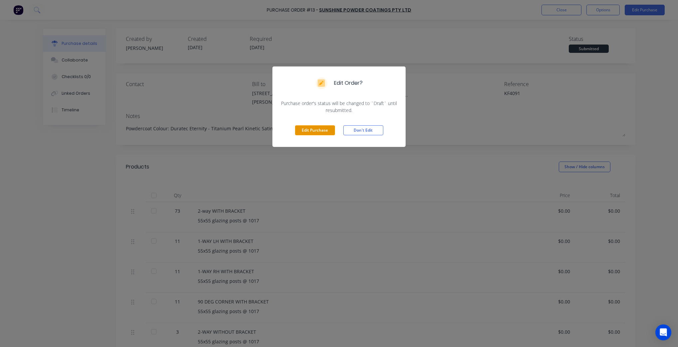
click at [327, 131] on button "Edit Purchase" at bounding box center [315, 130] width 40 height 10
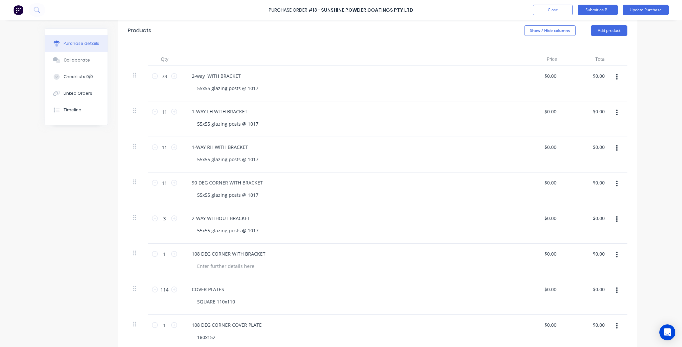
scroll to position [186, 0]
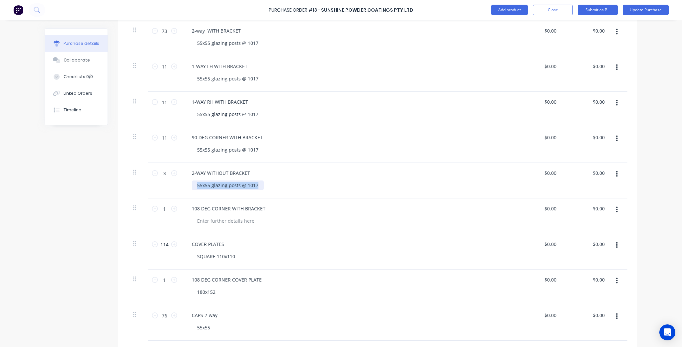
drag, startPoint x: 258, startPoint y: 186, endPoint x: 190, endPoint y: 187, distance: 67.6
click at [192, 187] on div "55x55 glazing posts @ 1017" at bounding box center [228, 186] width 72 height 10
copy div "55x55 glazing posts @ 1017"
type textarea "x"
click at [217, 219] on div at bounding box center [226, 221] width 68 height 10
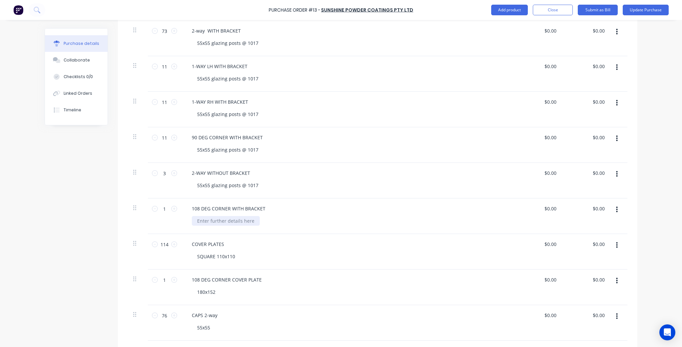
paste div
click at [340, 220] on div "55x55 glazing posts @ 1017" at bounding box center [350, 221] width 317 height 10
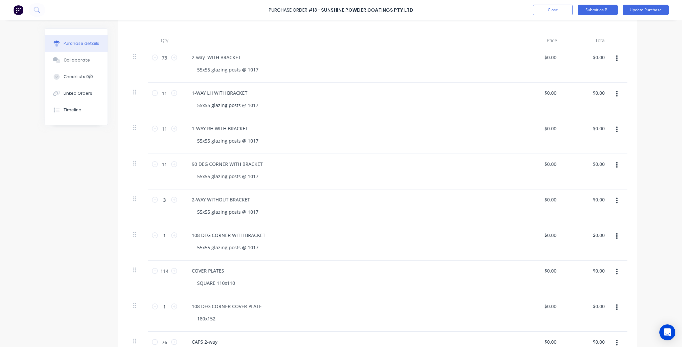
scroll to position [0, 0]
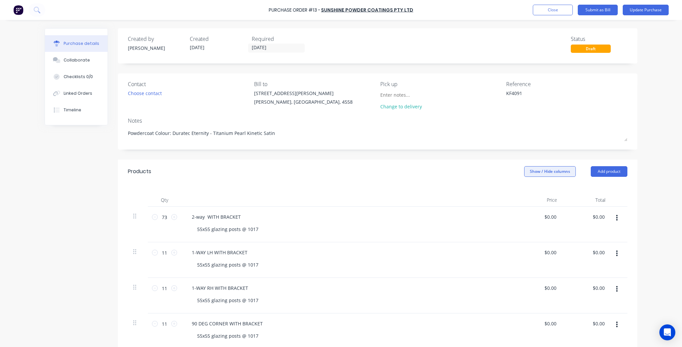
click at [340, 175] on button "Show / Hide columns" at bounding box center [550, 171] width 52 height 11
click at [340, 11] on button "Update Purchase" at bounding box center [645, 10] width 46 height 11
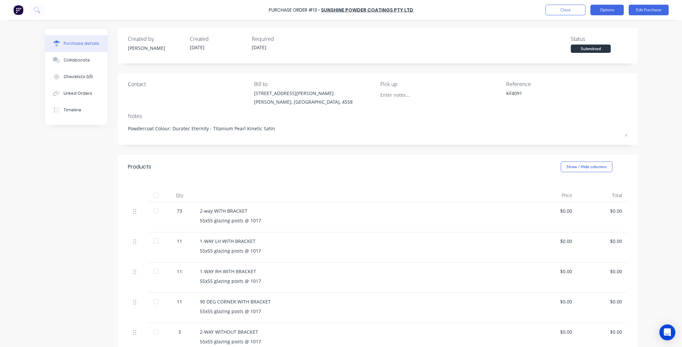
click at [340, 10] on button "Options" at bounding box center [606, 10] width 33 height 11
click at [340, 25] on div "Print / Email" at bounding box center [591, 27] width 51 height 10
click at [340, 55] on div "Without pricing" at bounding box center [591, 54] width 51 height 10
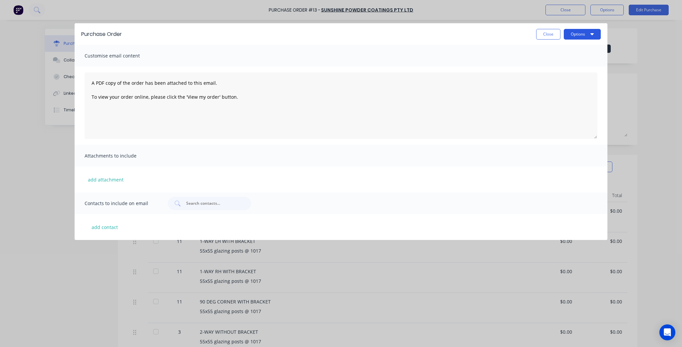
click at [340, 36] on icon "button" at bounding box center [591, 33] width 3 height 5
click at [340, 55] on div "Print" at bounding box center [568, 51] width 51 height 10
click at [340, 33] on button "Close" at bounding box center [548, 34] width 24 height 11
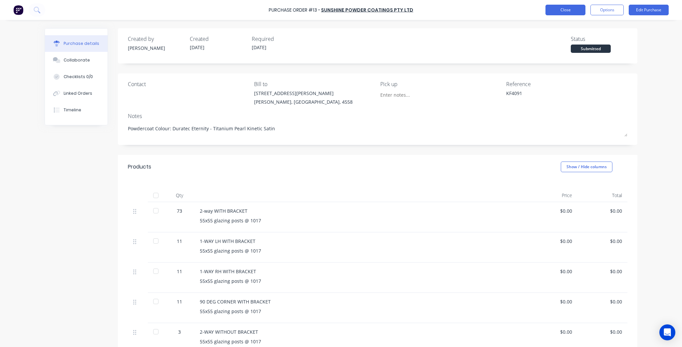
click at [340, 11] on button "Close" at bounding box center [565, 10] width 40 height 11
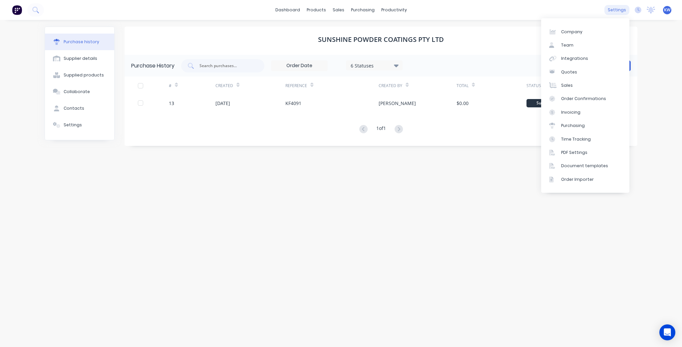
click at [340, 7] on div "settings" at bounding box center [616, 10] width 25 height 10
click at [340, 152] on link "PDF Settings" at bounding box center [585, 152] width 88 height 13
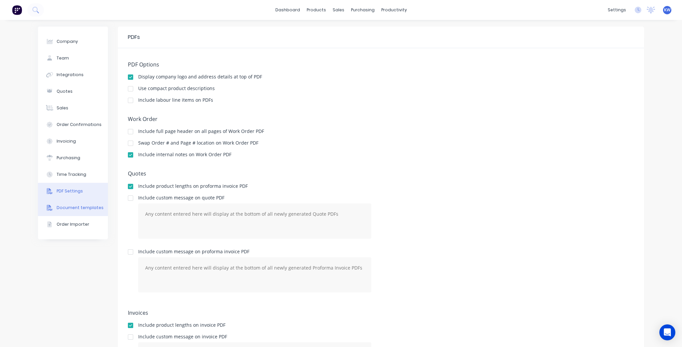
click at [81, 210] on div "Document templates" at bounding box center [80, 208] width 47 height 6
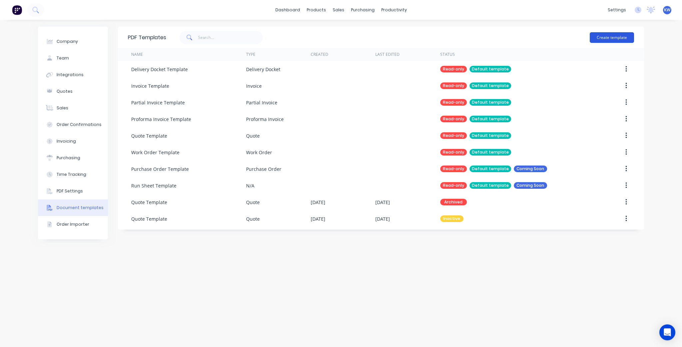
click at [340, 37] on button "Create template" at bounding box center [611, 37] width 44 height 11
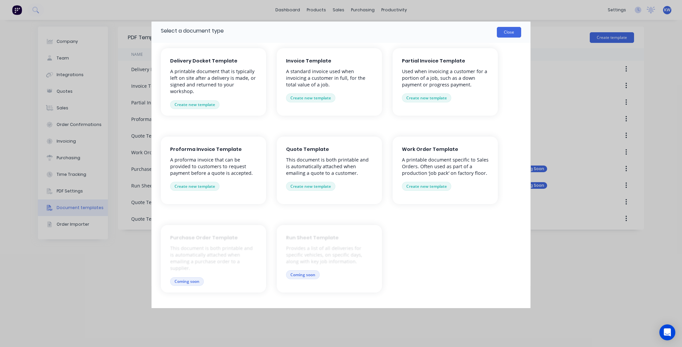
click at [340, 30] on button "Close" at bounding box center [509, 32] width 24 height 11
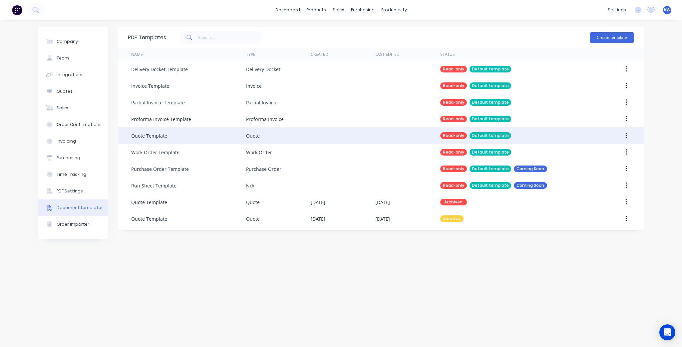
drag, startPoint x: 393, startPoint y: 303, endPoint x: 354, endPoint y: 132, distance: 175.8
click at [340, 303] on div "PDF Templates Create template Name Type Created Last Edited Status Delivery Doc…" at bounding box center [381, 184] width 526 height 314
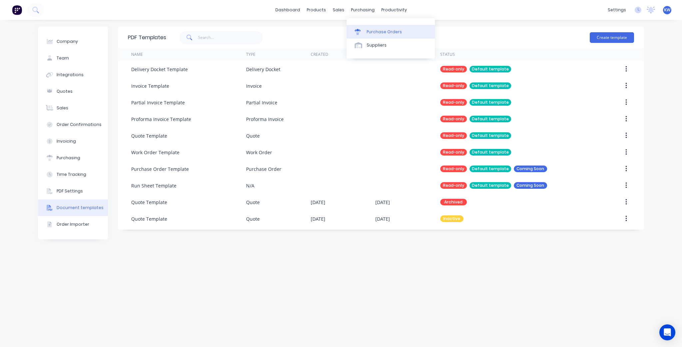
click at [340, 27] on link "Purchase Orders" at bounding box center [390, 31] width 88 height 13
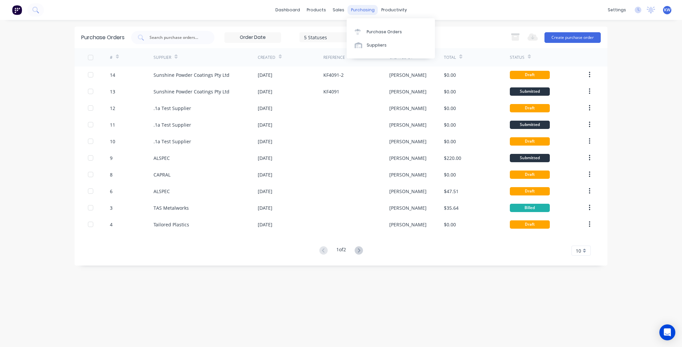
click at [340, 15] on div "purchasing" at bounding box center [362, 10] width 30 height 10
click at [340, 32] on div "Purchase Orders" at bounding box center [383, 32] width 35 height 6
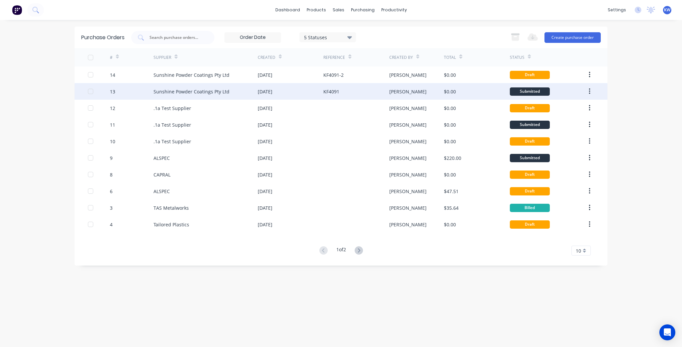
click at [340, 96] on div "[PERSON_NAME]" at bounding box center [416, 91] width 55 height 17
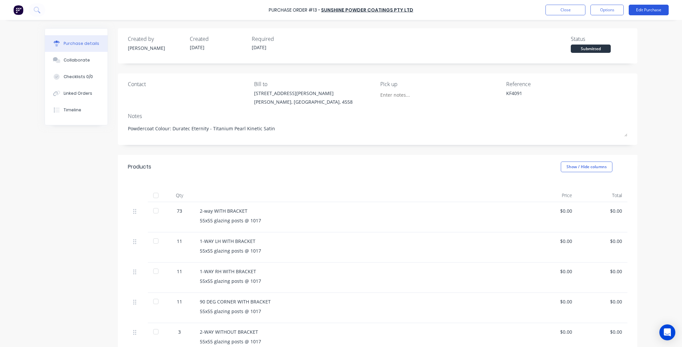
click at [340, 12] on button "Edit Purchase" at bounding box center [648, 10] width 40 height 11
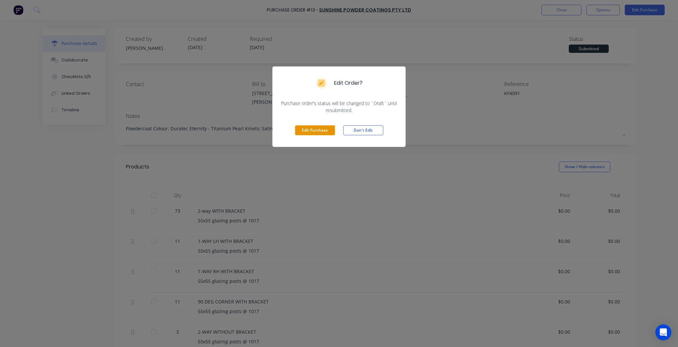
click at [311, 126] on button "Edit Purchase" at bounding box center [315, 130] width 40 height 10
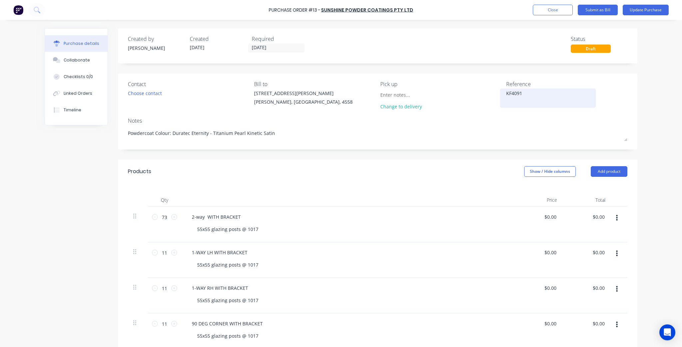
click at [340, 94] on textarea "KF4091" at bounding box center [547, 97] width 83 height 15
type textarea "x"
type textarea "KF4091-"
type textarea "x"
type textarea "KF4091-1"
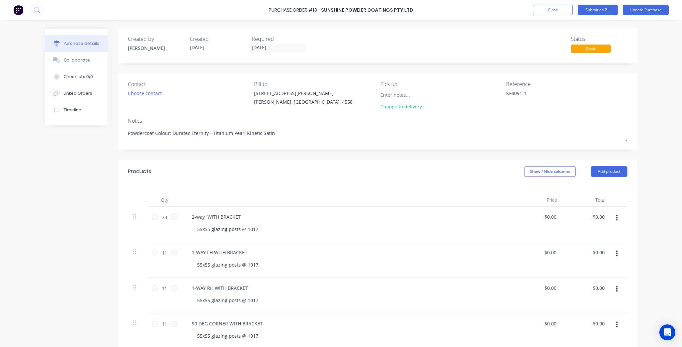
type textarea "x"
type textarea "KF4091-1"
click at [340, 108] on div "Reference KF4091-1" at bounding box center [566, 96] width 121 height 33
click at [340, 9] on button "Update Purchase" at bounding box center [645, 10] width 46 height 11
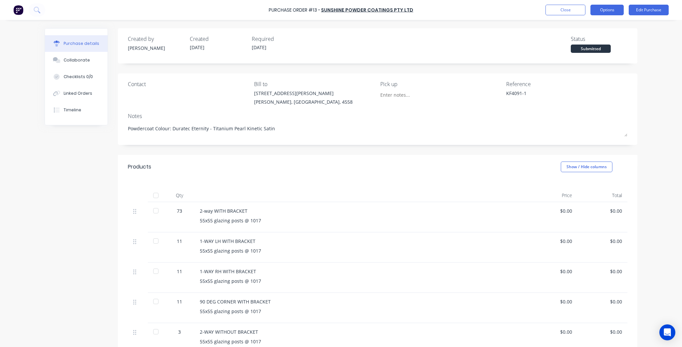
click at [340, 9] on button "Options" at bounding box center [606, 10] width 33 height 11
click at [340, 31] on div "Print / Email" at bounding box center [591, 27] width 51 height 10
click at [340, 54] on div "Without pricing" at bounding box center [591, 54] width 51 height 10
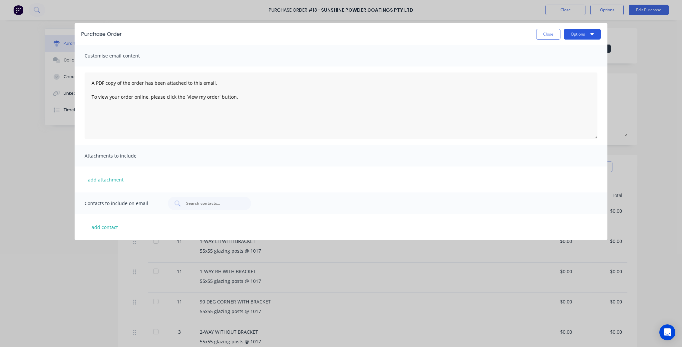
click at [340, 35] on button "Options" at bounding box center [581, 34] width 37 height 11
click at [340, 49] on div "Print" at bounding box center [568, 51] width 51 height 10
click at [340, 35] on button "Close" at bounding box center [548, 34] width 24 height 11
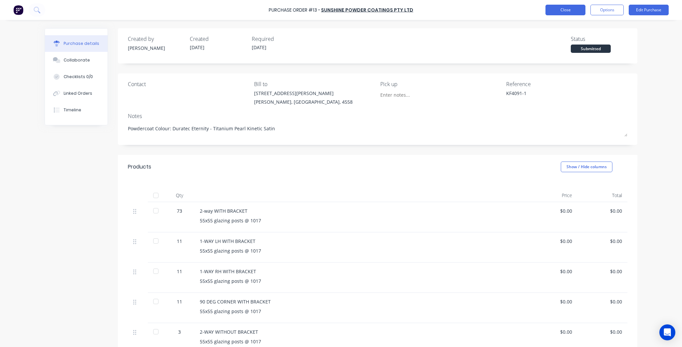
click at [340, 10] on button "Close" at bounding box center [565, 10] width 40 height 11
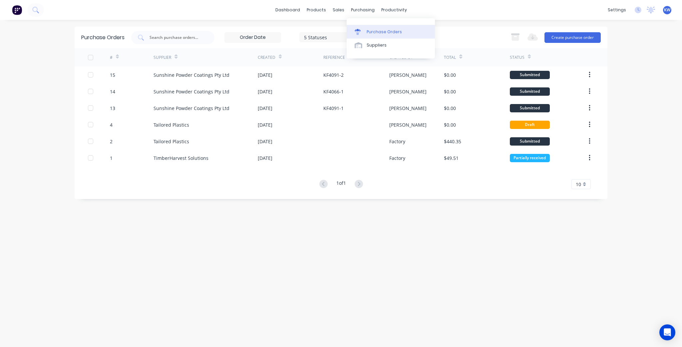
click at [340, 31] on div "Purchase Orders" at bounding box center [383, 32] width 35 height 6
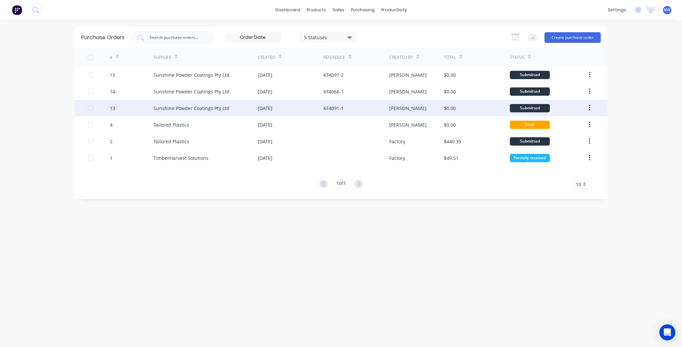
click at [340, 108] on div "$0.00" at bounding box center [477, 108] width 66 height 17
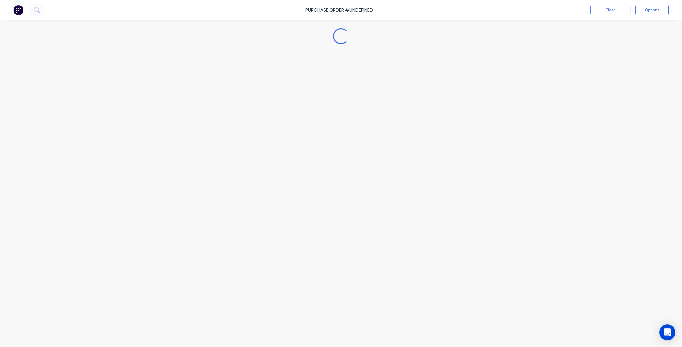
type textarea "x"
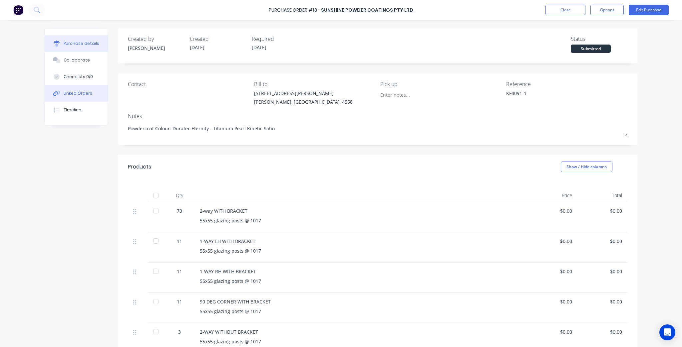
click at [76, 89] on button "Linked Orders" at bounding box center [76, 93] width 63 height 17
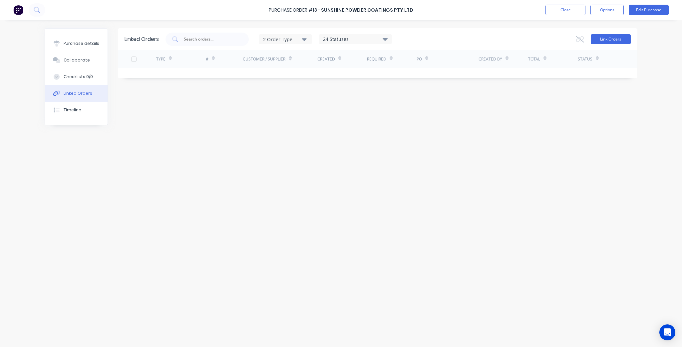
click at [340, 40] on button "Link Orders" at bounding box center [610, 39] width 40 height 10
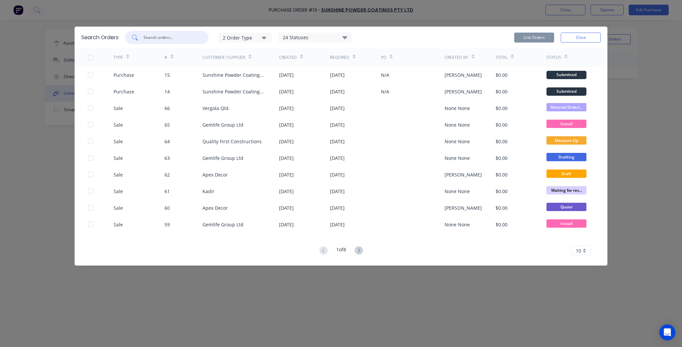
click at [178, 34] on input "text" at bounding box center [170, 37] width 55 height 7
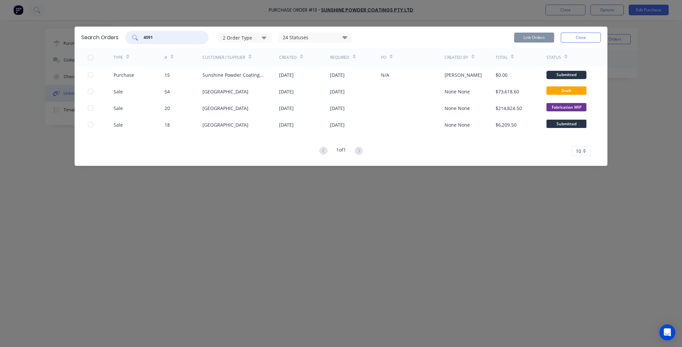
click at [178, 34] on input "4091" at bounding box center [170, 37] width 55 height 7
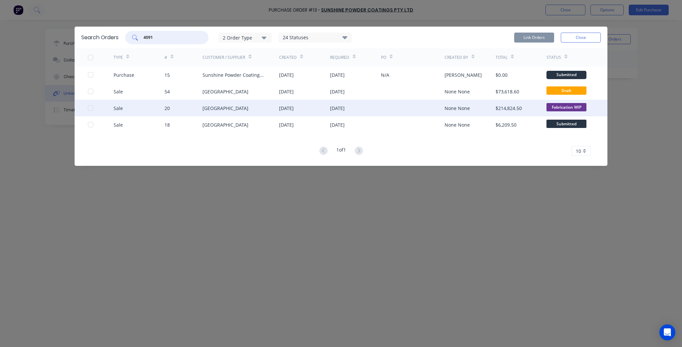
type input "4091"
click at [340, 106] on div "$214,824.50" at bounding box center [520, 108] width 51 height 17
click at [340, 110] on div at bounding box center [413, 108] width 64 height 17
click at [340, 104] on span "Fabrication WIP" at bounding box center [566, 107] width 40 height 8
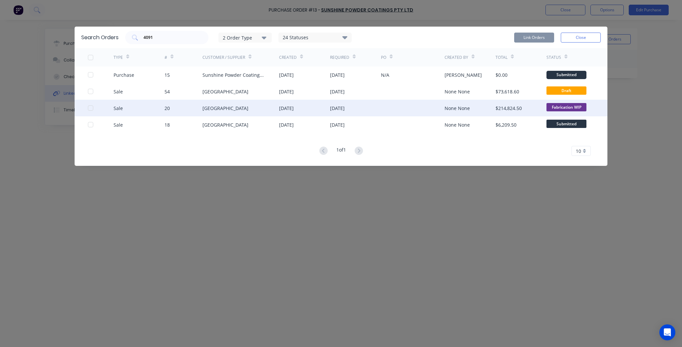
click at [340, 111] on div "None None" at bounding box center [469, 108] width 51 height 17
click at [91, 106] on div at bounding box center [90, 108] width 13 height 13
click at [340, 37] on button "Link Orders" at bounding box center [534, 38] width 40 height 10
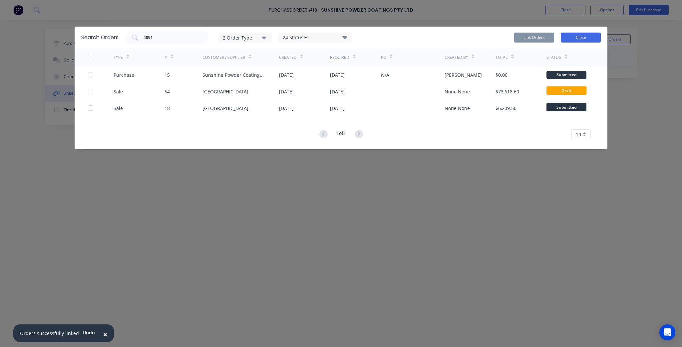
click at [340, 39] on button "Close" at bounding box center [580, 38] width 40 height 10
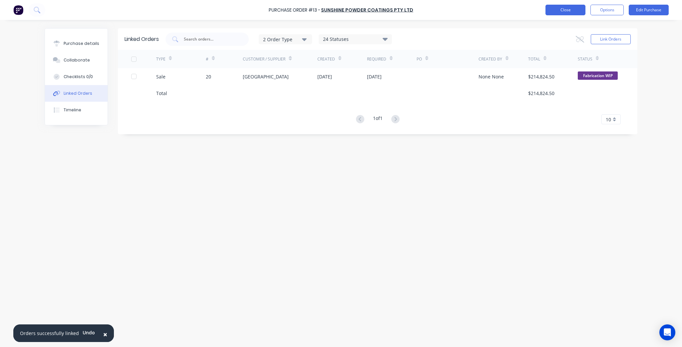
click at [340, 8] on button "Close" at bounding box center [565, 10] width 40 height 11
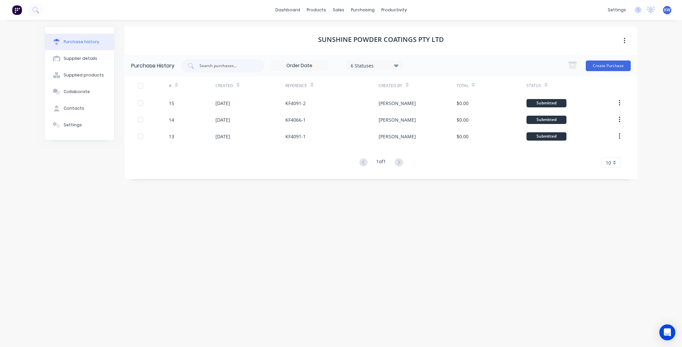
click at [296, 138] on div "KF4091-1" at bounding box center [295, 136] width 20 height 7
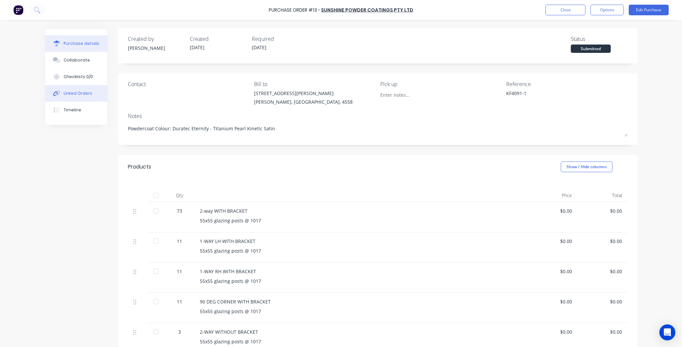
click at [85, 97] on button "Linked Orders" at bounding box center [76, 93] width 63 height 17
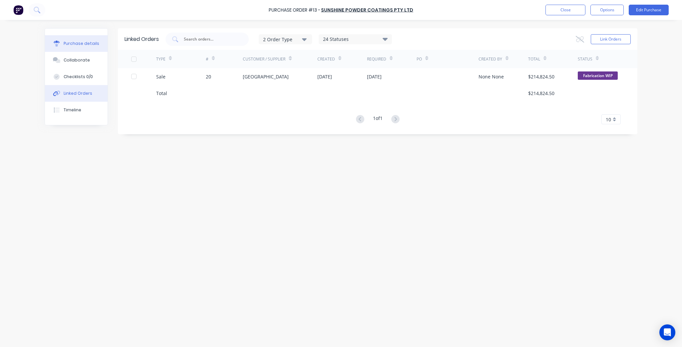
click at [99, 44] on button "Purchase details" at bounding box center [76, 43] width 63 height 17
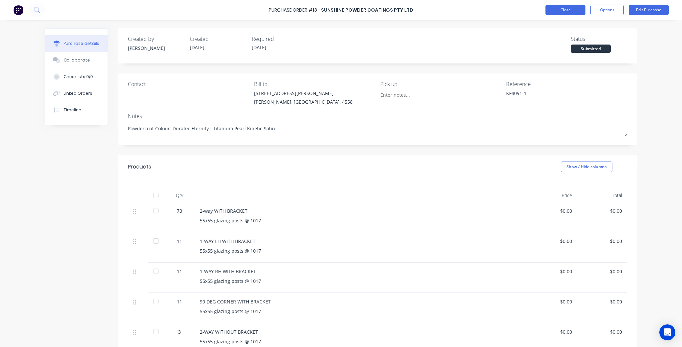
click at [570, 13] on button "Close" at bounding box center [565, 10] width 40 height 11
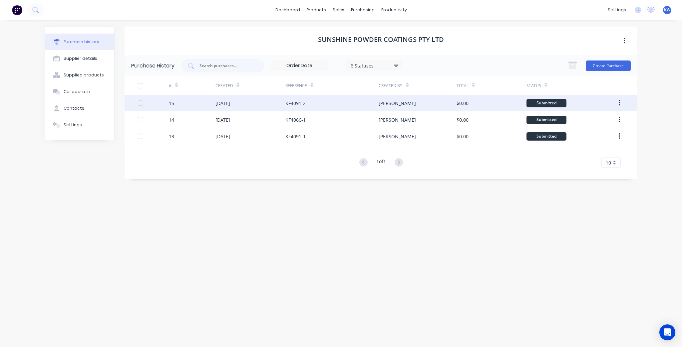
click at [331, 101] on div "KF4091-2" at bounding box center [331, 103] width 93 height 17
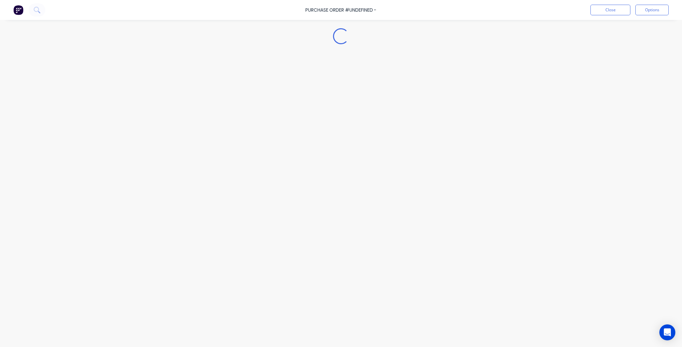
type textarea "x"
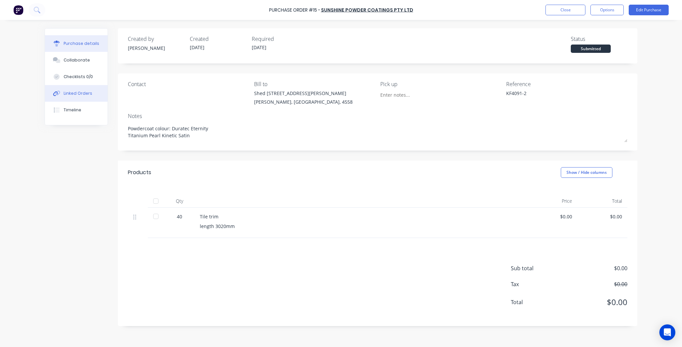
click at [85, 88] on button "Linked Orders" at bounding box center [76, 93] width 63 height 17
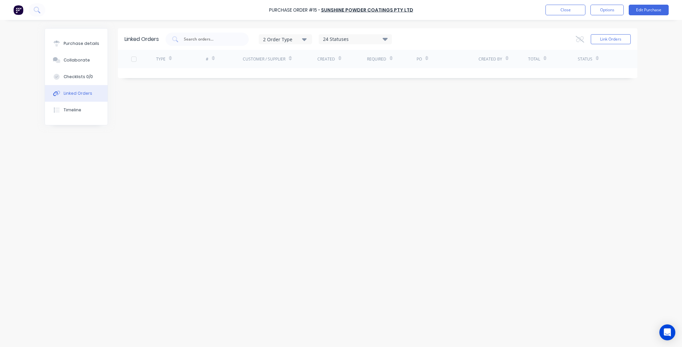
click at [610, 44] on div "Link Orders" at bounding box center [602, 39] width 55 height 13
click at [611, 38] on button "Link Orders" at bounding box center [610, 39] width 40 height 10
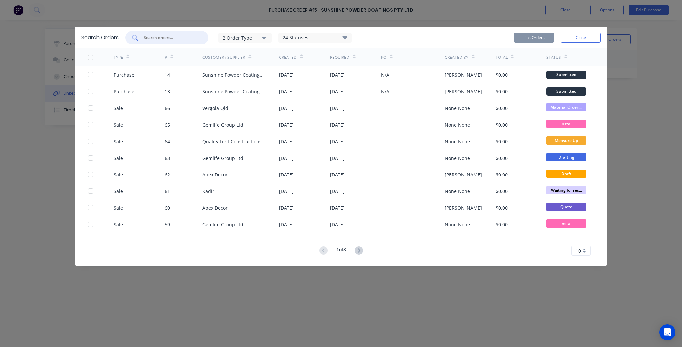
click at [150, 38] on input "text" at bounding box center [170, 37] width 55 height 7
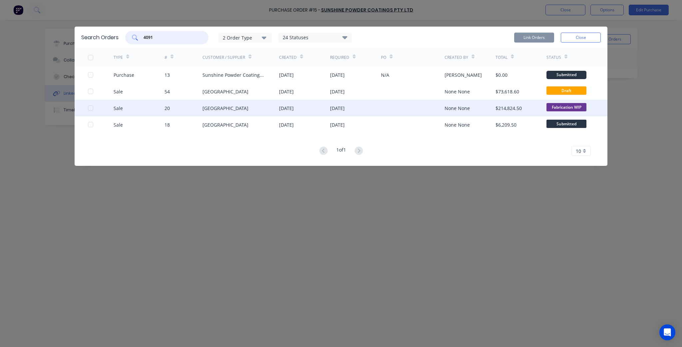
type input "4091"
click at [502, 109] on div "$214,824.50" at bounding box center [508, 108] width 26 height 7
click at [96, 106] on div at bounding box center [101, 108] width 26 height 17
click at [88, 106] on div at bounding box center [90, 108] width 13 height 13
click at [543, 35] on button "Link Orders" at bounding box center [534, 38] width 40 height 10
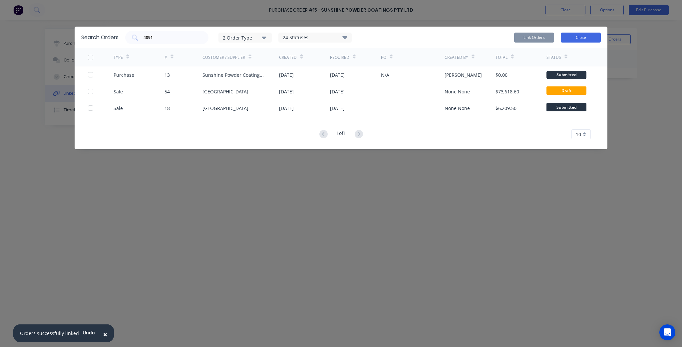
click at [586, 37] on button "Close" at bounding box center [580, 38] width 40 height 10
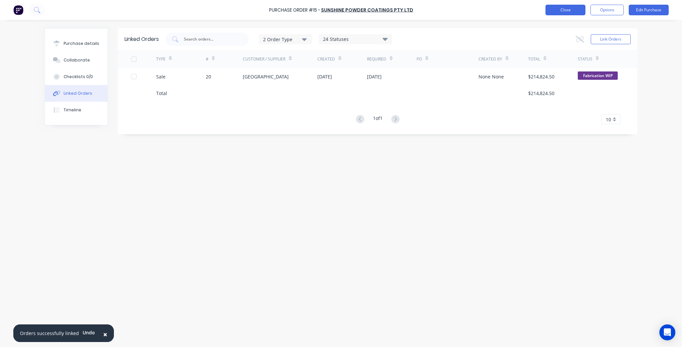
click at [564, 7] on button "Close" at bounding box center [565, 10] width 40 height 11
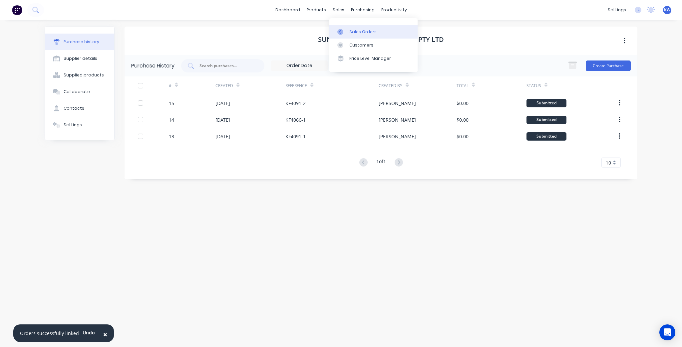
click at [345, 29] on div at bounding box center [342, 32] width 10 height 6
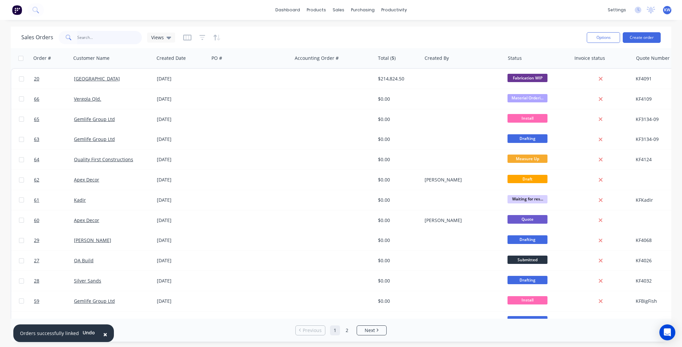
click at [86, 36] on input "text" at bounding box center [109, 37] width 65 height 13
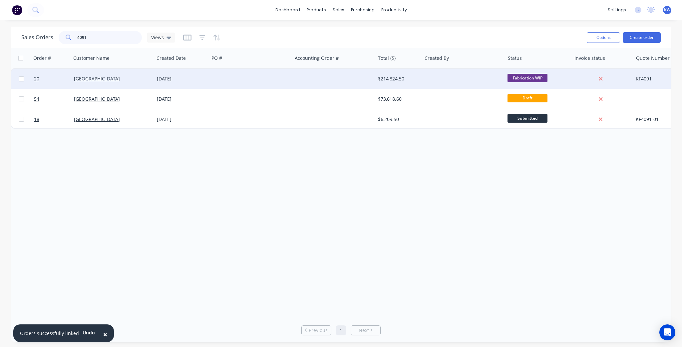
type input "4091"
click at [274, 83] on div at bounding box center [250, 79] width 83 height 20
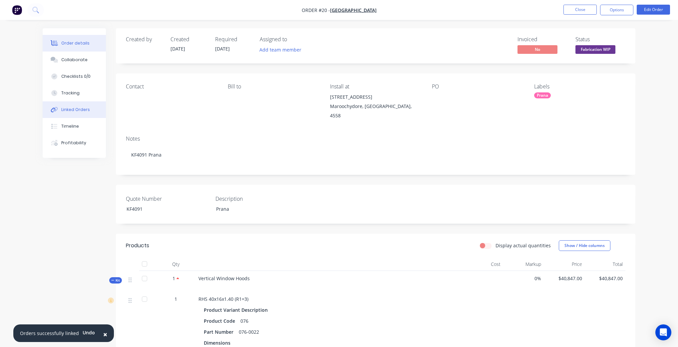
click at [73, 108] on div "Linked Orders" at bounding box center [75, 110] width 29 height 6
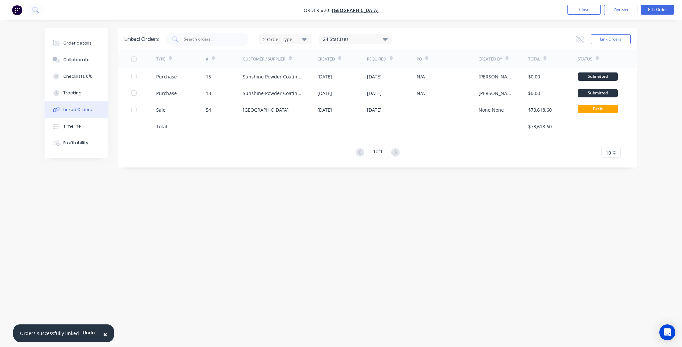
click at [422, 55] on div "PO" at bounding box center [422, 59] width 12 height 12
click at [423, 59] on div "PO" at bounding box center [422, 59] width 12 height 12
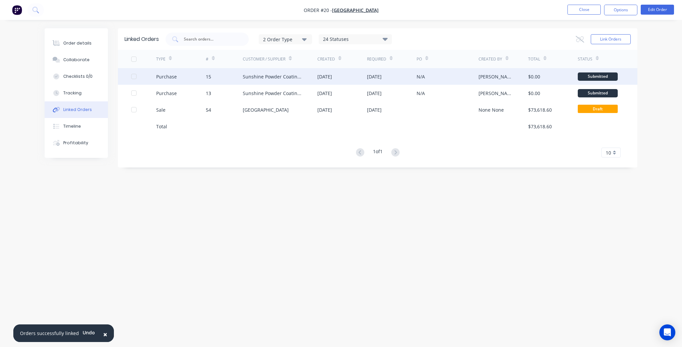
click at [423, 68] on div "N/A" at bounding box center [447, 76] width 62 height 17
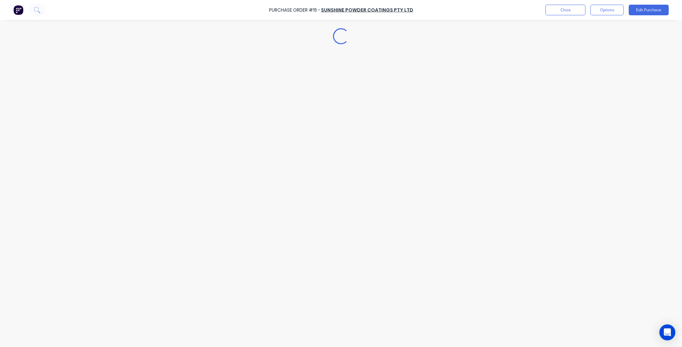
type textarea "x"
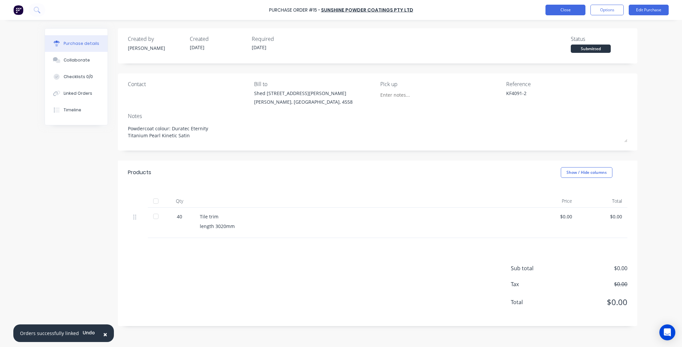
click at [579, 9] on button "Close" at bounding box center [565, 10] width 40 height 11
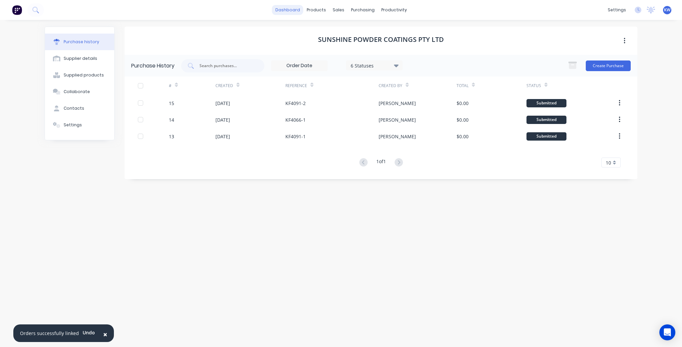
click at [292, 8] on link "dashboard" at bounding box center [287, 10] width 31 height 10
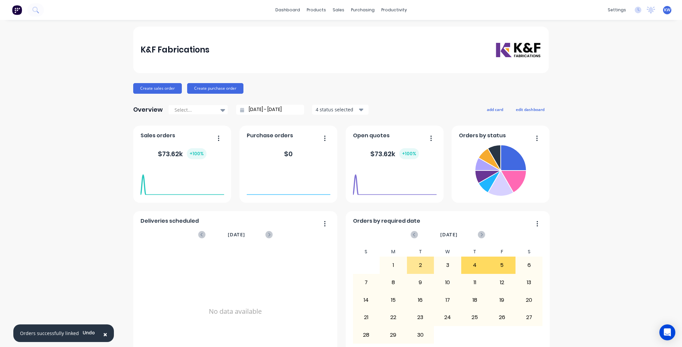
click at [103, 333] on span "×" at bounding box center [105, 334] width 4 height 9
click at [297, 14] on link "dashboard" at bounding box center [287, 10] width 31 height 10
